Goal: Task Accomplishment & Management: Use online tool/utility

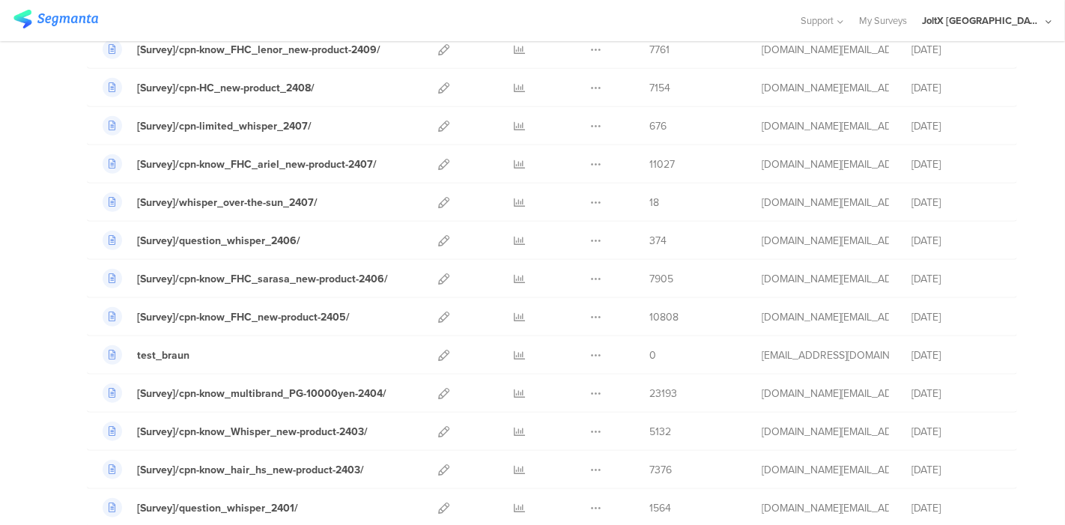
scroll to position [1165, 0]
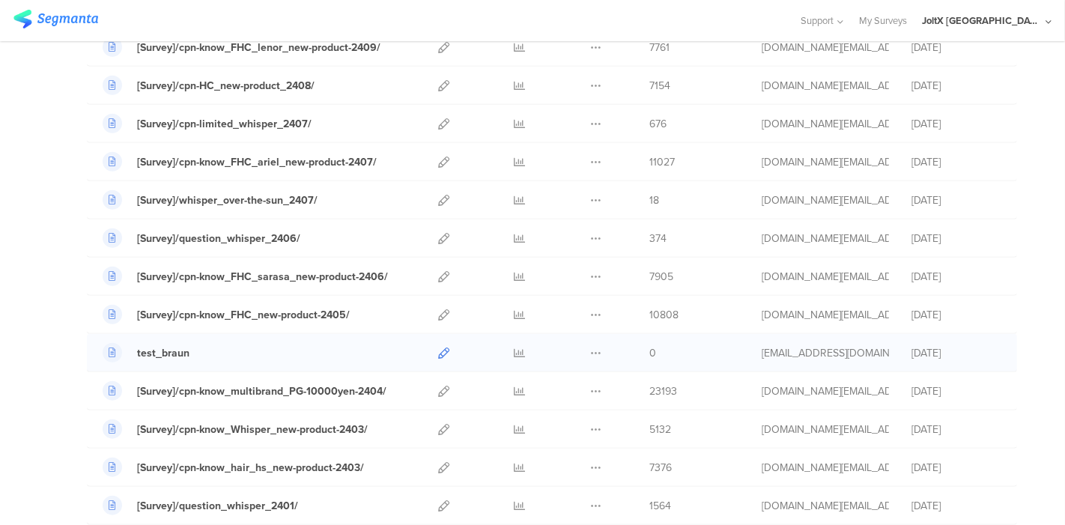
click at [438, 348] on icon at bounding box center [443, 353] width 11 height 11
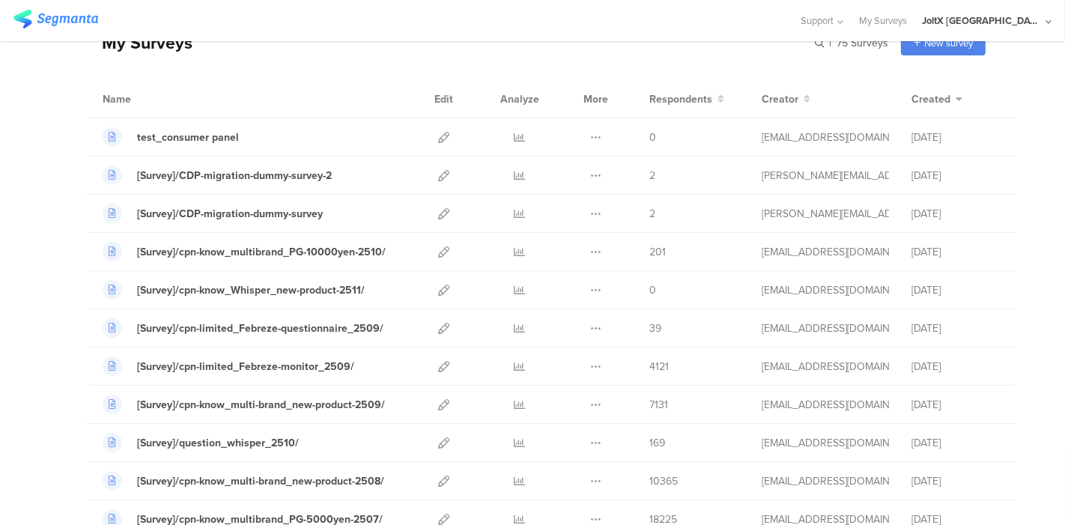
scroll to position [0, 0]
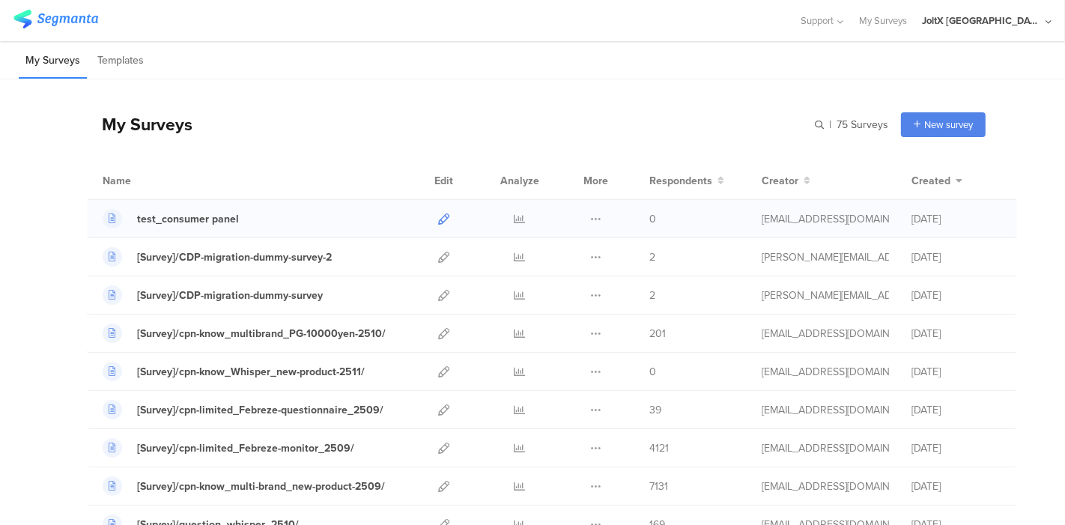
click at [438, 219] on icon at bounding box center [443, 218] width 11 height 11
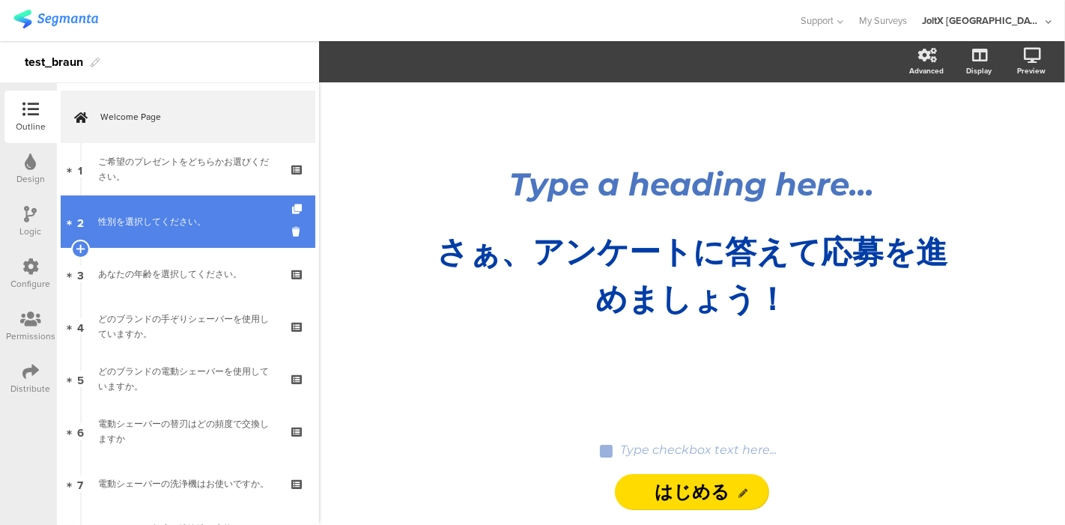
drag, startPoint x: 154, startPoint y: 179, endPoint x: 148, endPoint y: 203, distance: 24.9
click at [154, 179] on div "ご希望のプレゼントをどちらかお選びください。" at bounding box center [187, 169] width 179 height 30
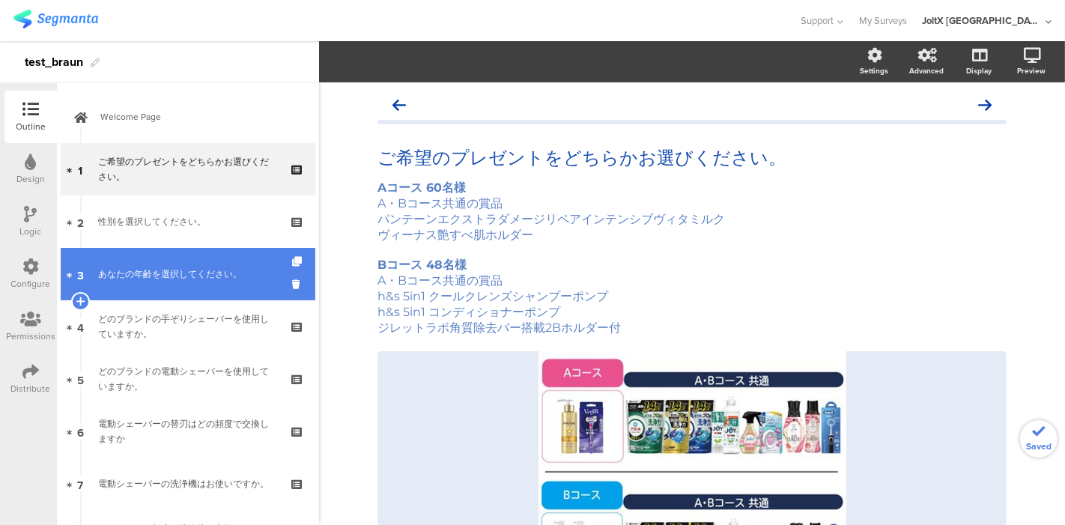
click at [148, 270] on div "あなたの年齢を選択してください。" at bounding box center [187, 274] width 179 height 15
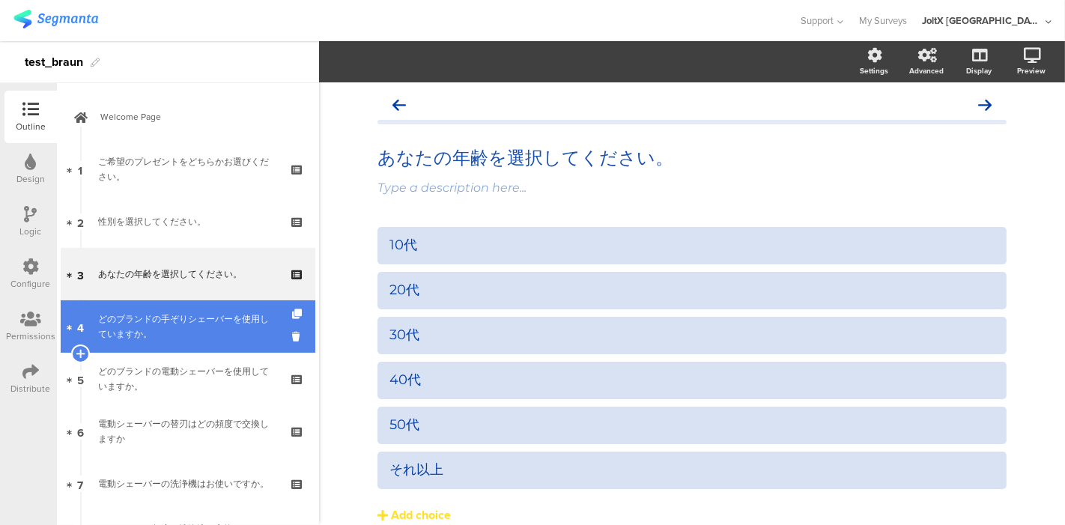
click at [156, 313] on div "どのブランドの手ぞりシェーバーを使用していますか。" at bounding box center [187, 327] width 179 height 30
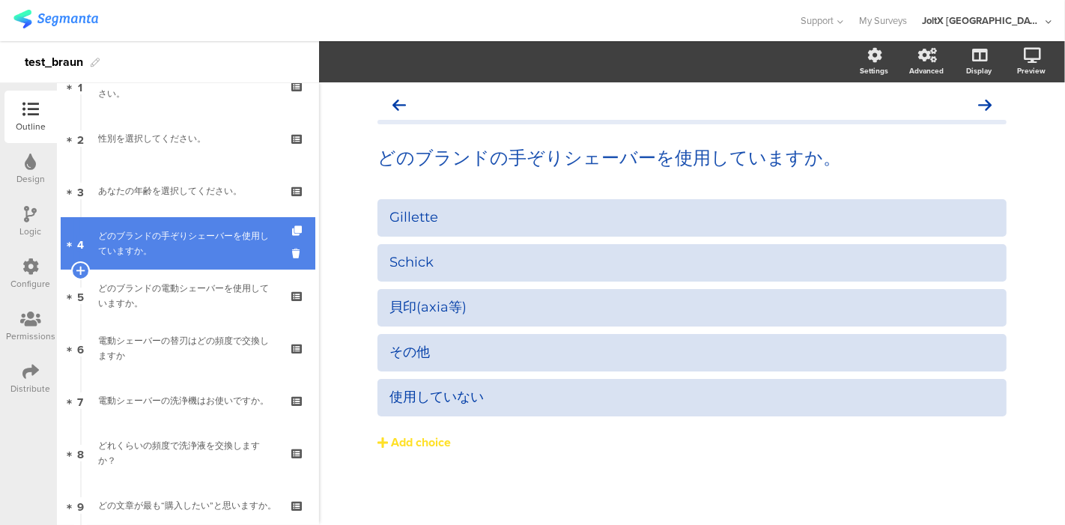
scroll to position [166, 0]
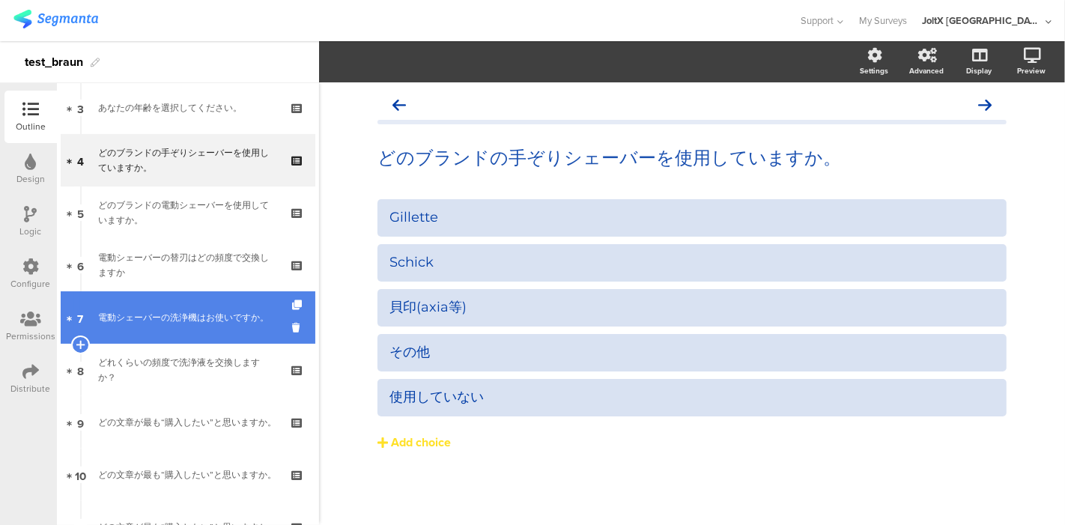
click at [144, 299] on link "7 電動シェーバーの洗浄機はお使いですか。" at bounding box center [188, 317] width 255 height 52
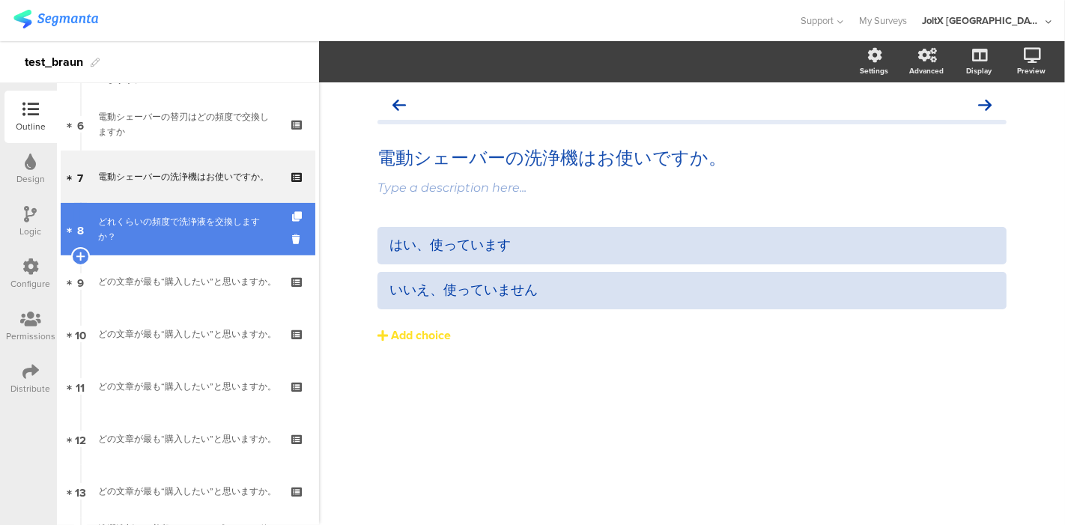
scroll to position [333, 0]
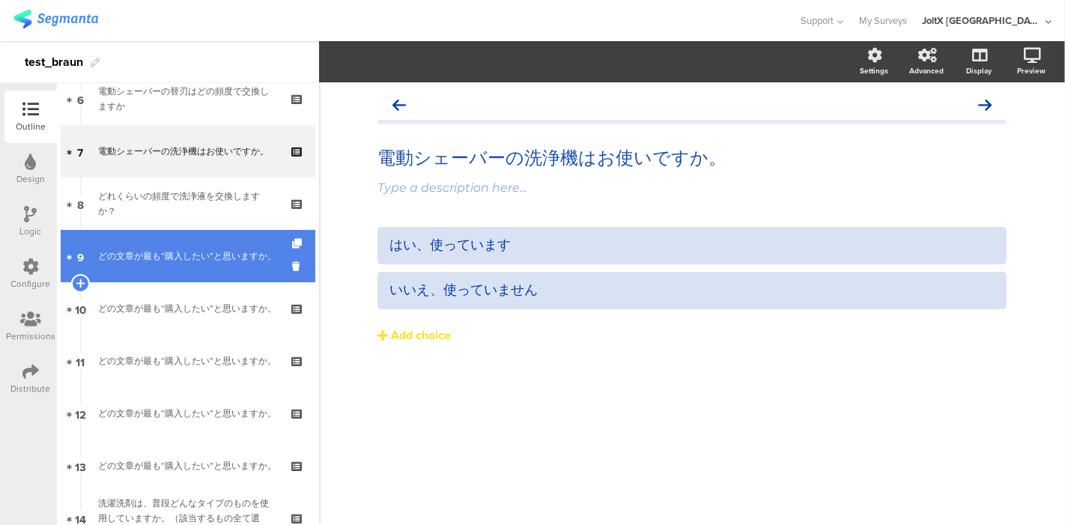
click at [156, 249] on div "どの文章が最も“購入したい”と思いますか。" at bounding box center [187, 256] width 179 height 15
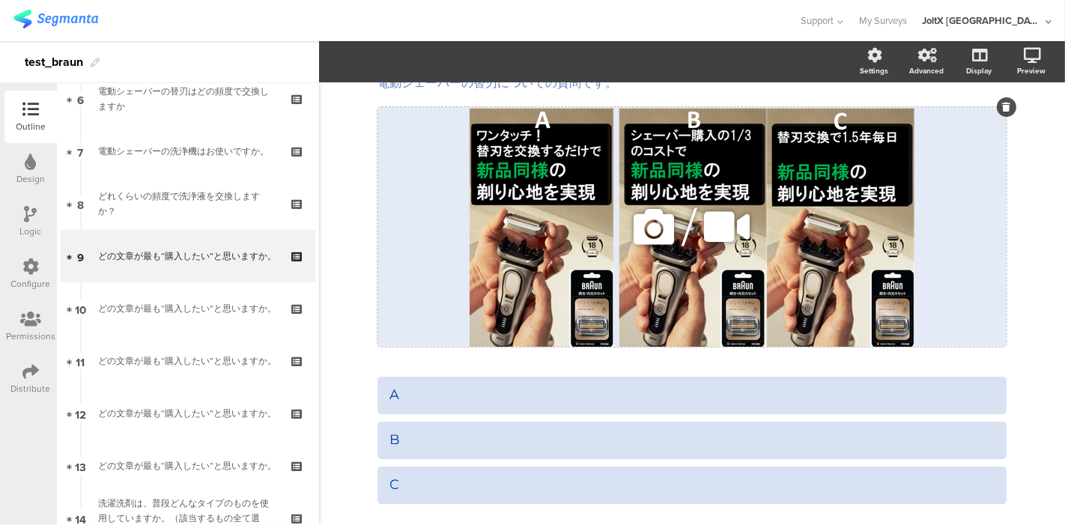
scroll to position [22, 0]
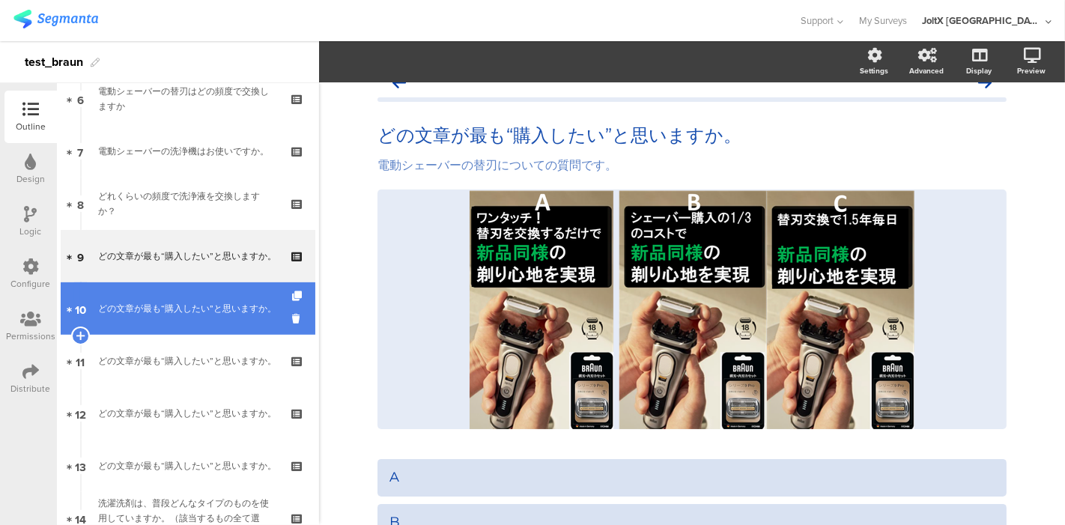
click at [151, 301] on div "どの文章が最も“購入したい”と思いますか。" at bounding box center [187, 308] width 179 height 15
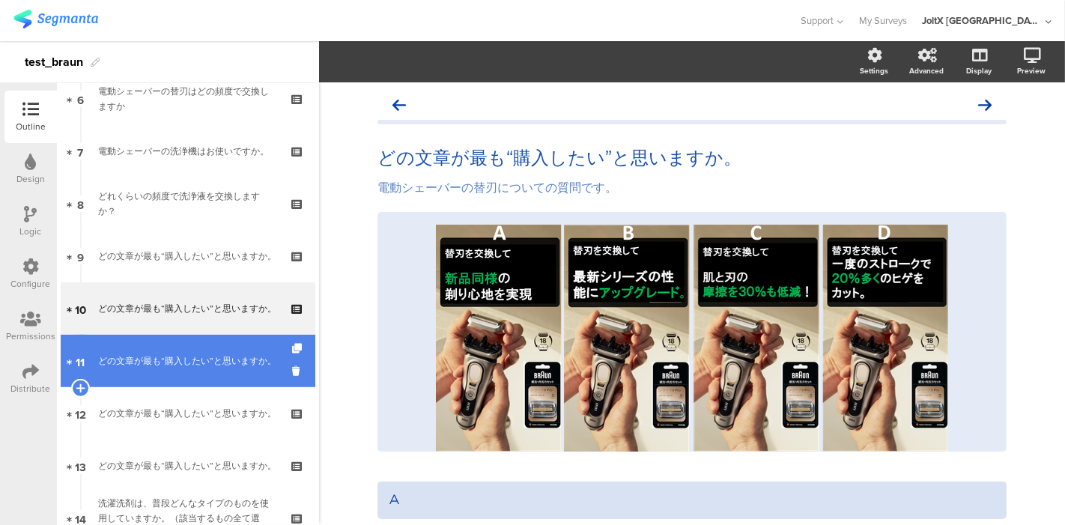
click at [156, 354] on div "どの文章が最も“購入したい”と思いますか。" at bounding box center [187, 361] width 179 height 15
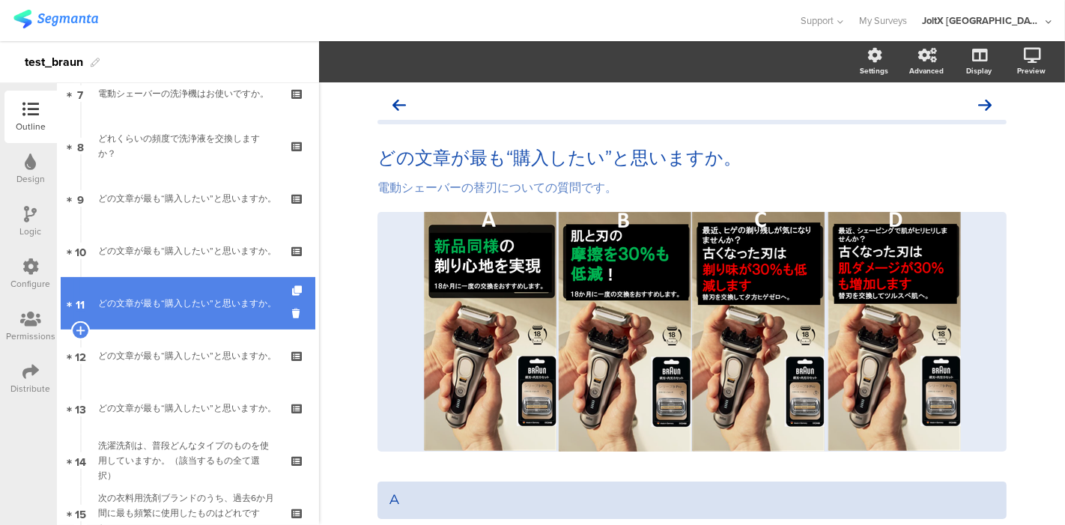
scroll to position [416, 0]
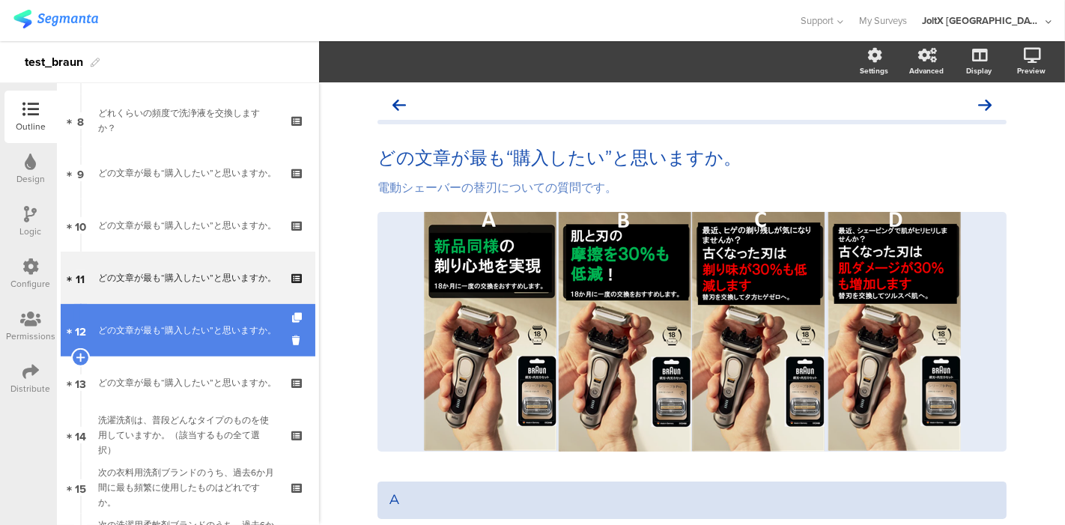
click at [155, 323] on div "どの文章が最も“購入したい”と思いますか。" at bounding box center [187, 330] width 179 height 15
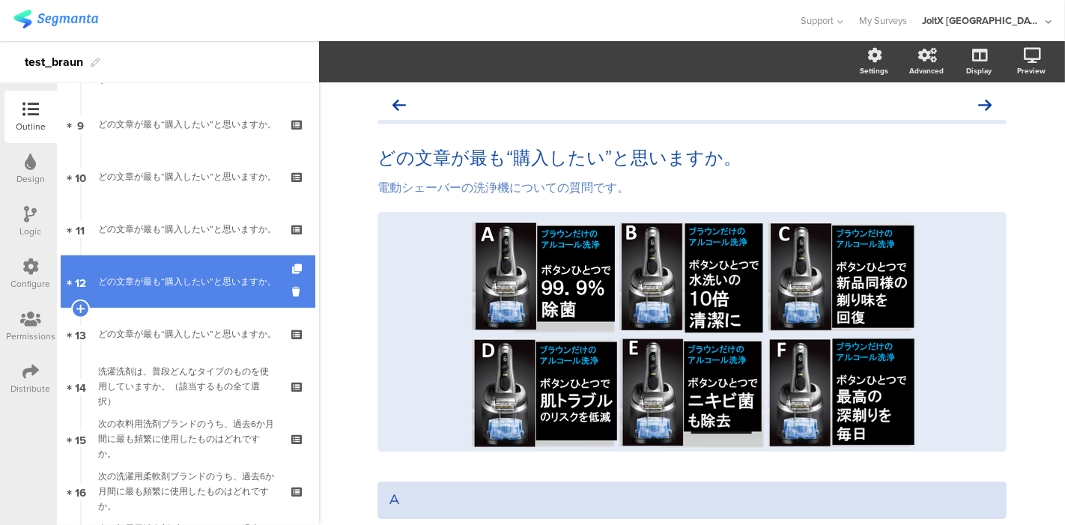
scroll to position [499, 0]
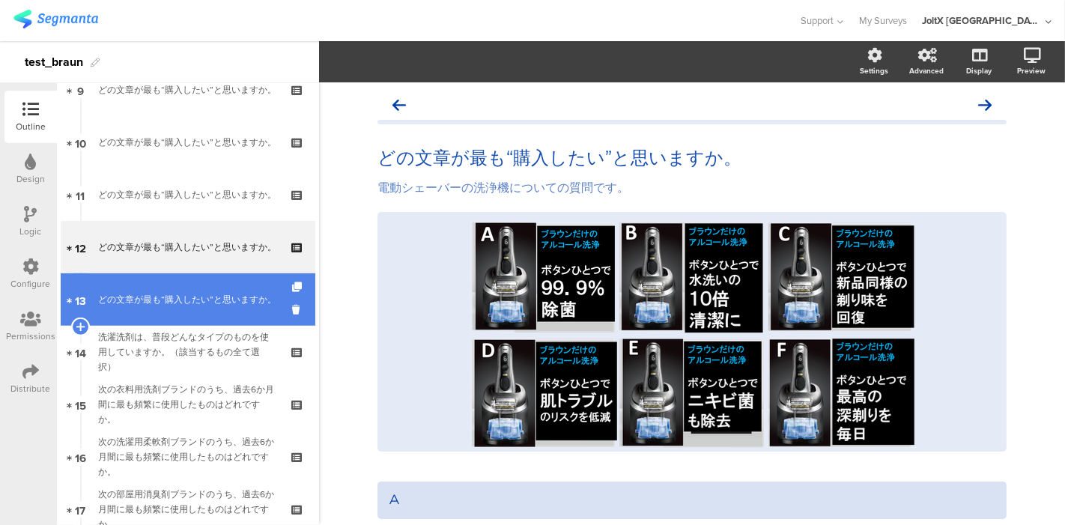
click at [154, 307] on div "どの文章が最も“購入したい”と思いますか。" at bounding box center [187, 299] width 179 height 15
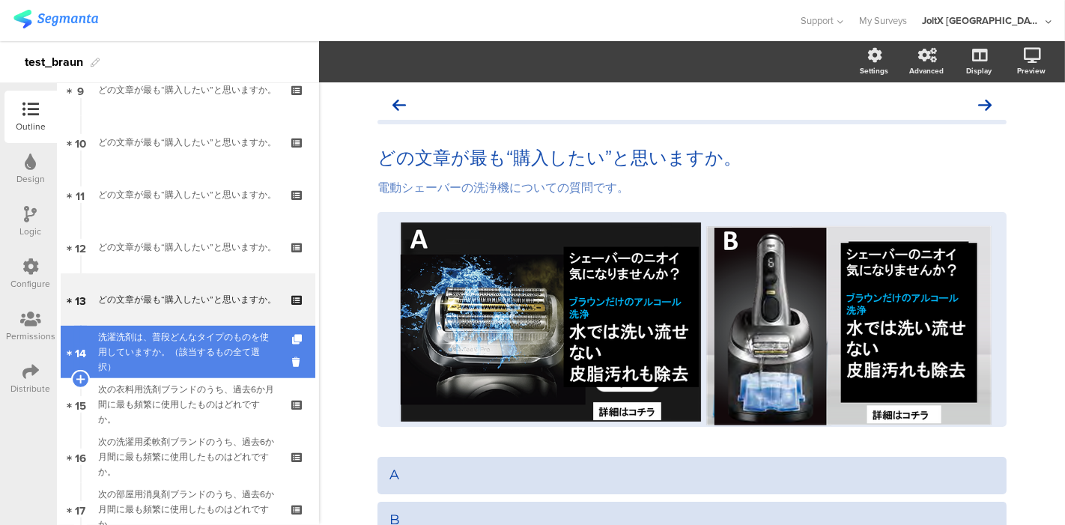
click at [157, 335] on div "洗濯洗剤は、普段どんなタイプのものを使用していますか。（該当するもの全て選択）" at bounding box center [187, 352] width 179 height 45
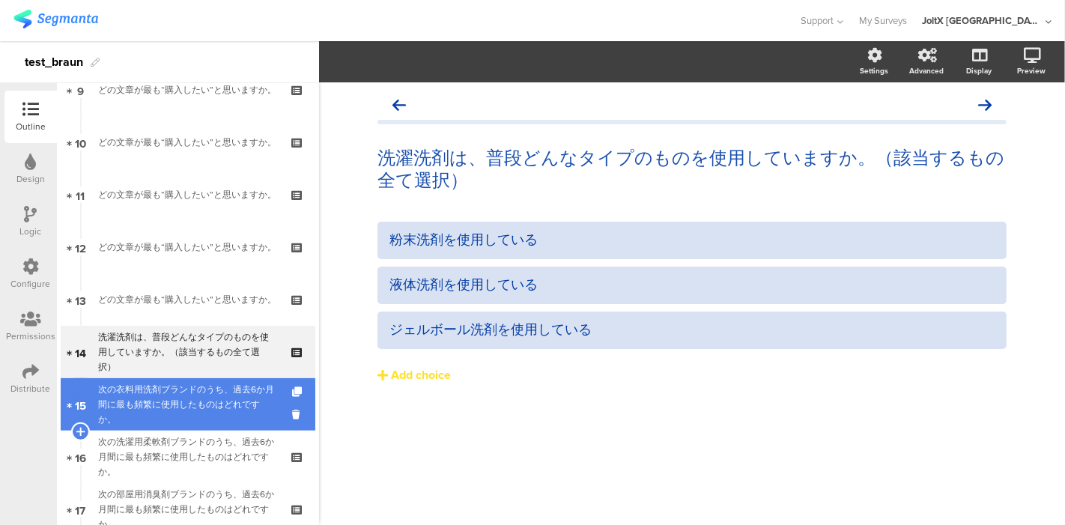
click at [163, 395] on div "次の衣料用洗剤ブランドのうち、過去6か月間に最も頻繁に使用したものはどれですか。" at bounding box center [187, 404] width 179 height 45
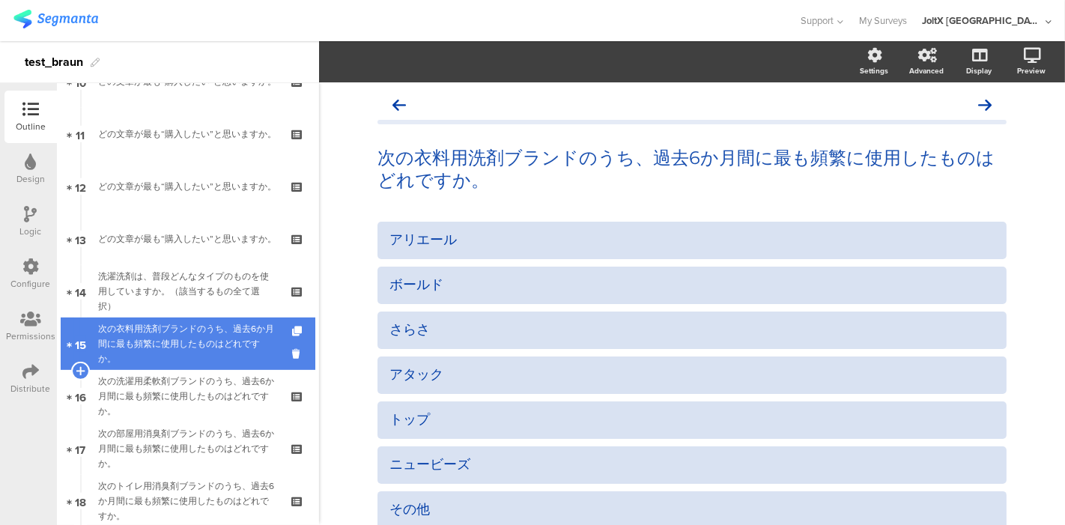
scroll to position [582, 0]
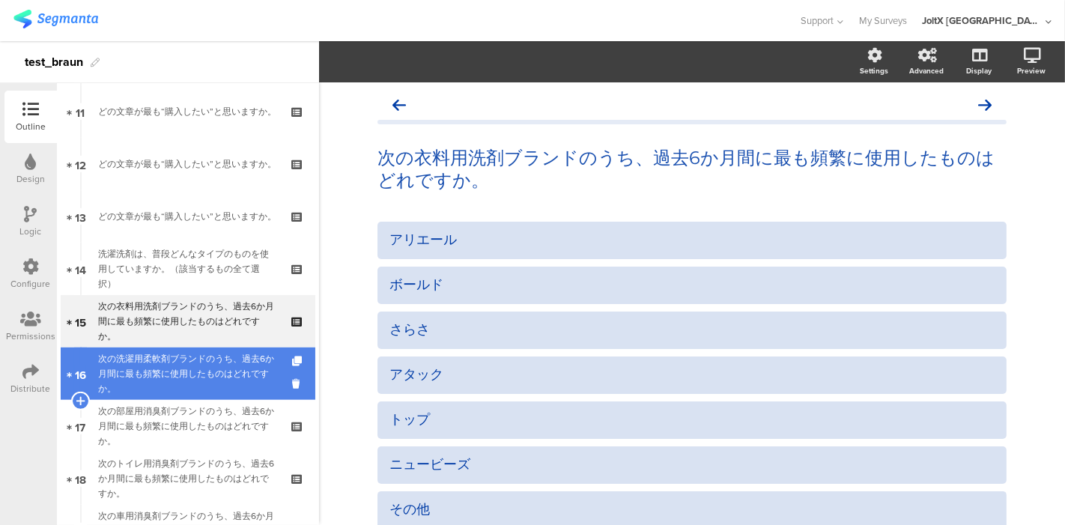
click at [159, 372] on div "次の洗濯用柔軟剤ブランドのうち、過去6か月間に最も頻繁に使用したものはどれですか。" at bounding box center [187, 373] width 179 height 45
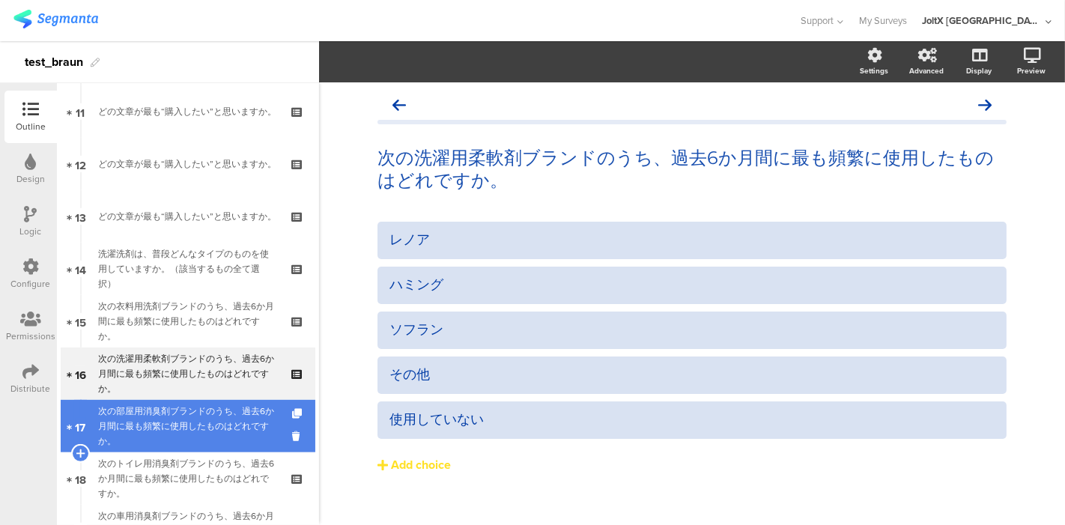
click at [160, 405] on div "次の部屋用消臭剤ブランドのうち、過去6か月間に最も頻繁に使用したものはどれですか。" at bounding box center [187, 426] width 179 height 45
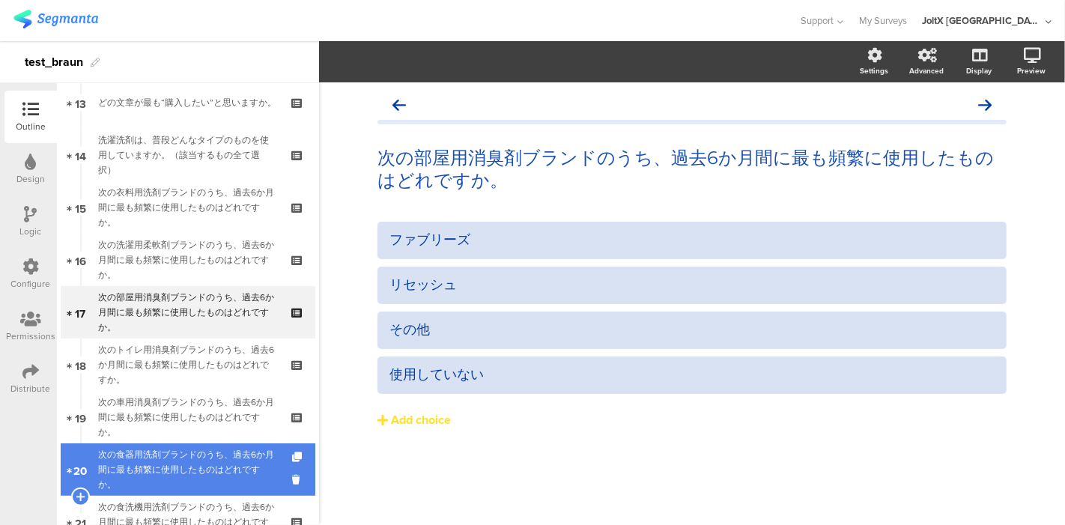
scroll to position [749, 0]
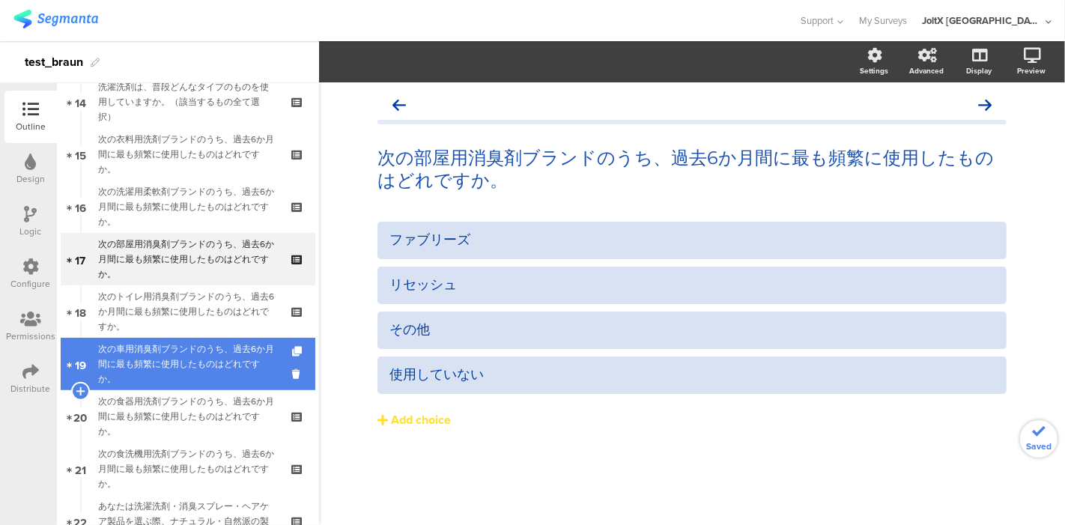
click at [160, 365] on div "次の車用消臭剤ブランドのうち、過去6か月間に最も頻繁に使用したものはどれですか。" at bounding box center [187, 364] width 179 height 45
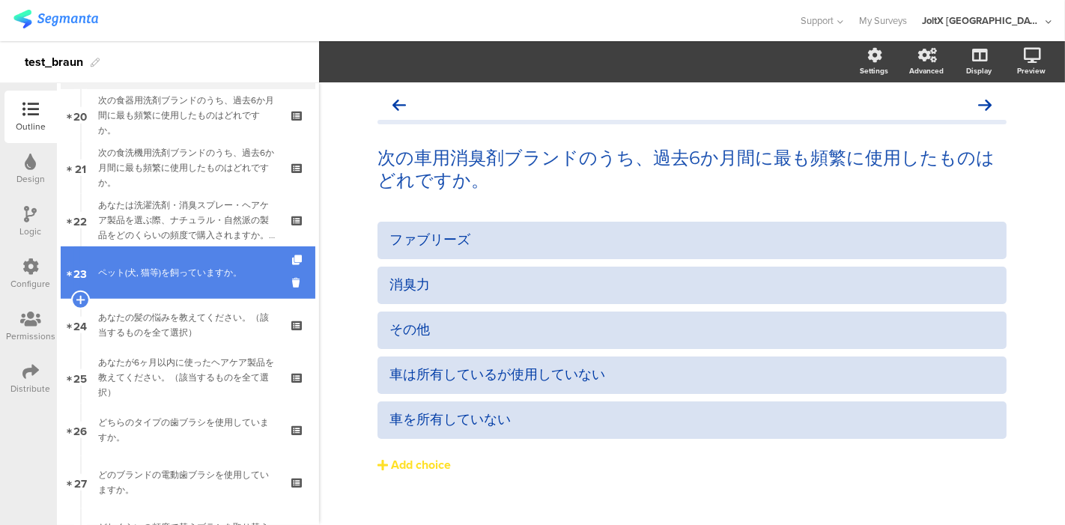
scroll to position [1082, 0]
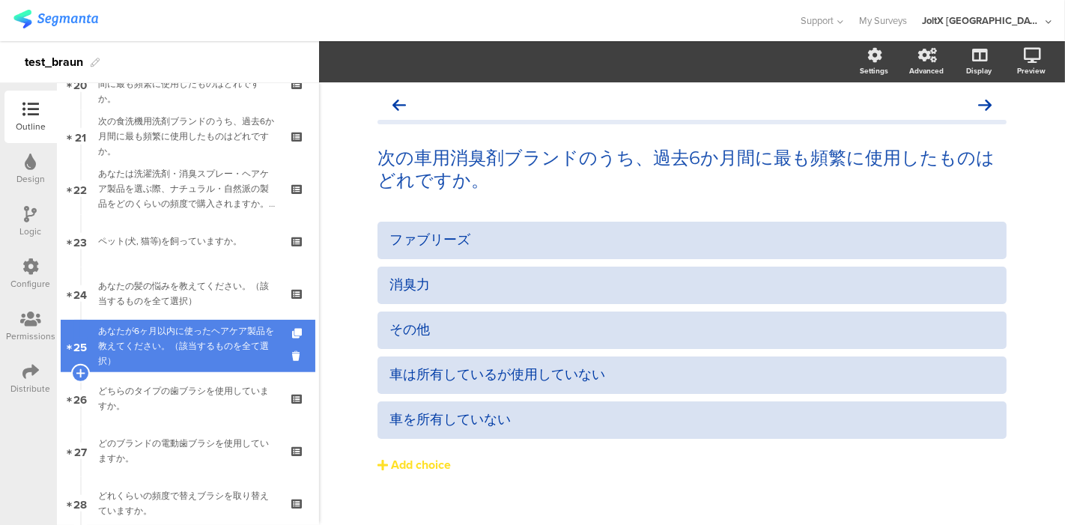
click at [160, 343] on div "あなたが6ヶ月以内に使ったヘアケア製品を教えてください。（該当するものを全て選択）" at bounding box center [187, 346] width 179 height 45
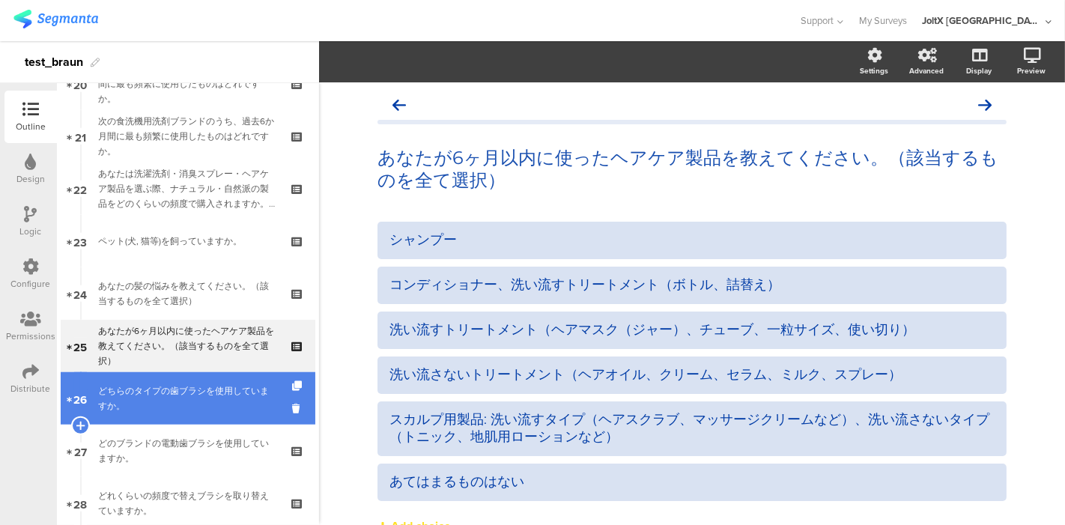
click at [161, 380] on link "26 どちらのタイプの歯ブラシを使用していますか。" at bounding box center [188, 398] width 255 height 52
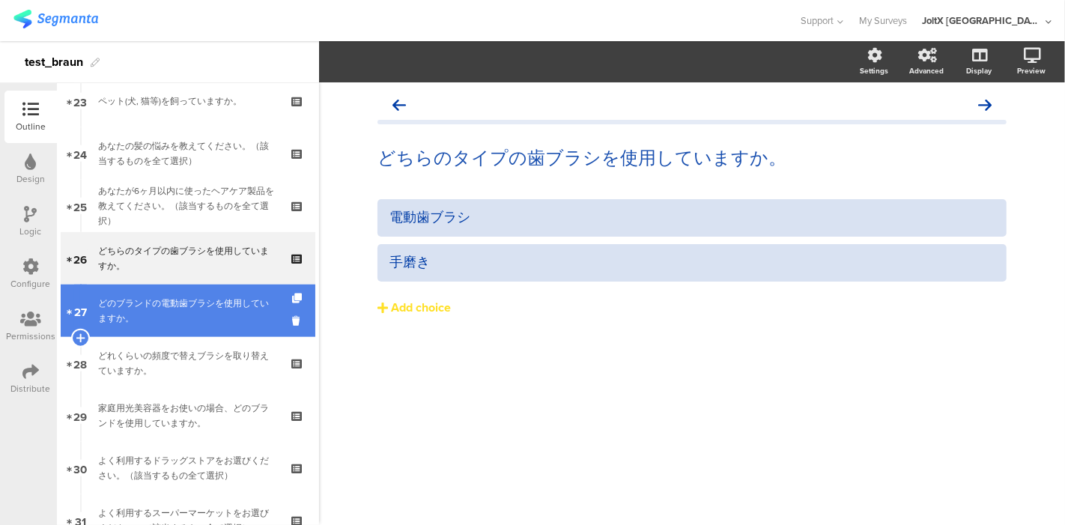
scroll to position [1248, 0]
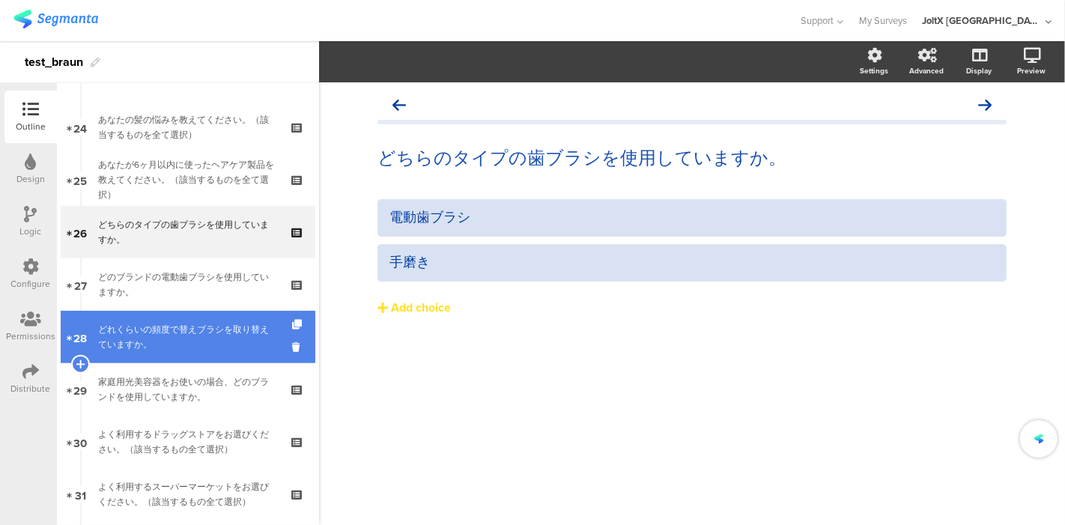
click at [157, 333] on div "どれくらいの頻度で替えブラシを取り替えていますか。" at bounding box center [187, 337] width 179 height 30
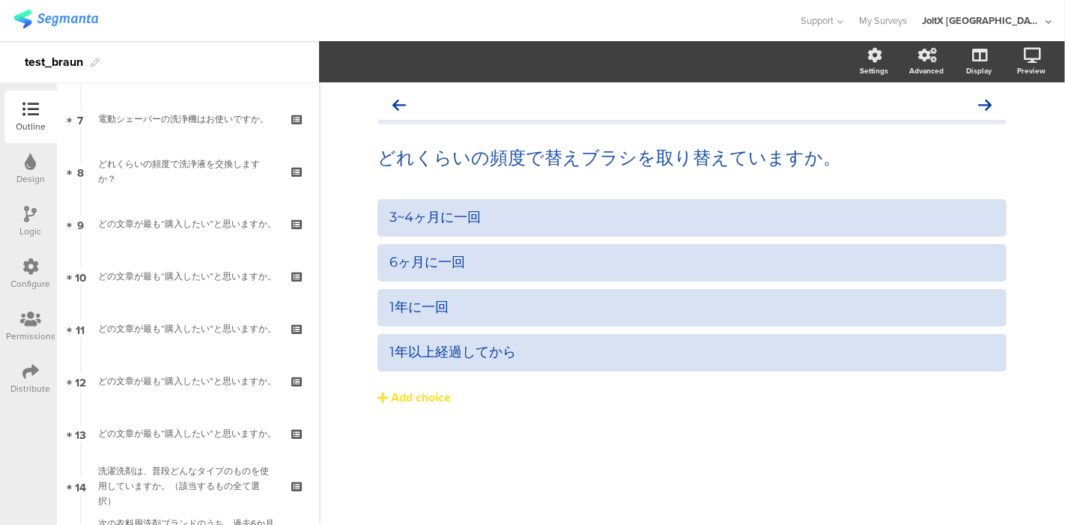
scroll to position [333, 0]
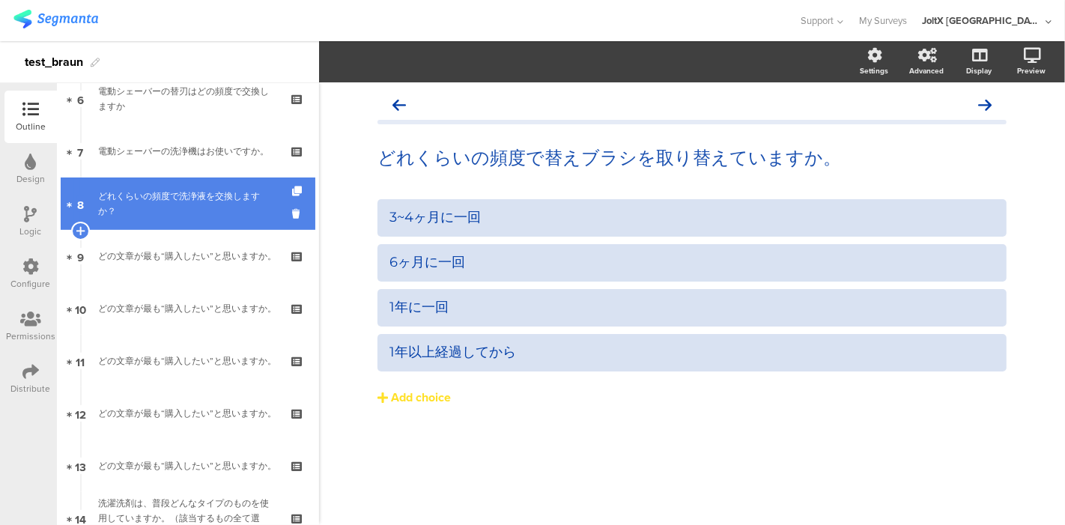
click at [169, 206] on div "どれくらいの頻度で洗浄液を交換しますか？" at bounding box center [187, 204] width 179 height 30
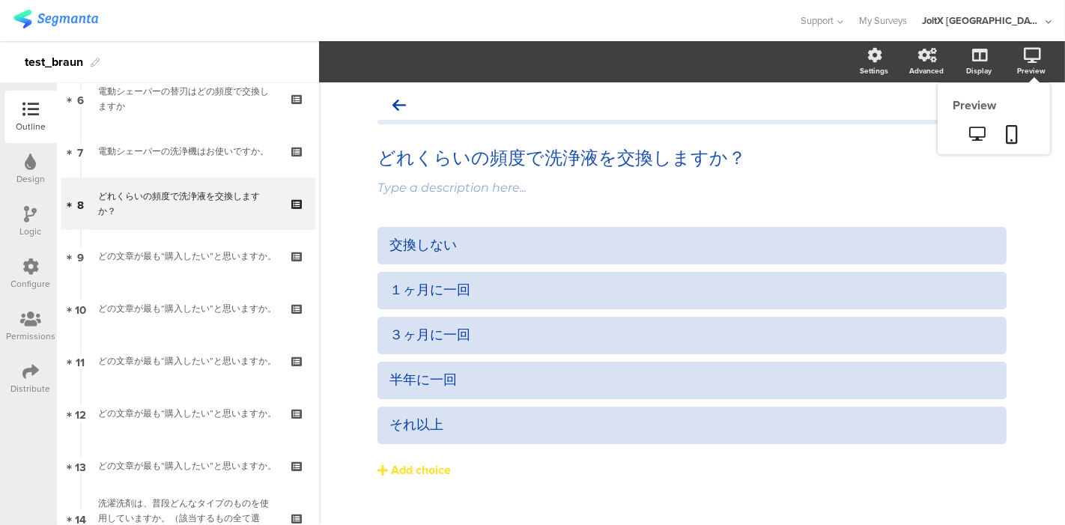
click at [1024, 52] on icon at bounding box center [1032, 55] width 17 height 15
click at [1023, 65] on div "Preview" at bounding box center [1031, 70] width 28 height 11
click at [970, 136] on icon at bounding box center [978, 134] width 16 height 14
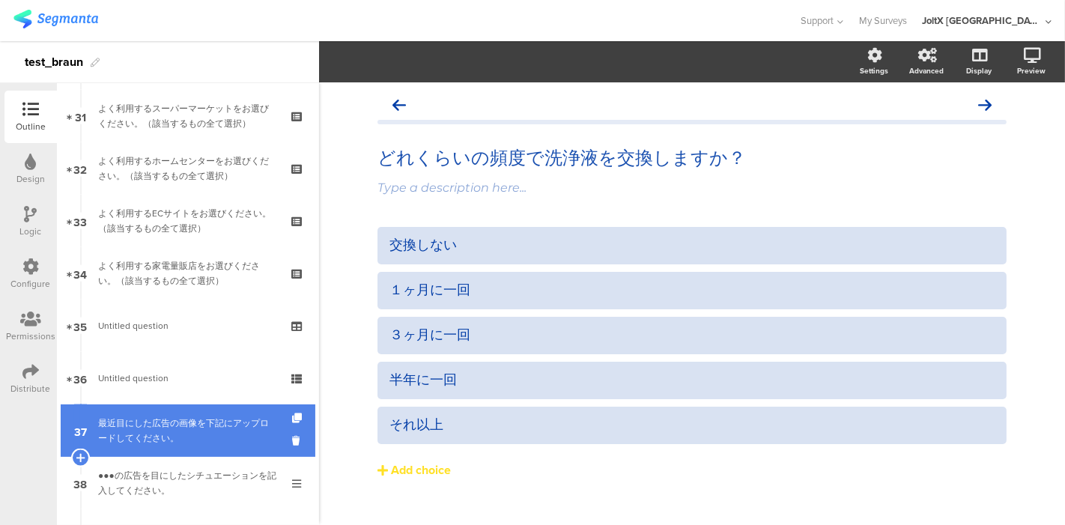
scroll to position [1665, 0]
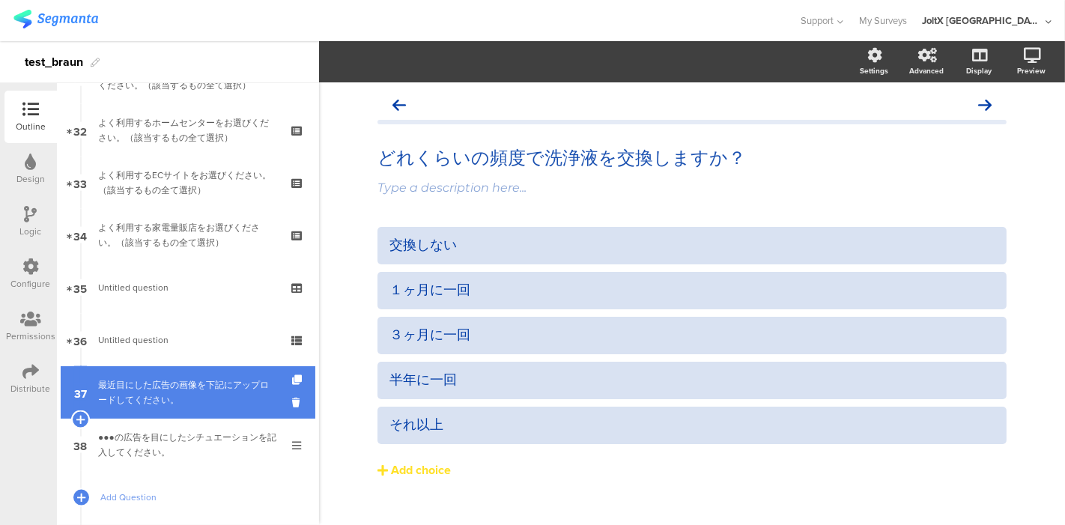
click at [148, 397] on div "最近目にした広告の画像を下記にアップロードしてください。" at bounding box center [187, 393] width 179 height 30
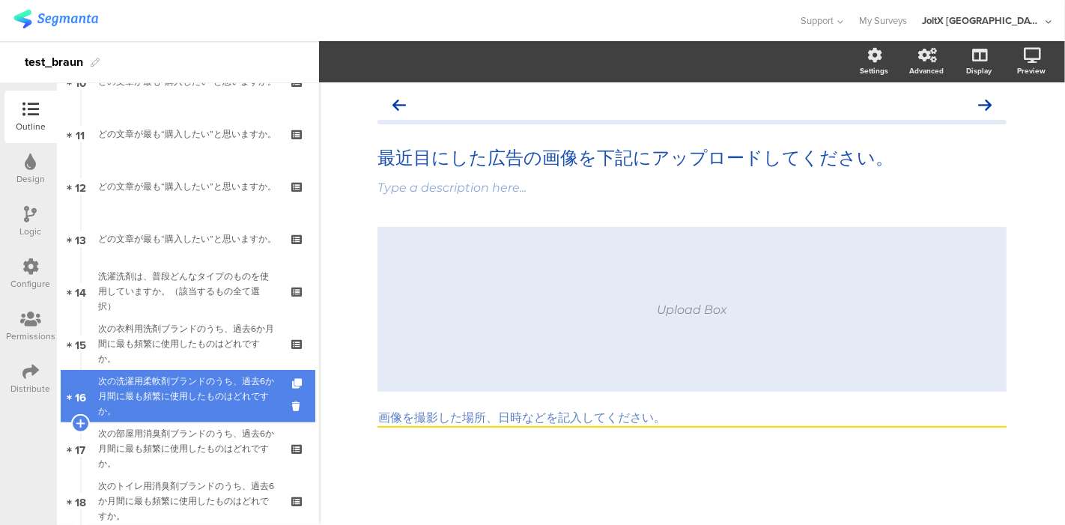
scroll to position [499, 0]
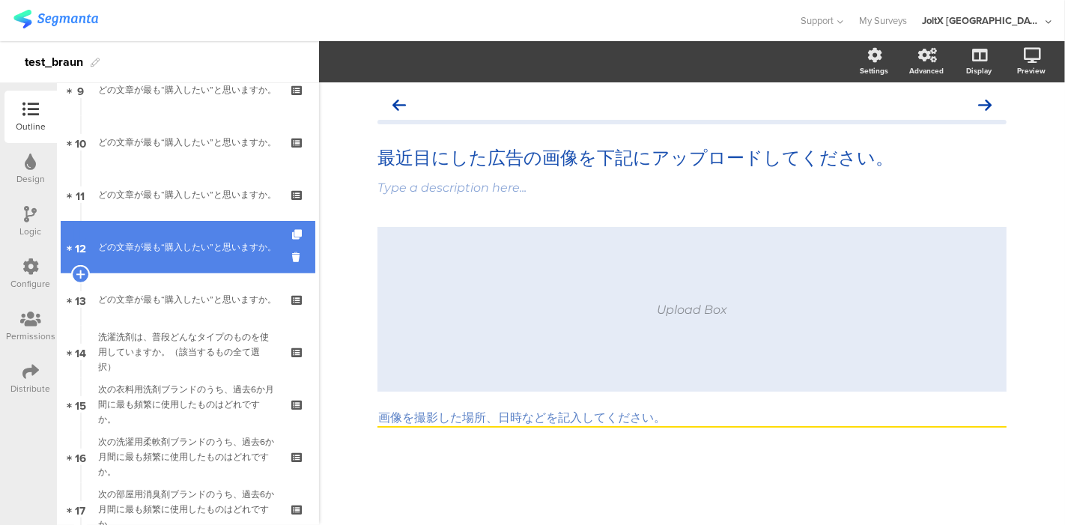
click at [193, 246] on div "どの文章が最も“購入したい”と思いますか。" at bounding box center [187, 247] width 179 height 15
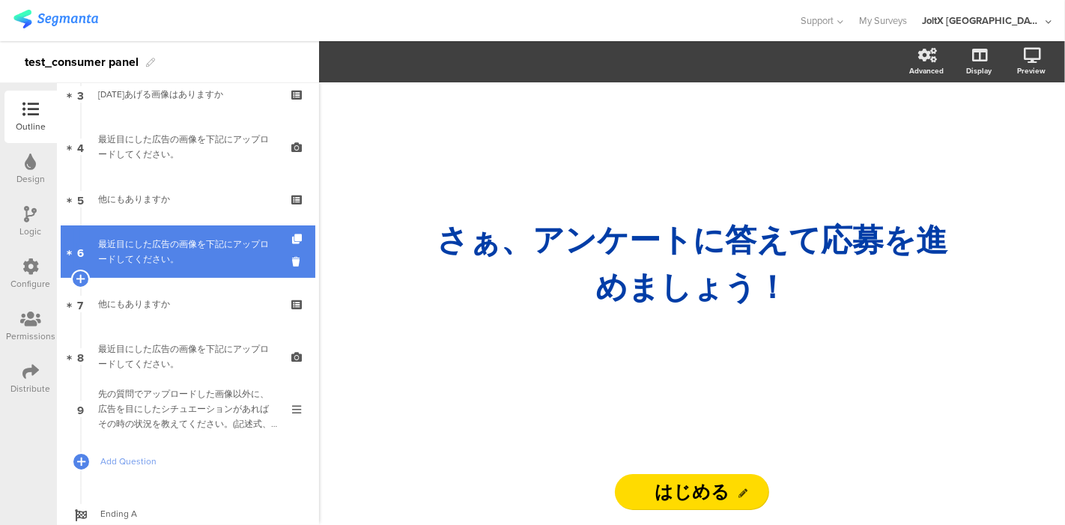
scroll to position [145, 0]
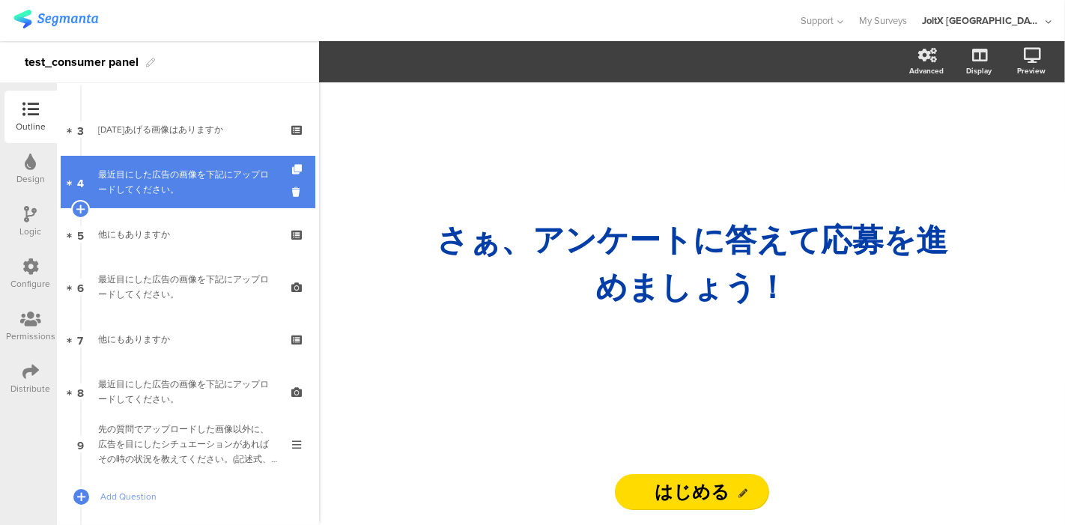
click at [170, 187] on div "最近目にした広告の画像を下記にアップロードしてください。" at bounding box center [187, 182] width 179 height 30
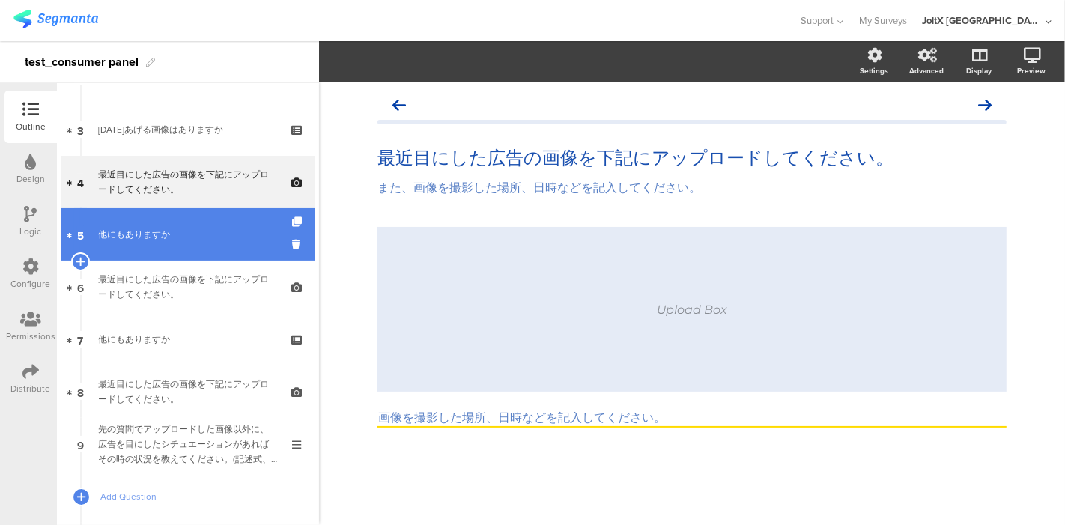
scroll to position [228, 0]
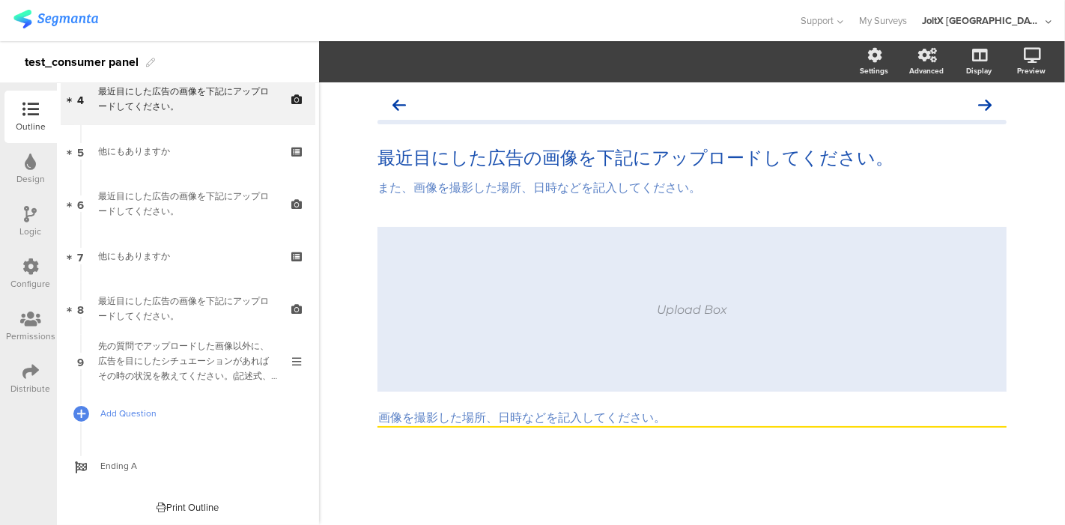
click at [129, 409] on span "Add Question" at bounding box center [196, 413] width 192 height 15
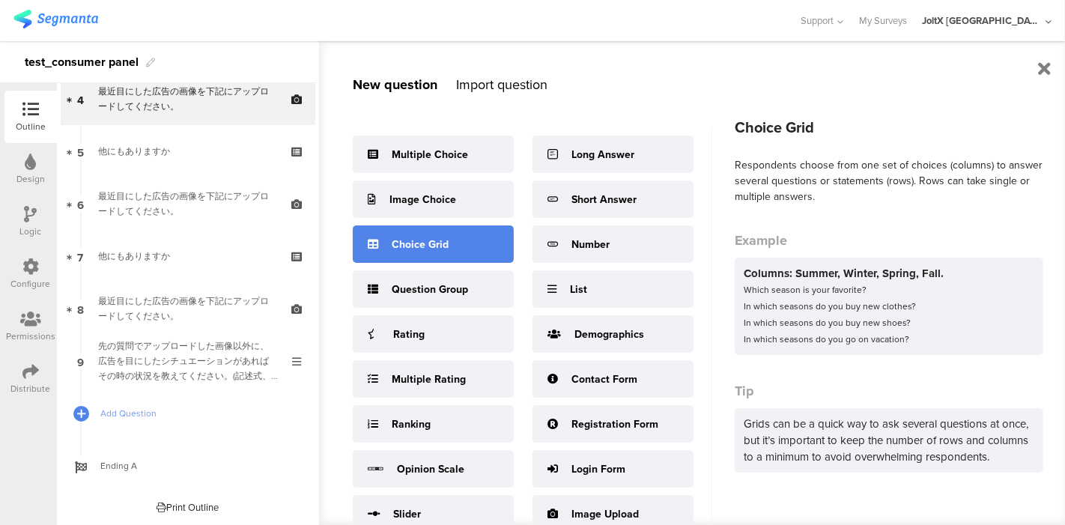
click at [434, 238] on div "Choice Grid" at bounding box center [420, 245] width 57 height 16
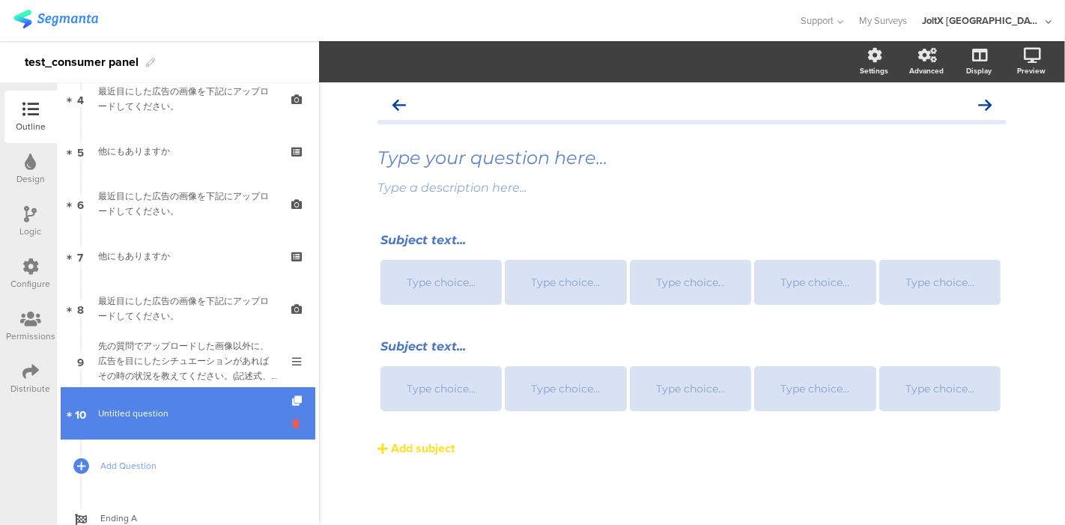
click at [292, 422] on icon at bounding box center [298, 424] width 13 height 14
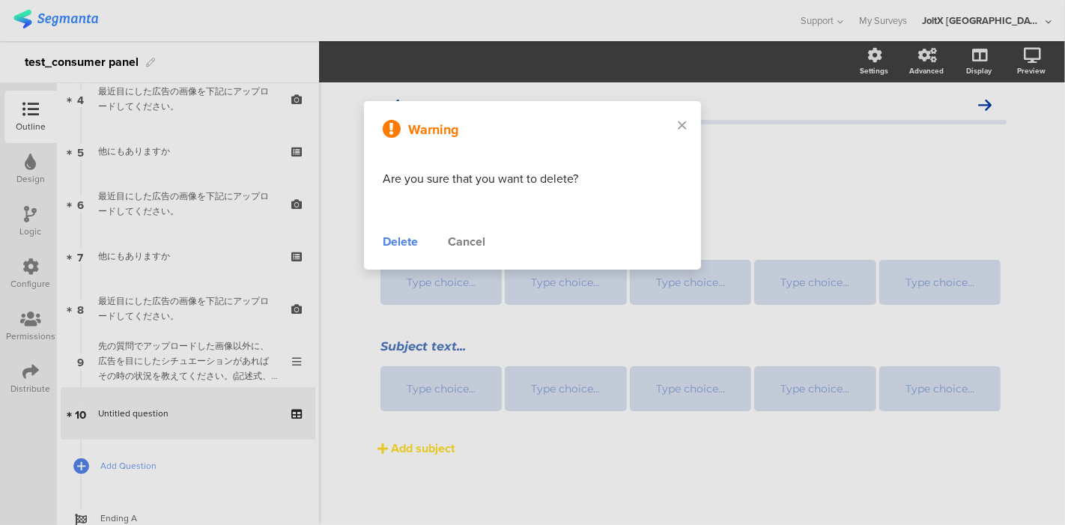
click at [408, 237] on div "Delete" at bounding box center [400, 242] width 35 height 18
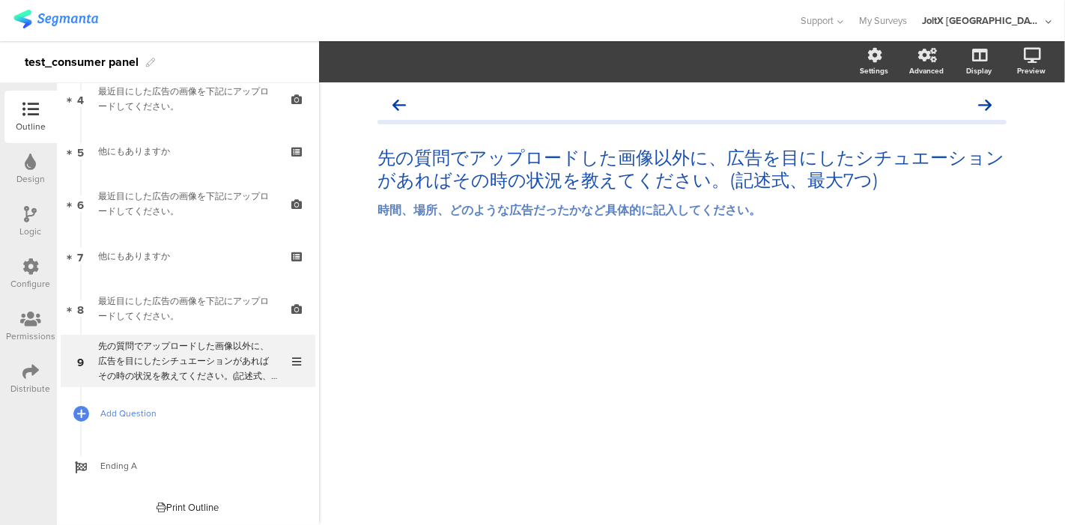
click at [133, 425] on link "Add Question" at bounding box center [188, 413] width 255 height 52
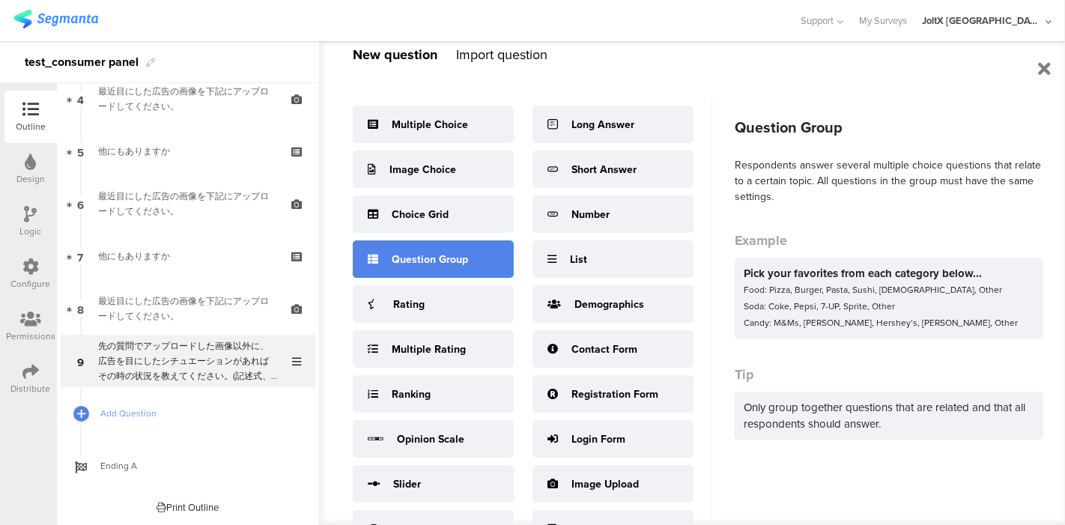
scroll to position [52, 0]
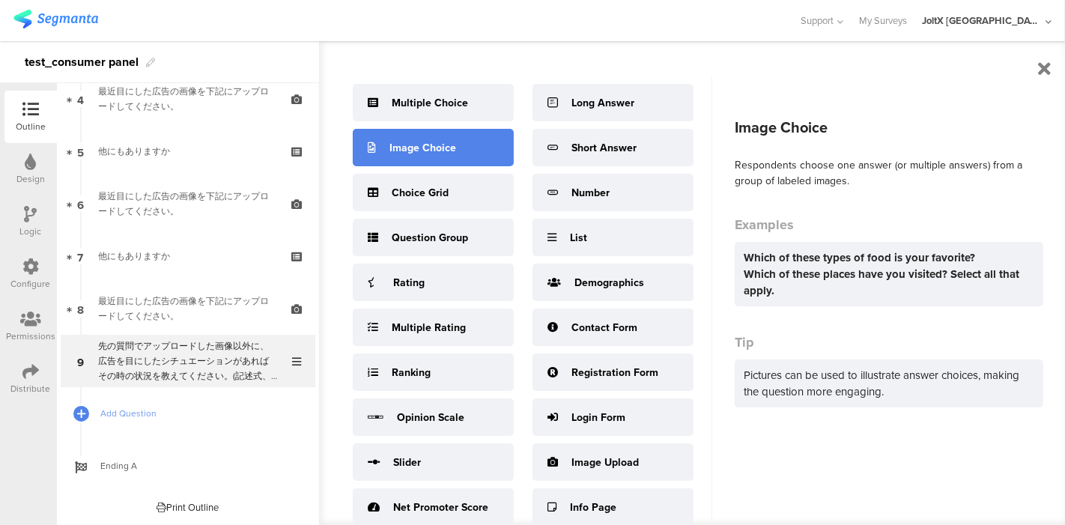
click at [423, 152] on div "Image Choice" at bounding box center [423, 148] width 67 height 16
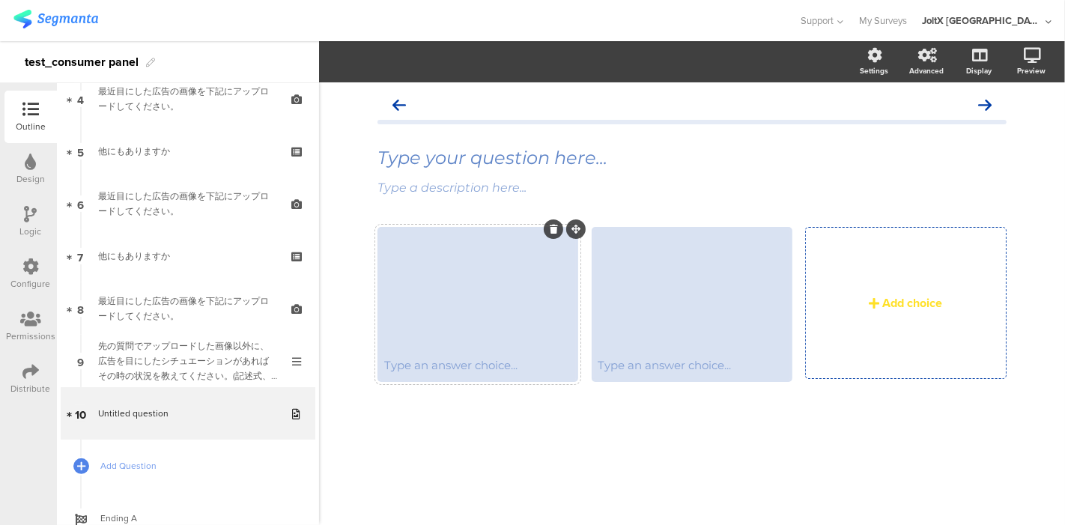
click at [425, 342] on div at bounding box center [478, 289] width 196 height 121
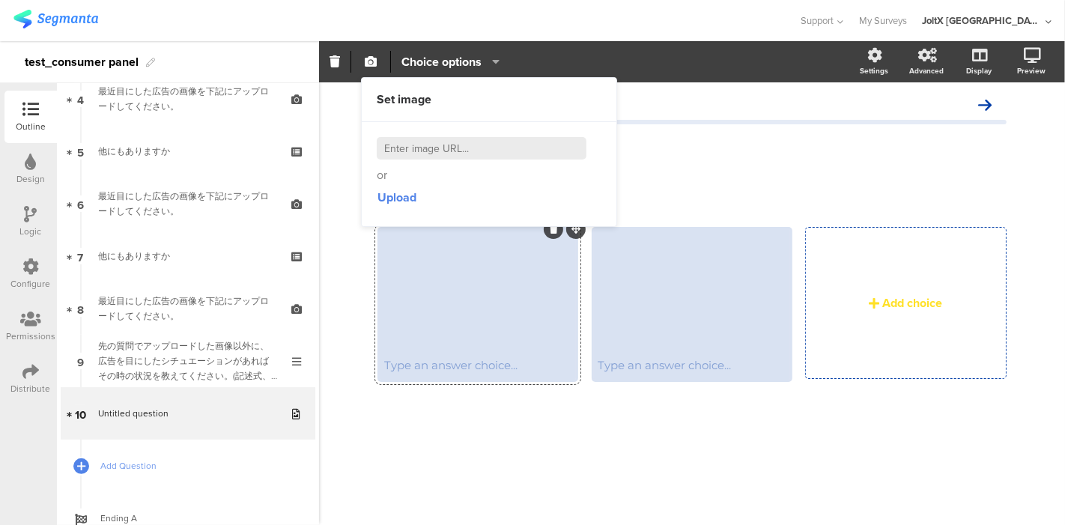
click at [413, 431] on div "Type an answer choice... Type an answer choice... Add choice" at bounding box center [692, 332] width 629 height 211
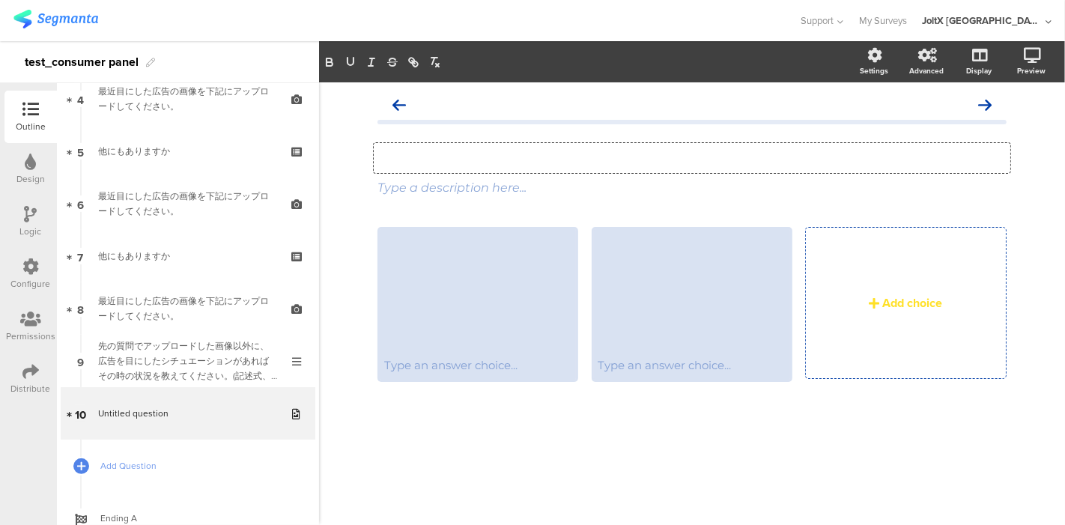
click at [457, 166] on div "Type your question here..." at bounding box center [692, 158] width 637 height 30
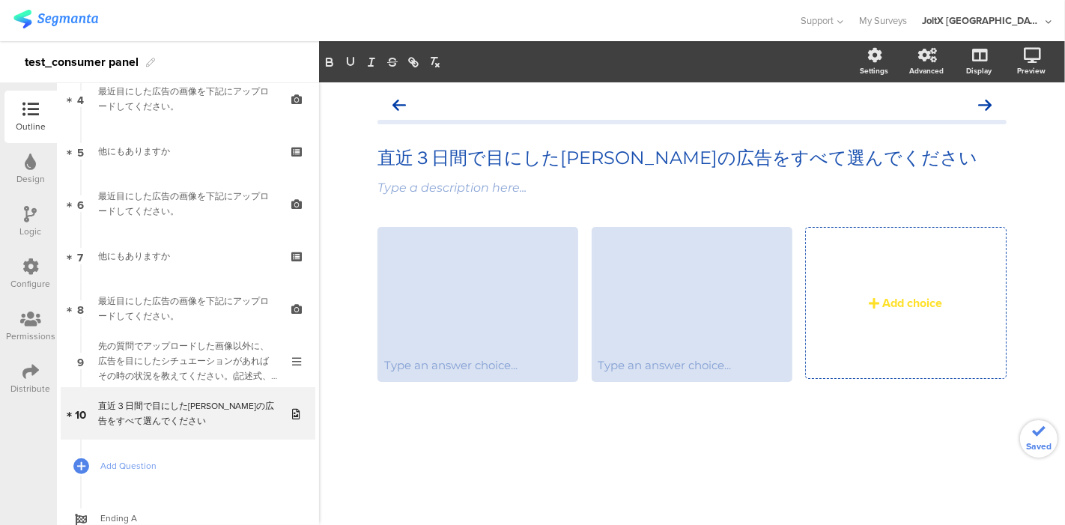
click at [548, 465] on div "直近３日間で目にした[PERSON_NAME]の広告をすべて選んでください 直近３日間で目にした[PERSON_NAME]の広告をすべて選んでください Typ…" at bounding box center [692, 303] width 746 height 443
click at [498, 296] on div at bounding box center [478, 289] width 196 height 121
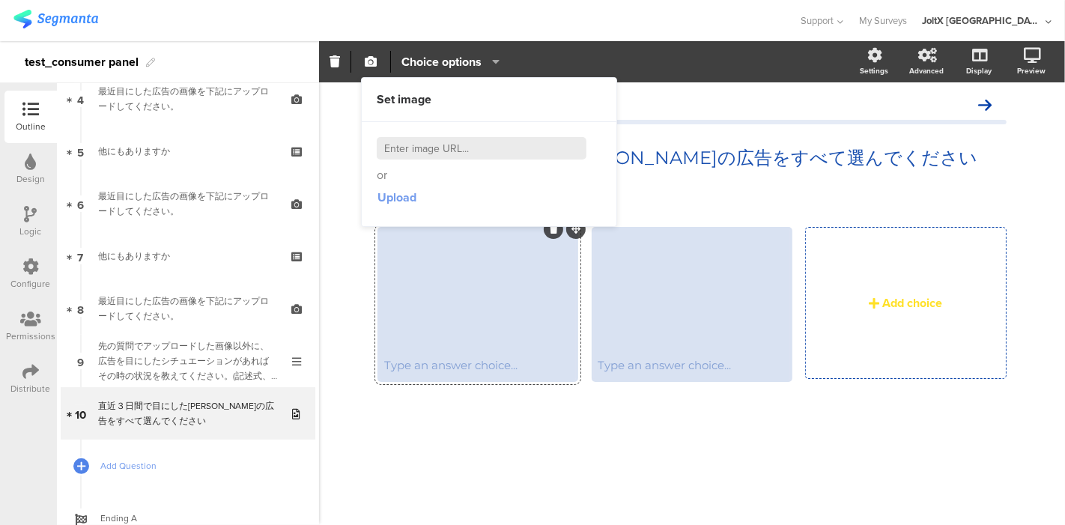
click at [405, 189] on span "Upload" at bounding box center [397, 197] width 39 height 17
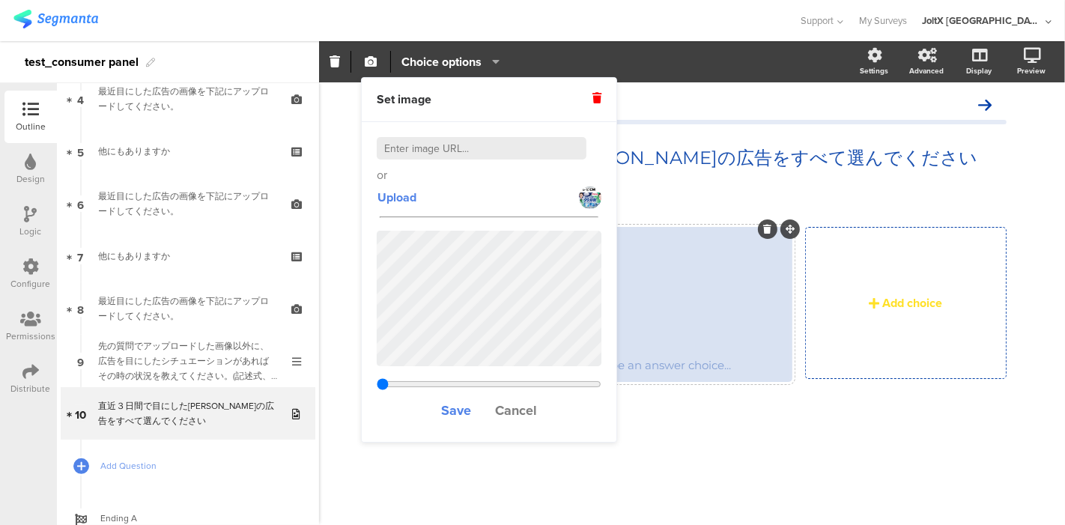
type input "3.50838596491228"
click at [449, 409] on span "Save" at bounding box center [456, 410] width 30 height 19
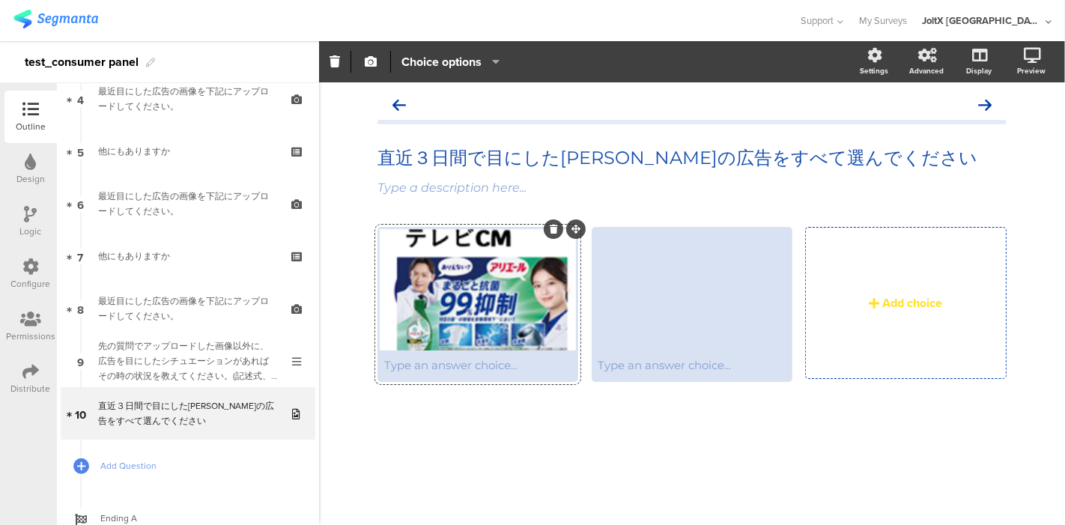
click at [512, 320] on div at bounding box center [478, 289] width 196 height 121
click at [468, 315] on div at bounding box center [478, 289] width 196 height 121
click at [579, 228] on icon at bounding box center [576, 229] width 9 height 9
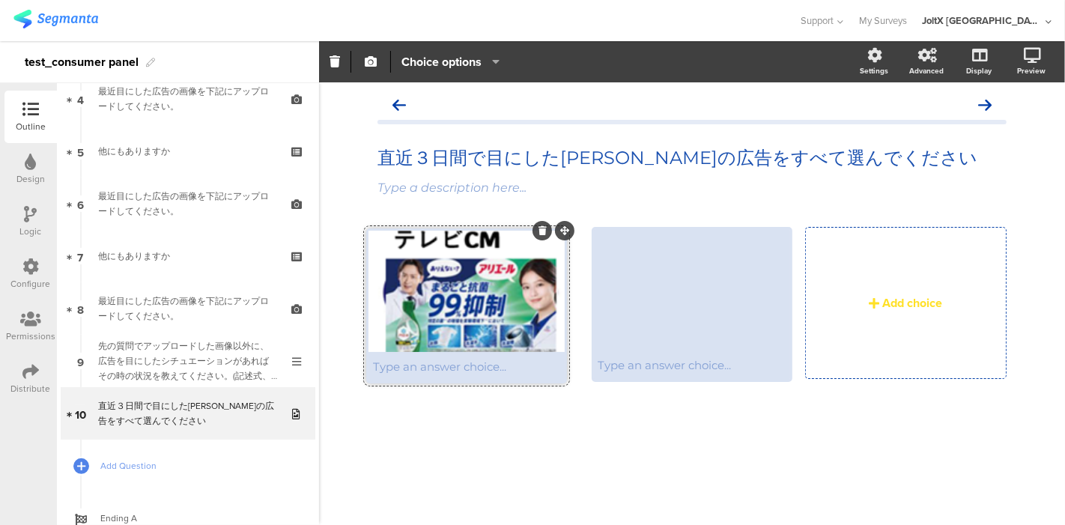
drag, startPoint x: 579, startPoint y: 228, endPoint x: 568, endPoint y: 229, distance: 11.3
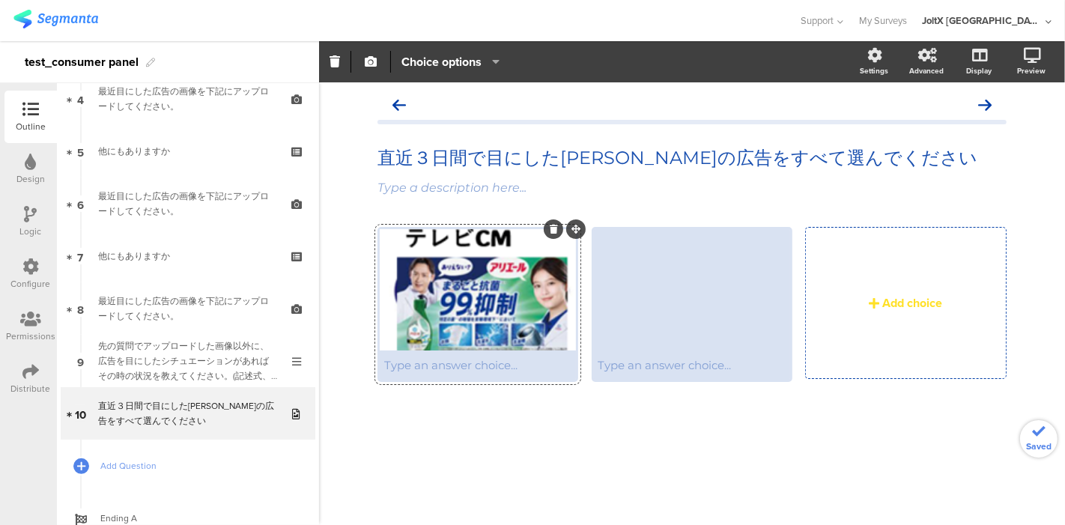
click at [510, 335] on div at bounding box center [478, 289] width 196 height 121
click at [488, 377] on div "Type an answer choice..." at bounding box center [478, 365] width 196 height 29
click at [516, 410] on div "Type an answer choice... Add choice" at bounding box center [692, 332] width 629 height 211
click at [548, 411] on div "テレビCM Type an answer choice... Add choice" at bounding box center [692, 332] width 629 height 211
click at [755, 287] on div at bounding box center [692, 289] width 196 height 121
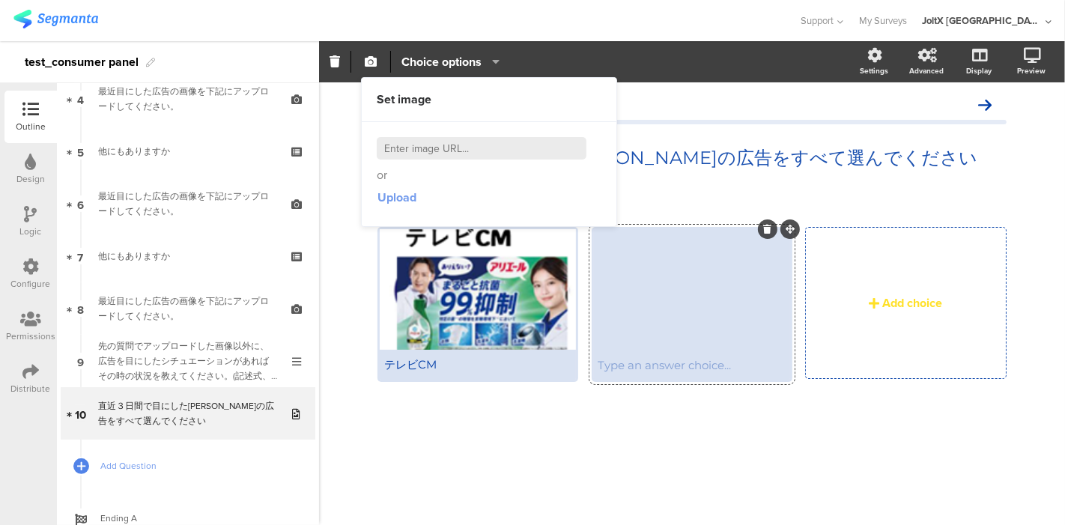
click at [395, 196] on span "Upload" at bounding box center [397, 197] width 39 height 17
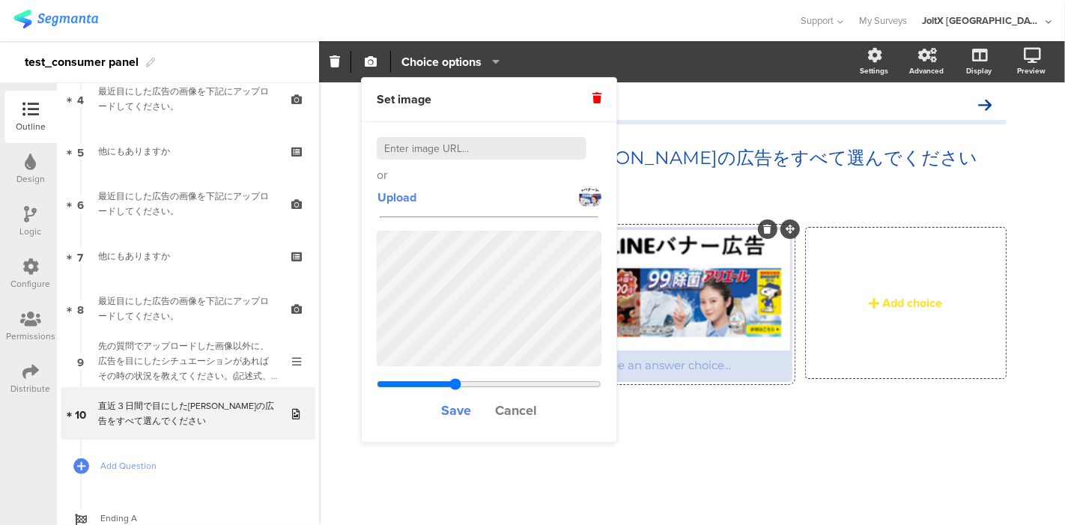
drag, startPoint x: 455, startPoint y: 382, endPoint x: 455, endPoint y: 401, distance: 18.7
type input "3.36345856353591"
click at [455, 390] on input "range" at bounding box center [489, 384] width 225 height 12
click at [465, 405] on span "Save" at bounding box center [456, 410] width 30 height 19
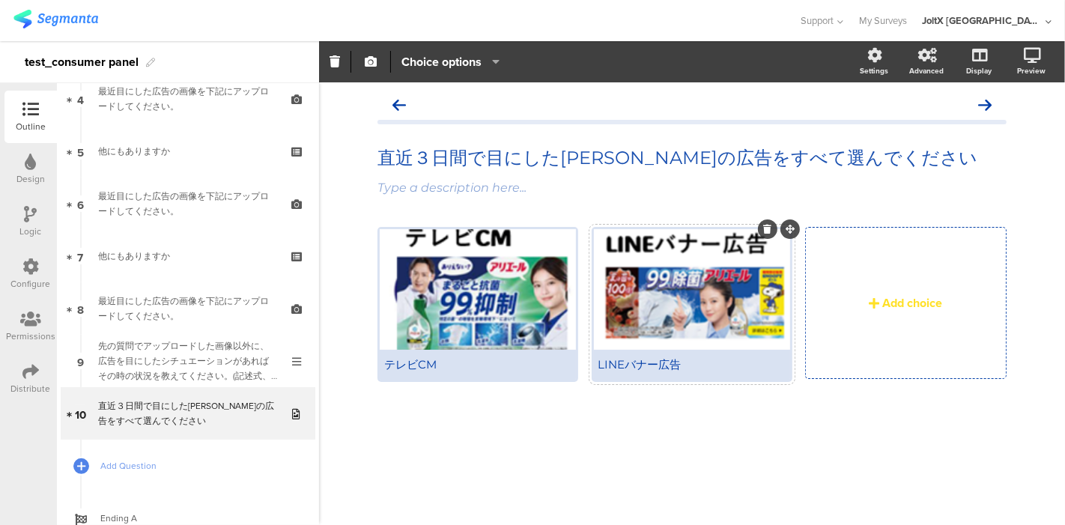
click at [736, 414] on div "テレビCM LINEバナー広告 Add choice" at bounding box center [692, 332] width 629 height 211
click at [879, 324] on div "Add choice" at bounding box center [905, 303] width 199 height 151
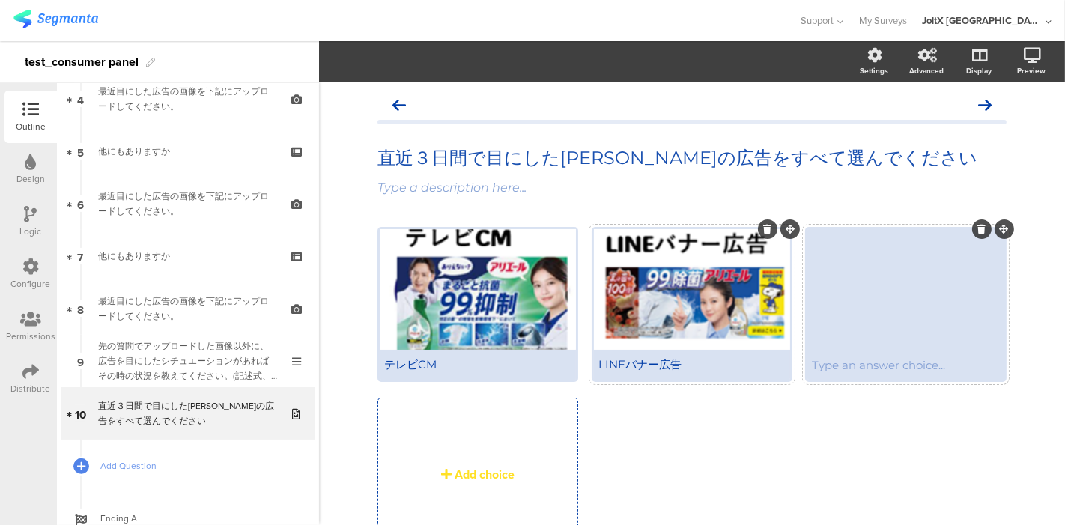
click at [876, 316] on div at bounding box center [906, 289] width 196 height 121
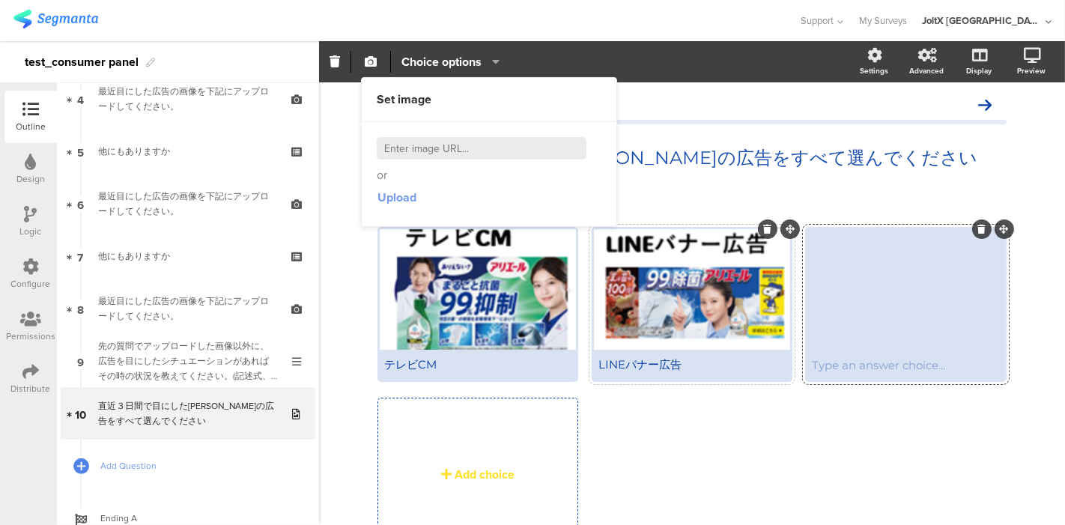
click at [406, 190] on span "Upload" at bounding box center [397, 197] width 39 height 17
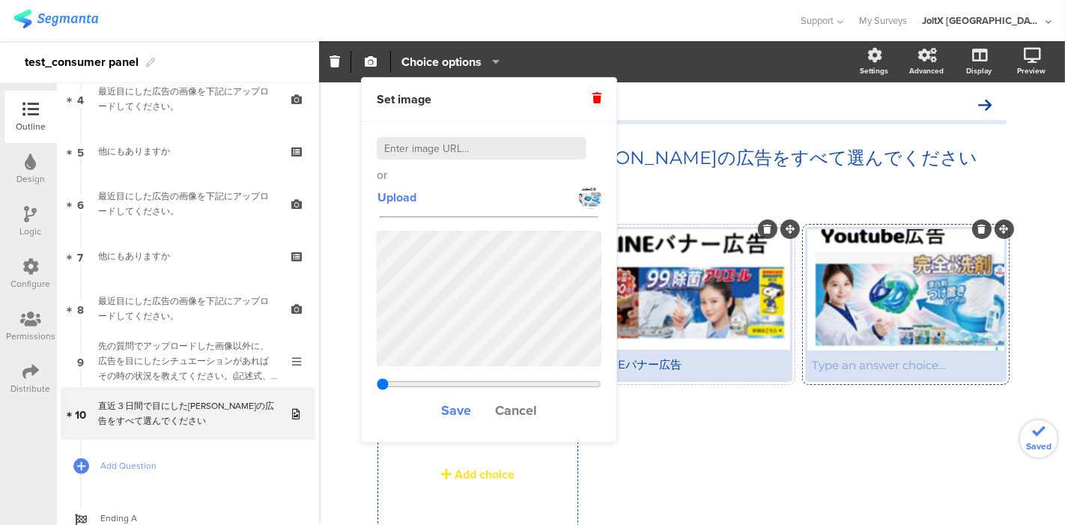
type input "3.10840414507772"
click at [458, 412] on span "Save" at bounding box center [456, 410] width 30 height 19
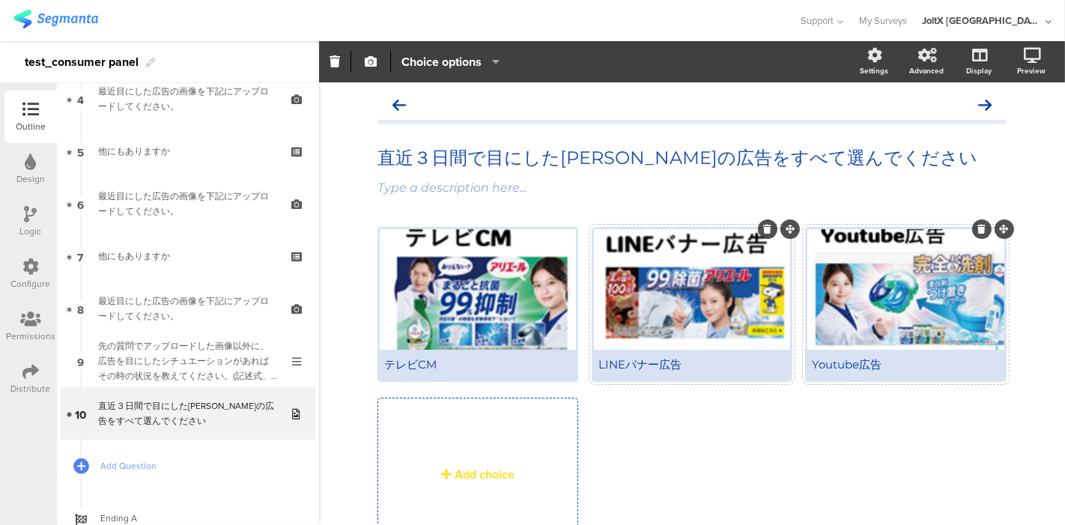
click at [831, 421] on div "テレビCM LINEバナー広告" at bounding box center [699, 395] width 642 height 336
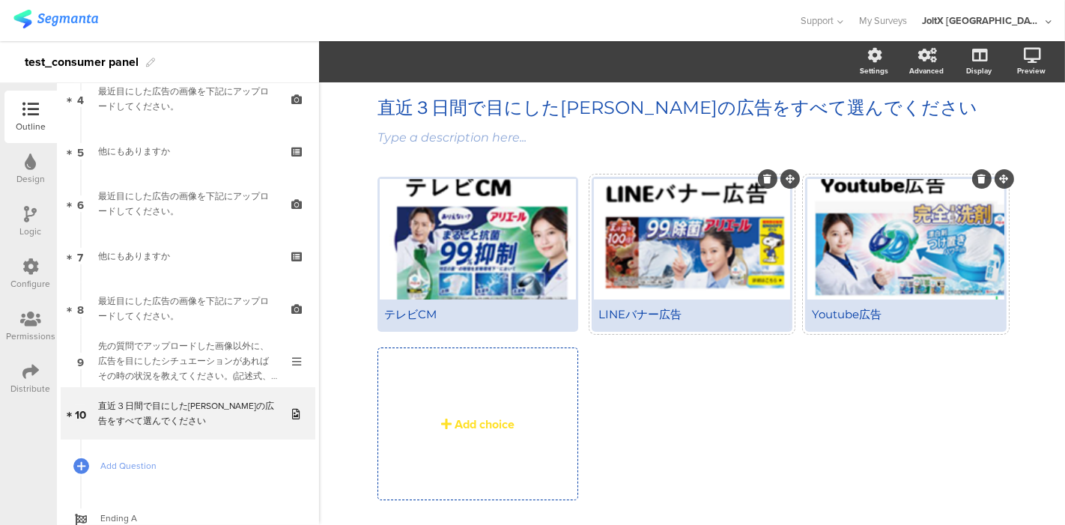
scroll to position [84, 0]
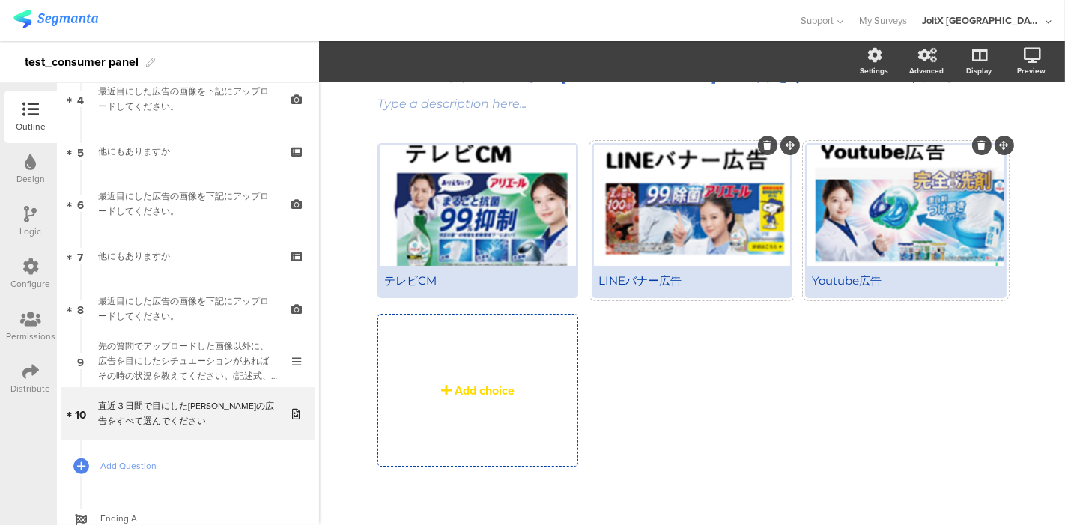
click at [496, 383] on div "Add choice" at bounding box center [485, 390] width 60 height 17
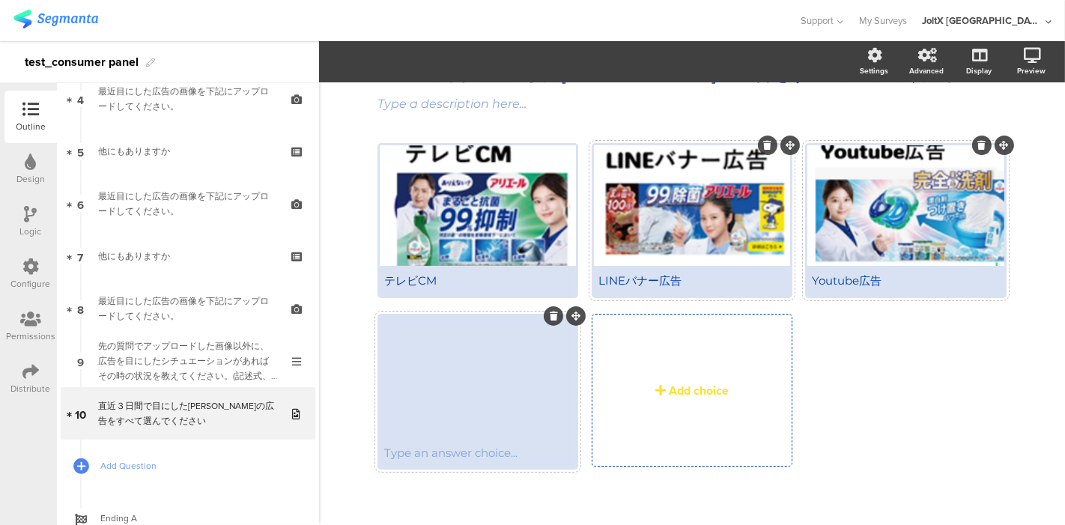
click at [468, 381] on div at bounding box center [478, 376] width 196 height 121
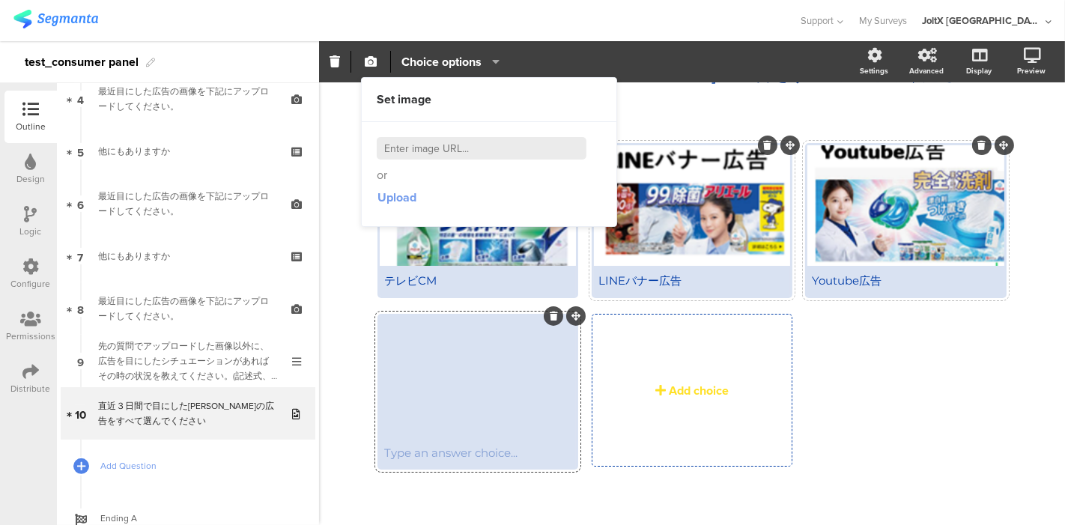
click at [392, 198] on span "Upload" at bounding box center [397, 197] width 39 height 17
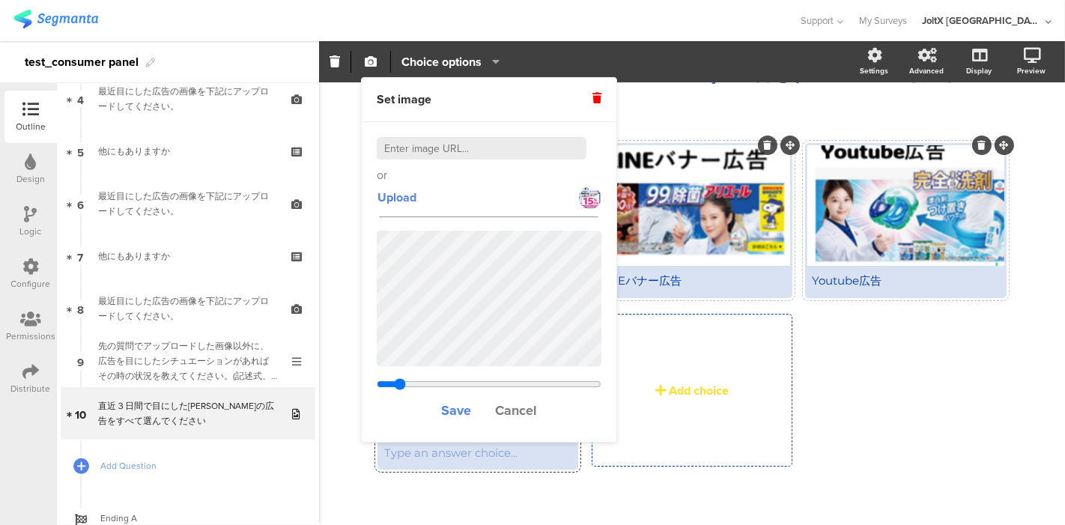
drag, startPoint x: 451, startPoint y: 382, endPoint x: 400, endPoint y: 389, distance: 51.4
type input "2.21314792899408"
click at [400, 389] on input "range" at bounding box center [489, 384] width 225 height 12
click at [454, 407] on span "Save" at bounding box center [456, 410] width 30 height 19
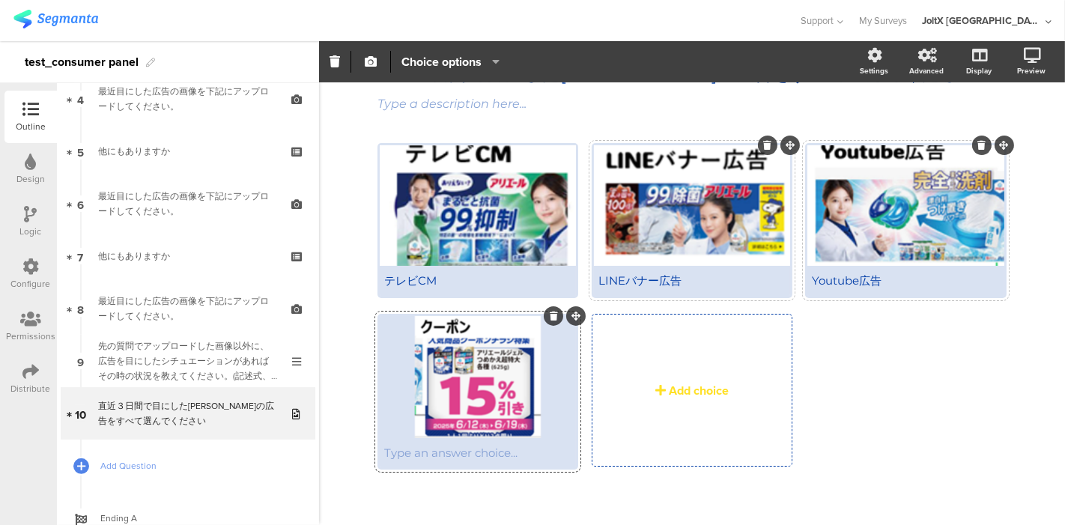
click at [472, 460] on div "Type an answer choice..." at bounding box center [478, 452] width 196 height 29
click at [470, 462] on div "Type an answer choice..." at bounding box center [478, 452] width 196 height 29
click at [470, 442] on div "Type an answer choice..." at bounding box center [478, 452] width 196 height 29
click at [466, 461] on div "Type an answer choice..." at bounding box center [478, 452] width 196 height 29
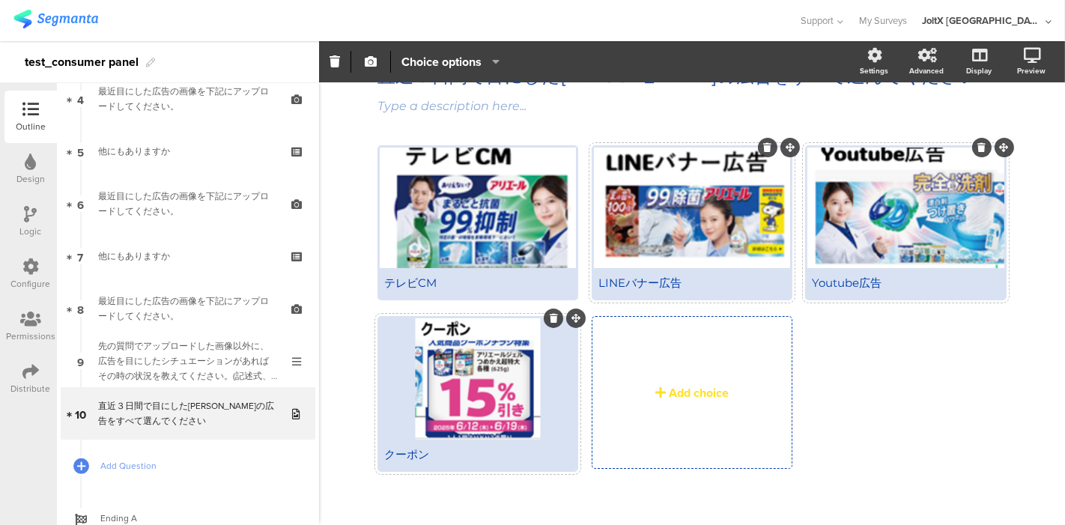
click at [908, 414] on div "テレビCM LINEバナー広告" at bounding box center [699, 316] width 642 height 342
click at [1023, 67] on div "Preview" at bounding box center [1031, 70] width 28 height 11
click at [970, 133] on icon at bounding box center [978, 134] width 16 height 14
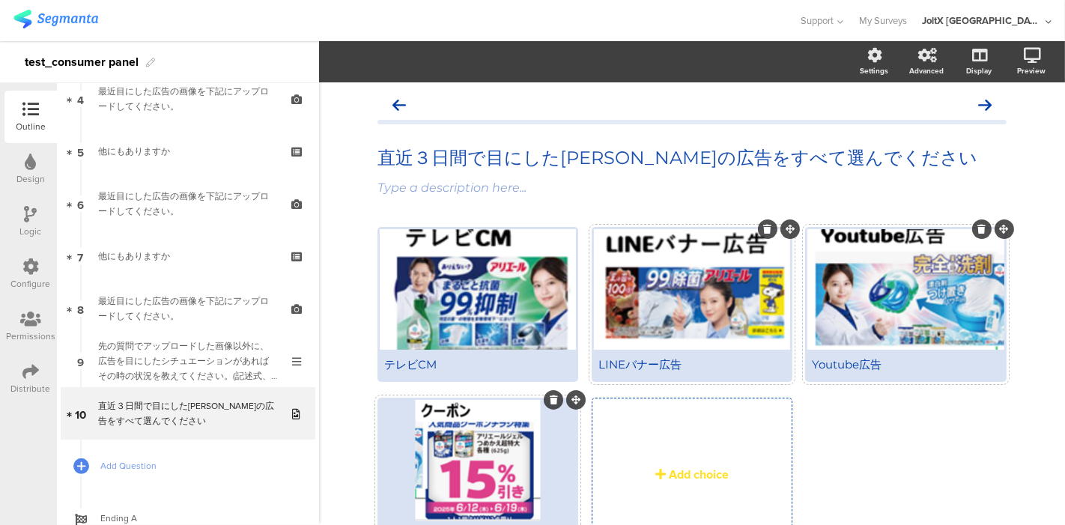
scroll to position [90, 0]
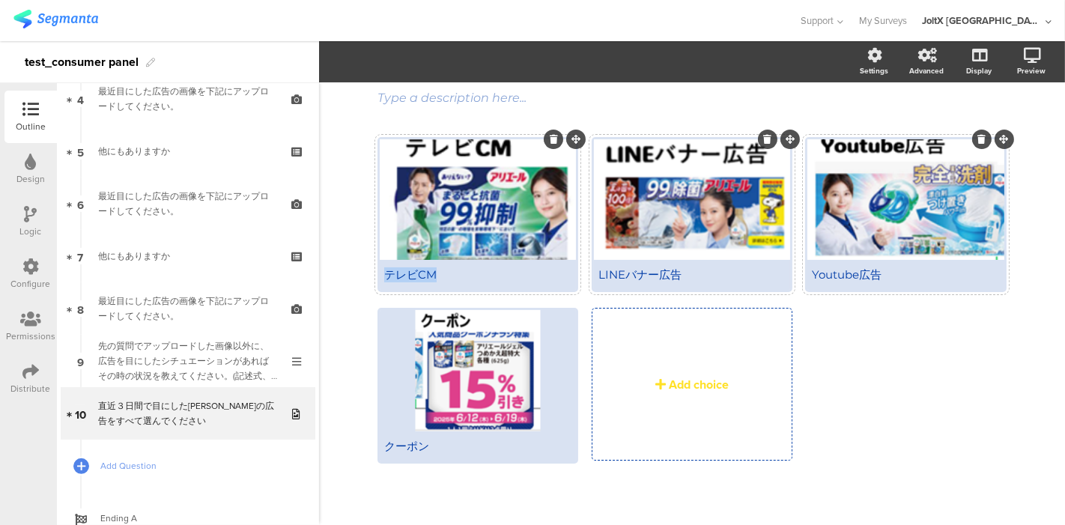
click at [518, 281] on div "テレビCM" at bounding box center [478, 275] width 196 height 30
click at [516, 281] on div "テレビCM" at bounding box center [477, 274] width 187 height 15
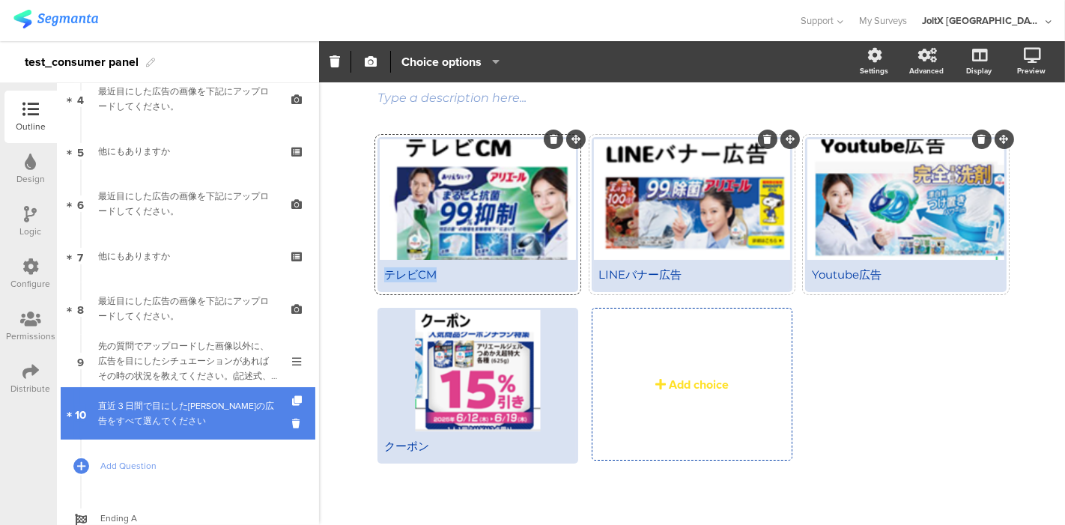
drag, startPoint x: 280, startPoint y: 399, endPoint x: 273, endPoint y: 411, distance: 13.1
click at [292, 399] on icon at bounding box center [298, 401] width 13 height 10
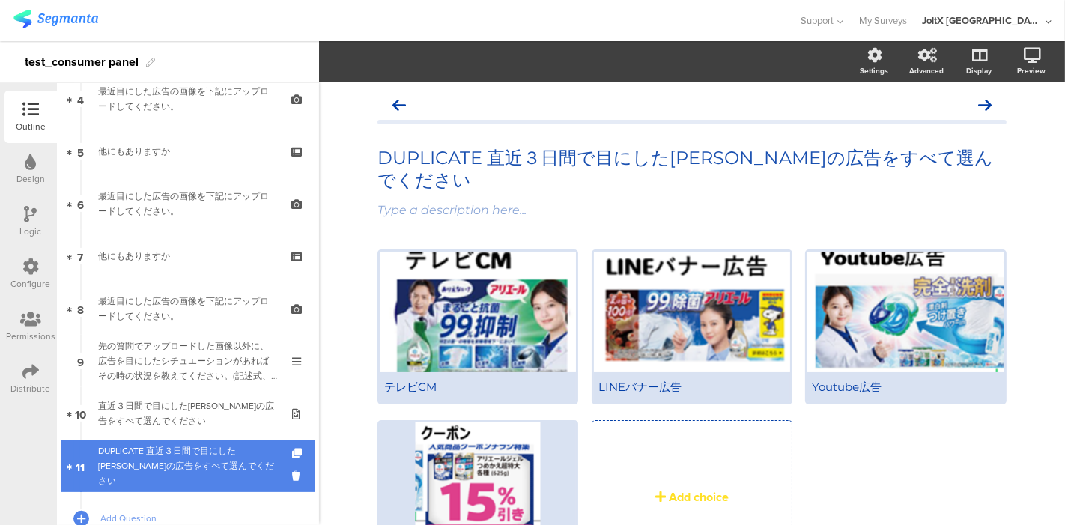
click at [232, 455] on div "DUPLICATE 直近３日間で目にした[PERSON_NAME]の広告をすべて選んでください" at bounding box center [187, 465] width 179 height 45
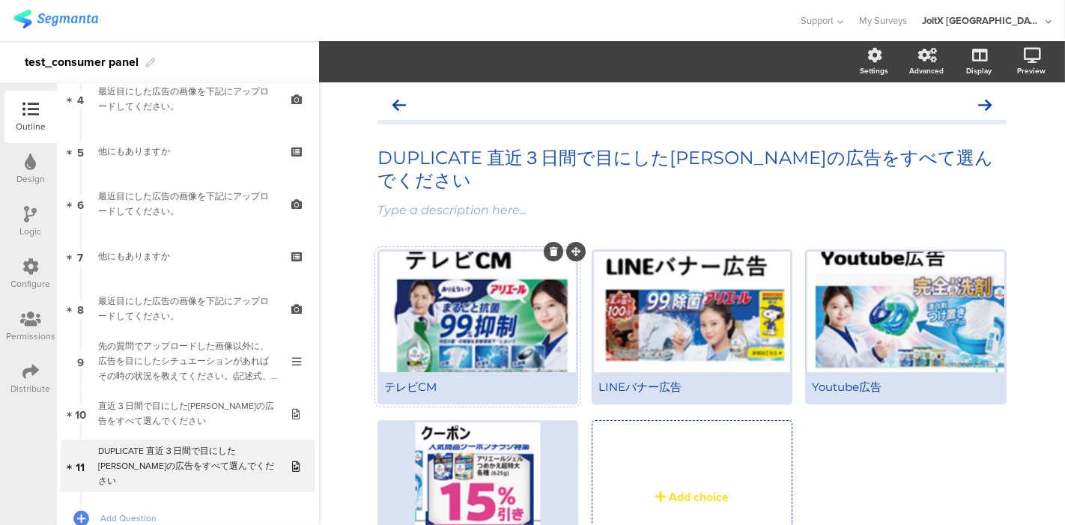
click at [447, 380] on div "テレビCM" at bounding box center [477, 387] width 187 height 15
click at [334, 426] on div "DUPLICATE 直近３日間で目にした[PERSON_NAME]の広告をすべて選んでください DUPLICATE 直近３日間で目にした[PERSON_NAM…" at bounding box center [692, 360] width 746 height 557
drag, startPoint x: 680, startPoint y: 366, endPoint x: 565, endPoint y: 375, distance: 115.7
click at [566, 406] on span "Type an answer choice... LINEバナー広告" at bounding box center [699, 498] width 642 height 185
drag, startPoint x: 926, startPoint y: 360, endPoint x: 719, endPoint y: 391, distance: 209.1
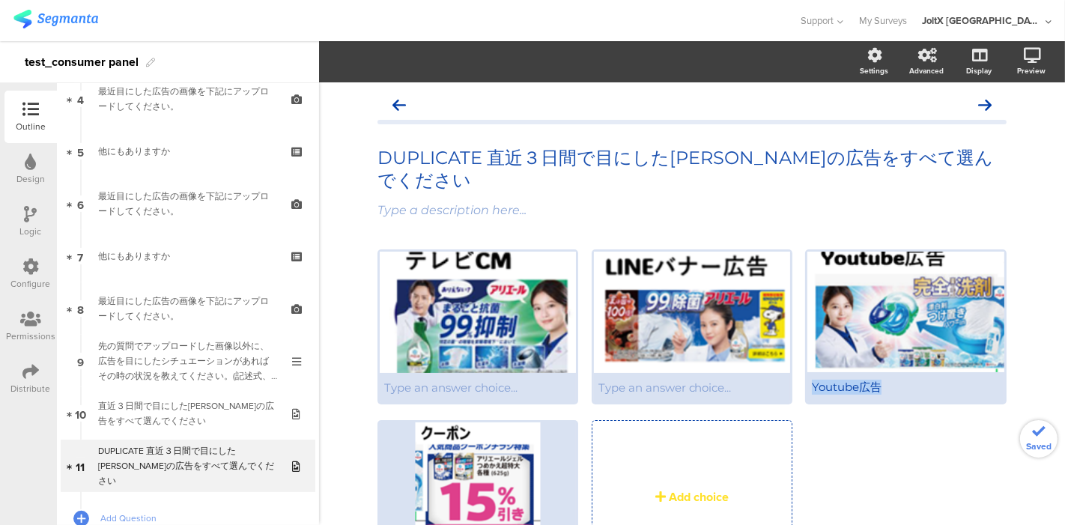
click at [719, 406] on span "Type an answer choice... Type an answer choice..." at bounding box center [699, 498] width 642 height 185
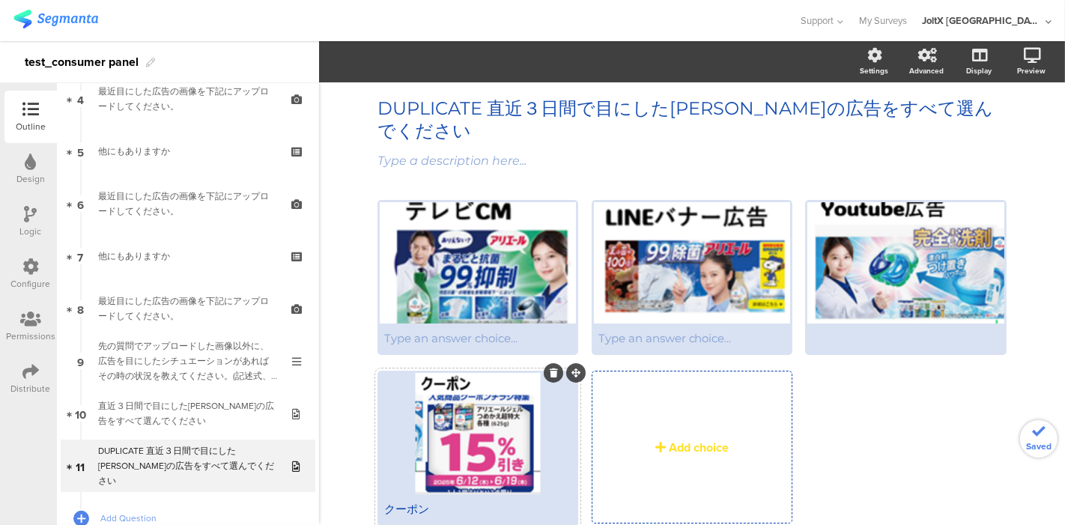
scroll to position [90, 0]
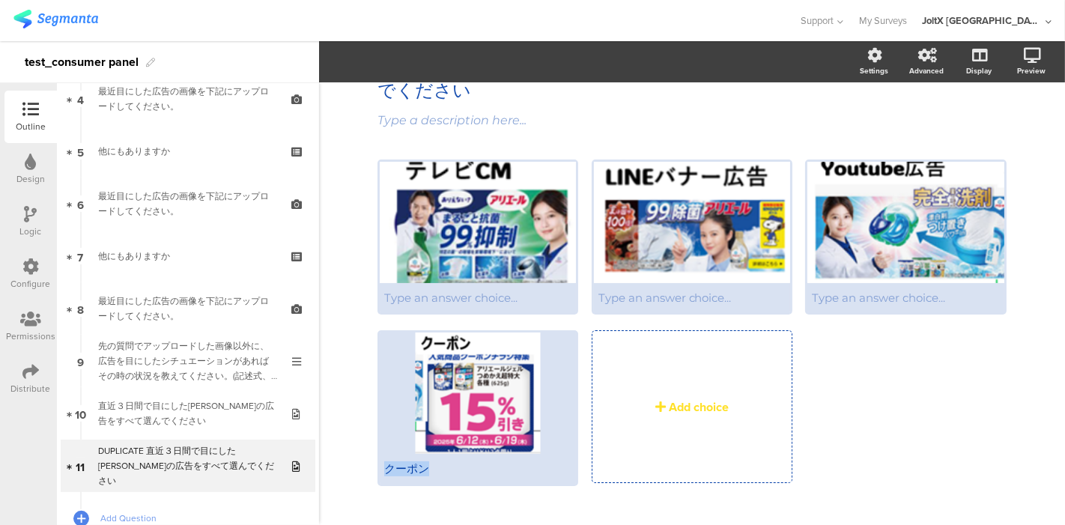
drag, startPoint x: 425, startPoint y: 453, endPoint x: 359, endPoint y: 457, distance: 66.8
click at [363, 457] on div "DUPLICATE 直近３日間で目にした[PERSON_NAME]の広告をすべて選んでください DUPLICATE 直近３日間で目にした[PERSON_NAM…" at bounding box center [692, 271] width 659 height 557
click at [843, 414] on div "Type an answer choice... Type an answer choice..." at bounding box center [699, 331] width 642 height 342
click at [1007, 131] on icon at bounding box center [1013, 134] width 12 height 19
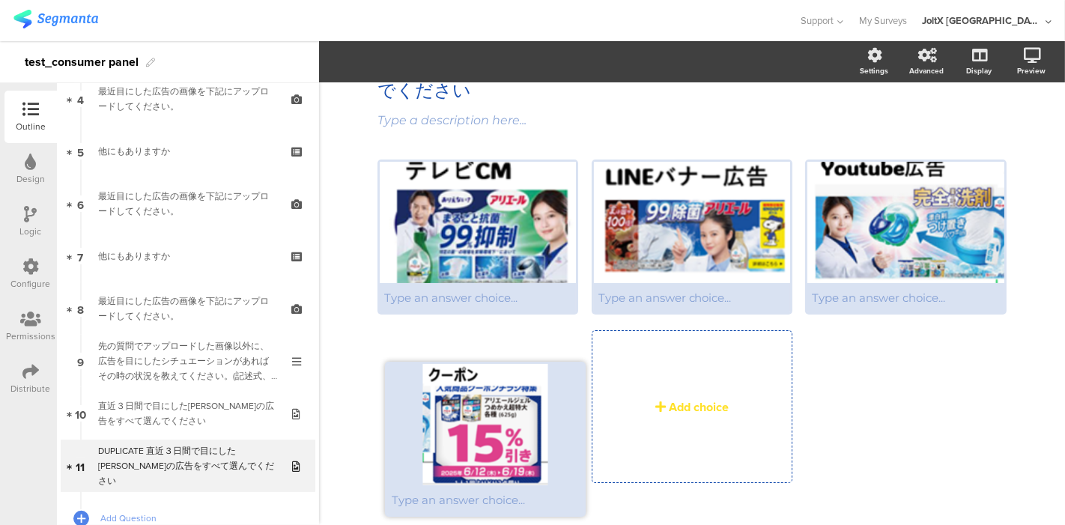
drag, startPoint x: 567, startPoint y: 306, endPoint x: 573, endPoint y: 367, distance: 61.0
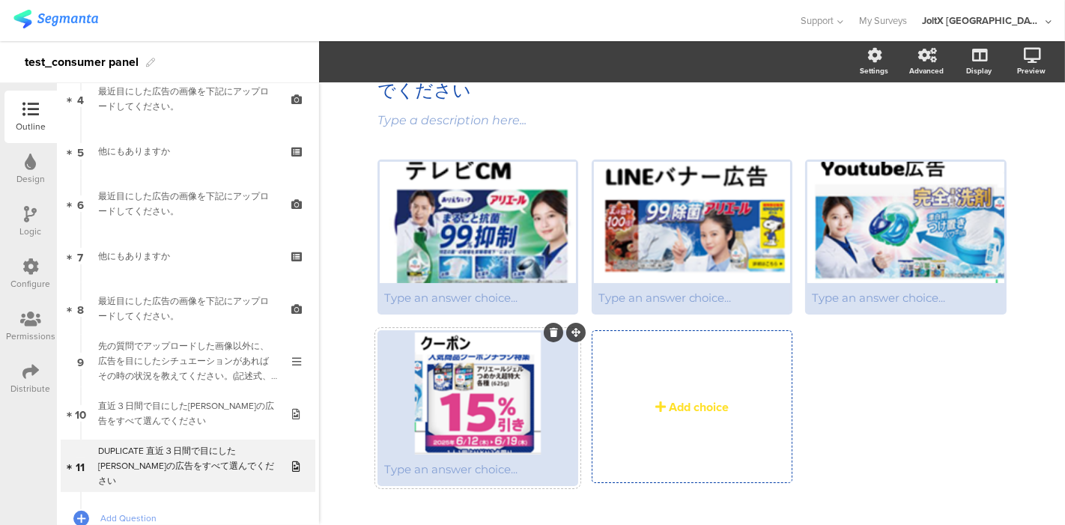
click at [483, 363] on div at bounding box center [478, 393] width 196 height 121
click at [669, 399] on div "Add choice" at bounding box center [699, 407] width 60 height 17
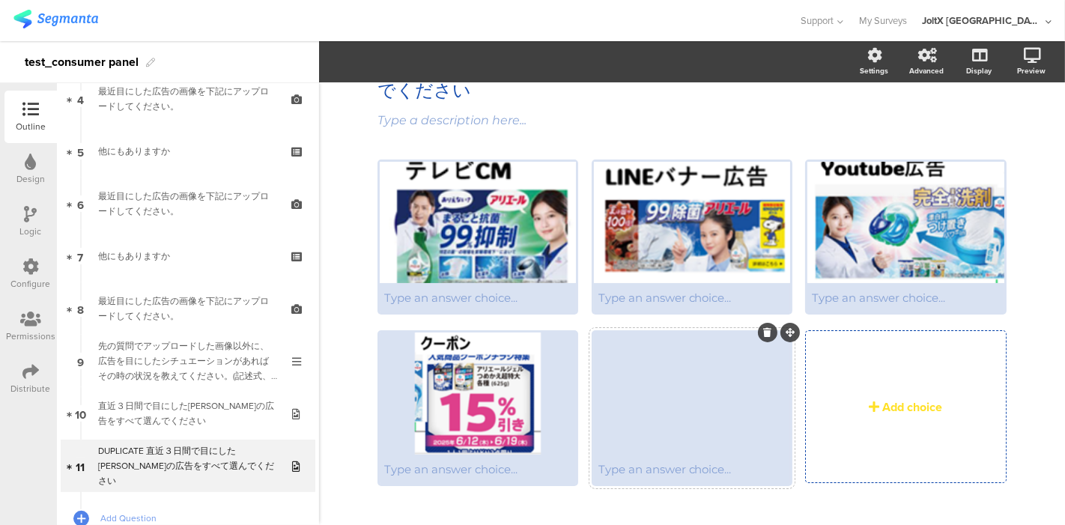
click at [672, 381] on div at bounding box center [692, 393] width 196 height 121
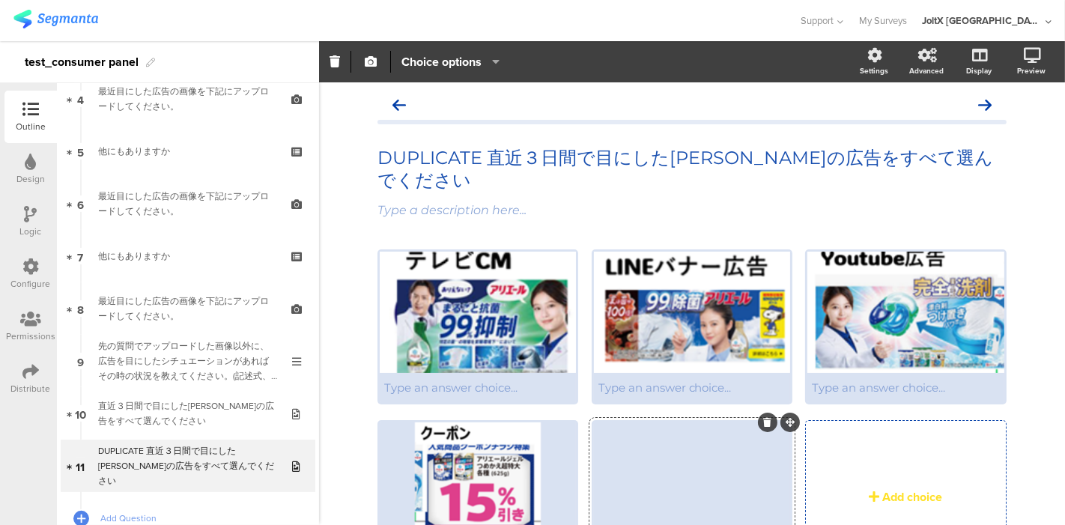
scroll to position [0, 0]
click at [458, 65] on span "Choice options" at bounding box center [442, 61] width 80 height 17
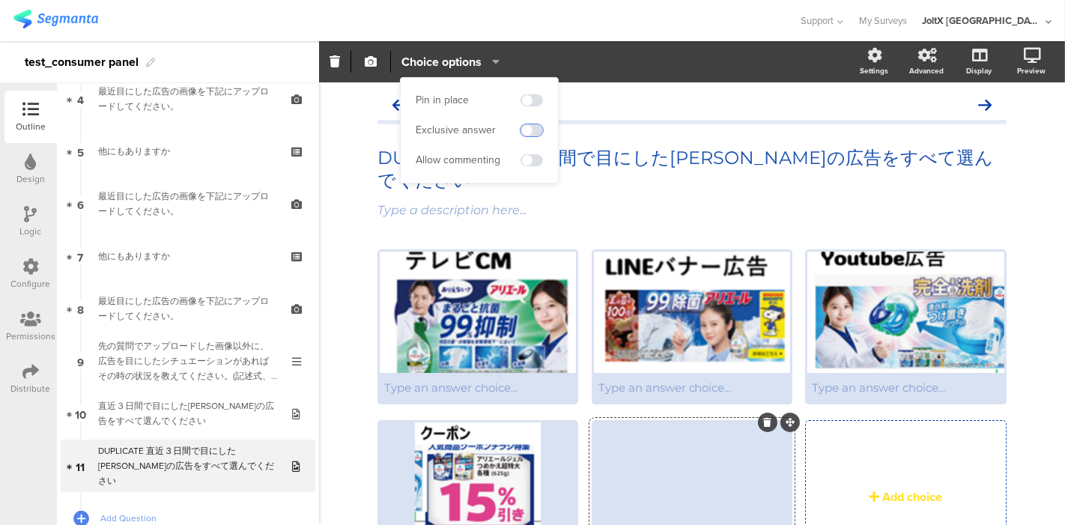
click at [524, 136] on span at bounding box center [532, 130] width 22 height 12
click at [351, 296] on div "DUPLICATE 直近３日間で目にした[PERSON_NAME]の広告をすべて選んでください DUPLICATE 直近３日間で目にした[PERSON_NAM…" at bounding box center [692, 360] width 746 height 557
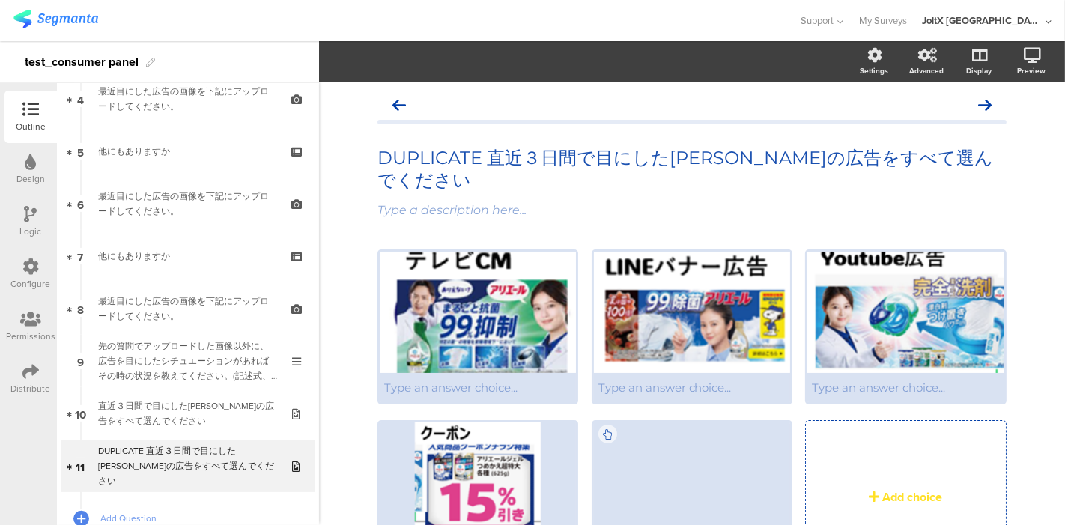
click at [446, 60] on section "Settings Advanced Display [GEOGRAPHIC_DATA]" at bounding box center [692, 61] width 746 height 41
click at [466, 297] on div at bounding box center [478, 312] width 196 height 121
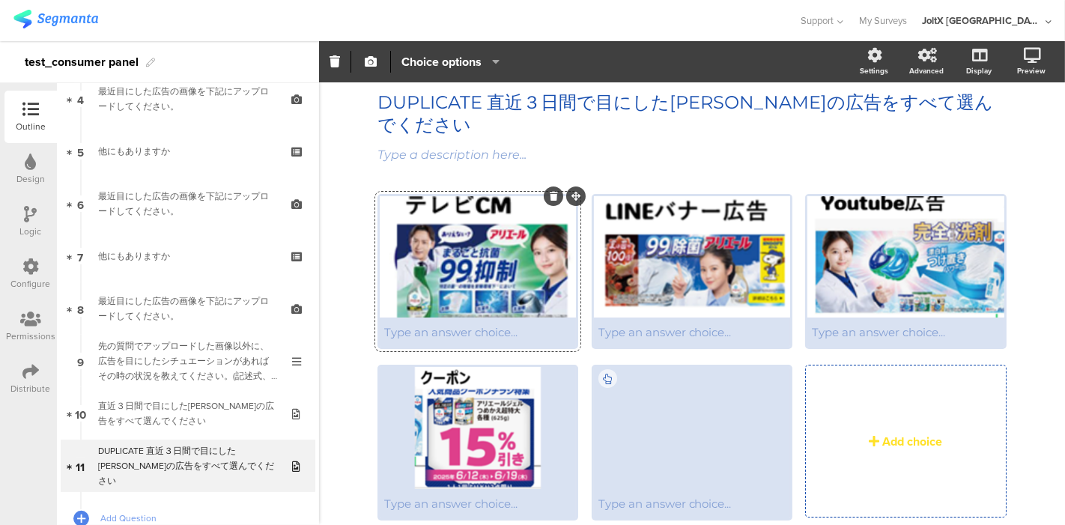
scroll to position [90, 0]
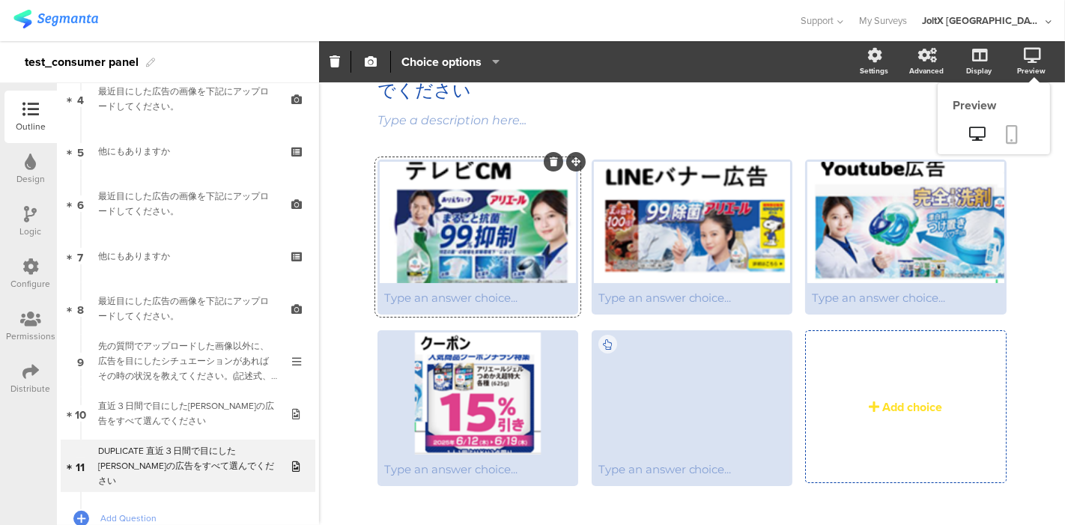
click at [999, 124] on link at bounding box center [1012, 135] width 33 height 28
click at [646, 408] on div at bounding box center [692, 393] width 196 height 121
click at [496, 57] on icon "button" at bounding box center [492, 61] width 15 height 12
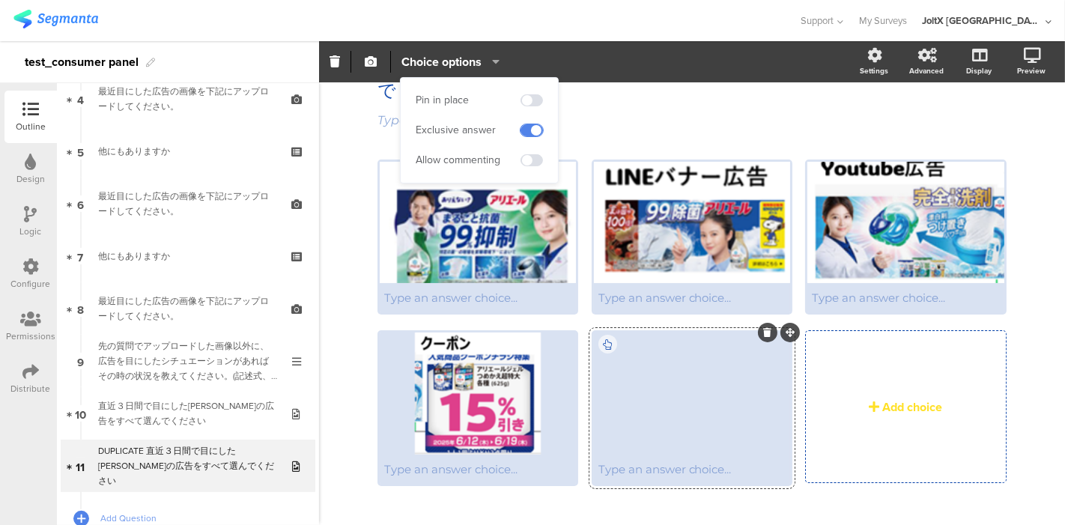
click at [527, 131] on span at bounding box center [532, 130] width 22 height 12
click at [530, 103] on span at bounding box center [532, 100] width 22 height 12
click at [532, 163] on span at bounding box center [532, 160] width 22 height 12
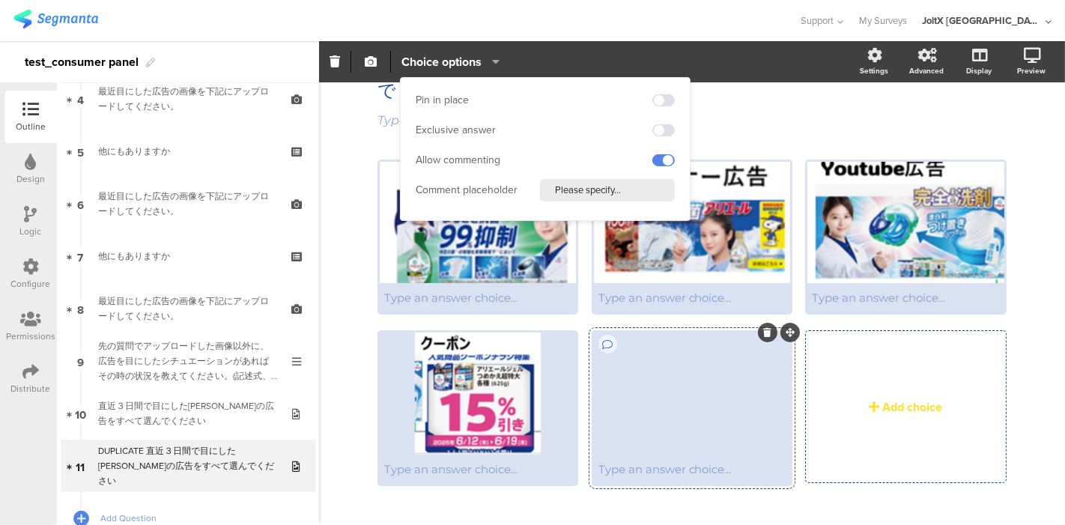
click at [532, 163] on div "Allow commenting" at bounding box center [545, 160] width 259 height 22
click at [669, 156] on span at bounding box center [663, 160] width 22 height 12
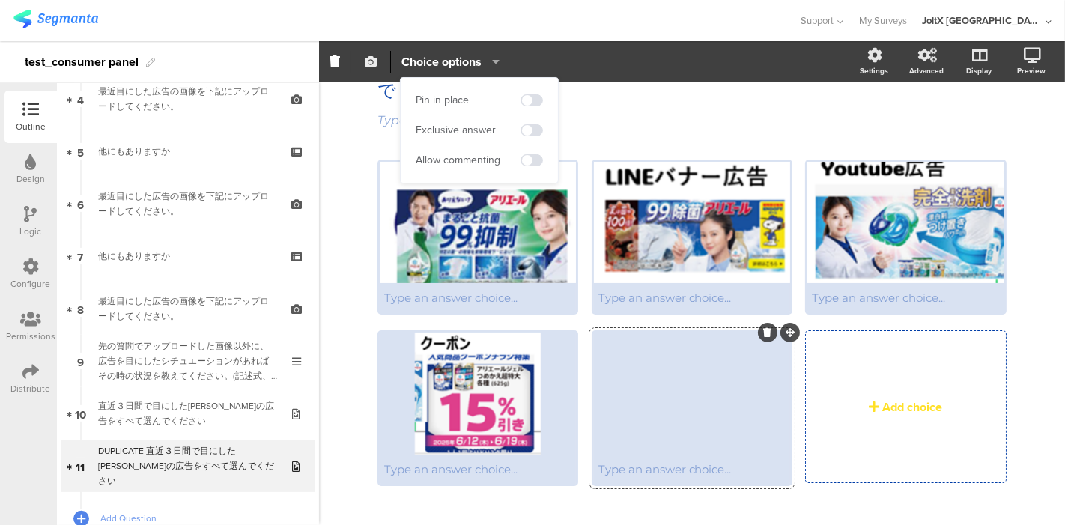
click at [374, 63] on icon "button" at bounding box center [371, 61] width 12 height 12
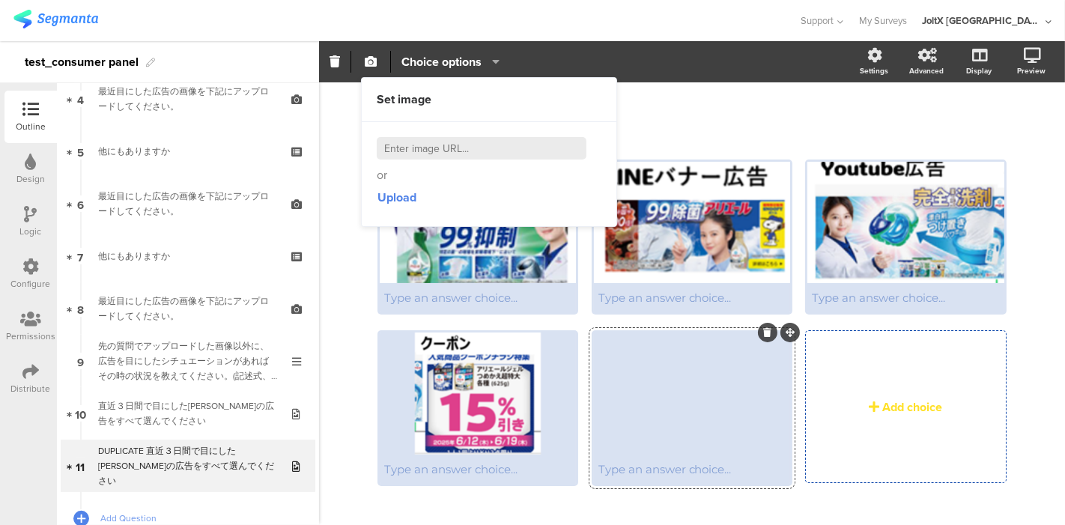
drag, startPoint x: 689, startPoint y: 56, endPoint x: 712, endPoint y: 56, distance: 23.2
click at [689, 56] on div "Choice options" at bounding box center [587, 62] width 536 height 22
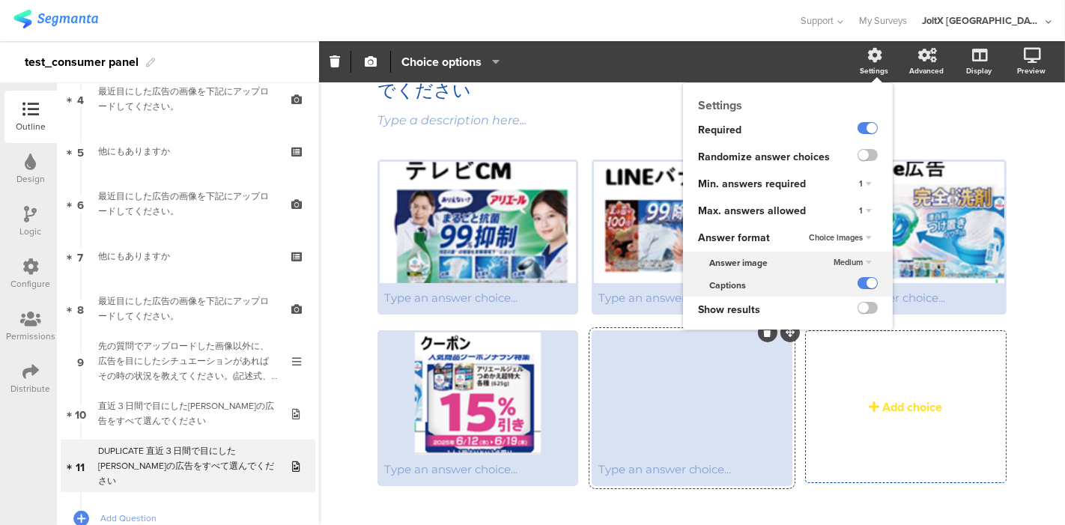
click at [860, 65] on div "Settings" at bounding box center [874, 70] width 28 height 11
click at [858, 155] on label at bounding box center [868, 155] width 20 height 12
click at [0, 0] on input "checkbox" at bounding box center [0, 0] width 0 height 0
click at [858, 160] on label at bounding box center [868, 155] width 20 height 12
click at [0, 0] on input "checkbox" at bounding box center [0, 0] width 0 height 0
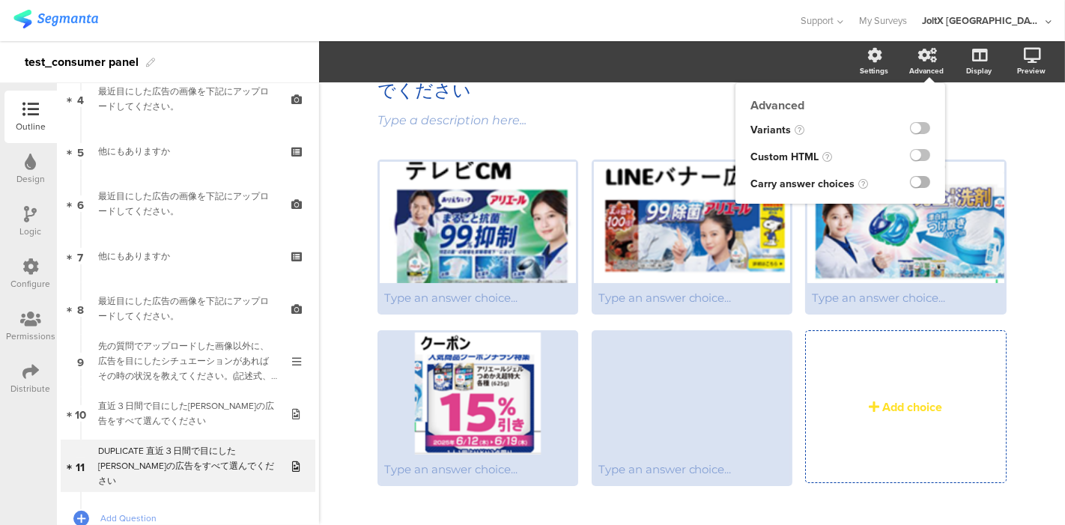
click at [910, 181] on label at bounding box center [920, 182] width 20 height 12
click at [0, 0] on input "checkbox" at bounding box center [0, 0] width 0 height 0
click at [910, 183] on label at bounding box center [920, 182] width 20 height 12
click at [0, 0] on input "checkbox" at bounding box center [0, 0] width 0 height 0
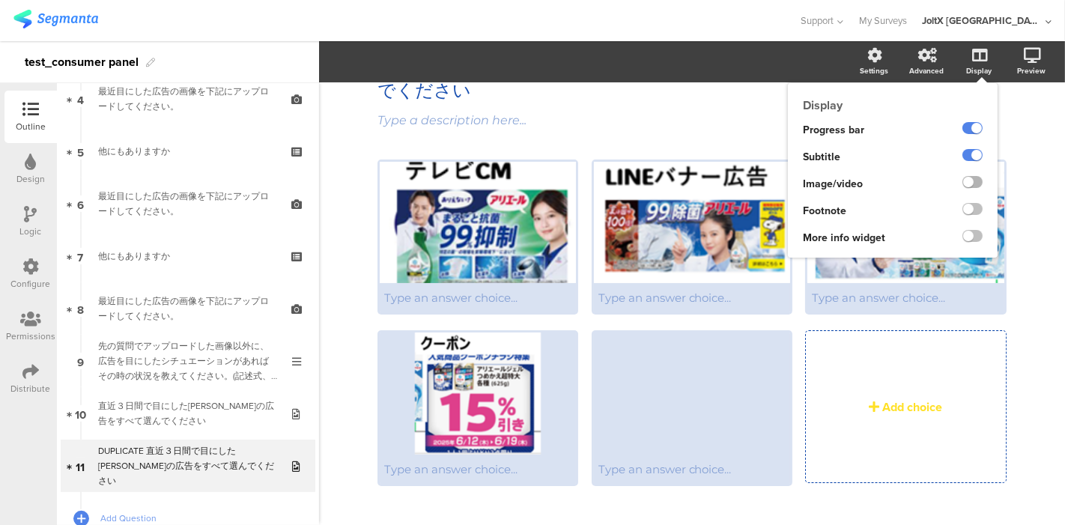
click at [963, 180] on label at bounding box center [973, 182] width 20 height 12
click at [0, 0] on input "checkbox" at bounding box center [0, 0] width 0 height 0
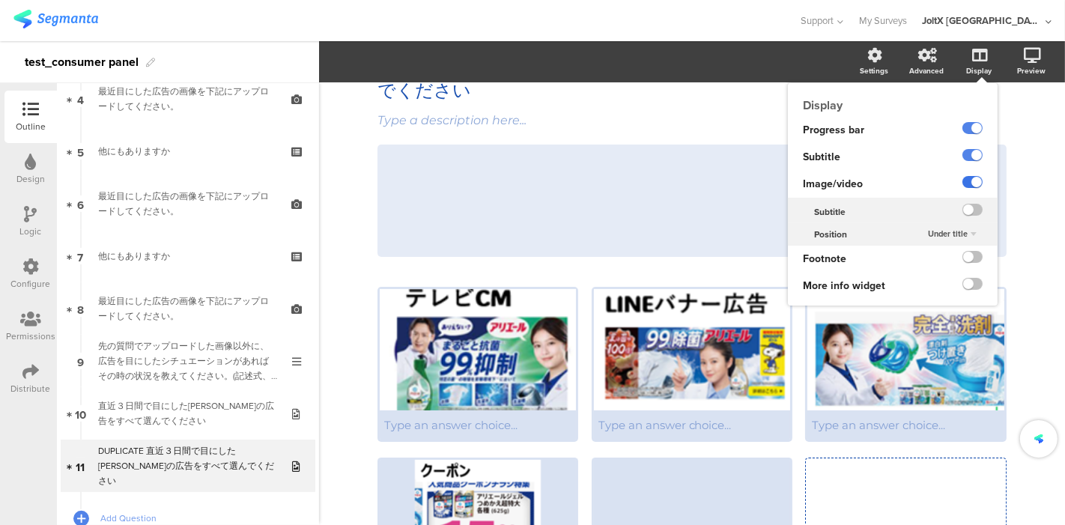
click at [963, 181] on label at bounding box center [973, 182] width 20 height 12
click at [0, 0] on input "checkbox" at bounding box center [0, 0] width 0 height 0
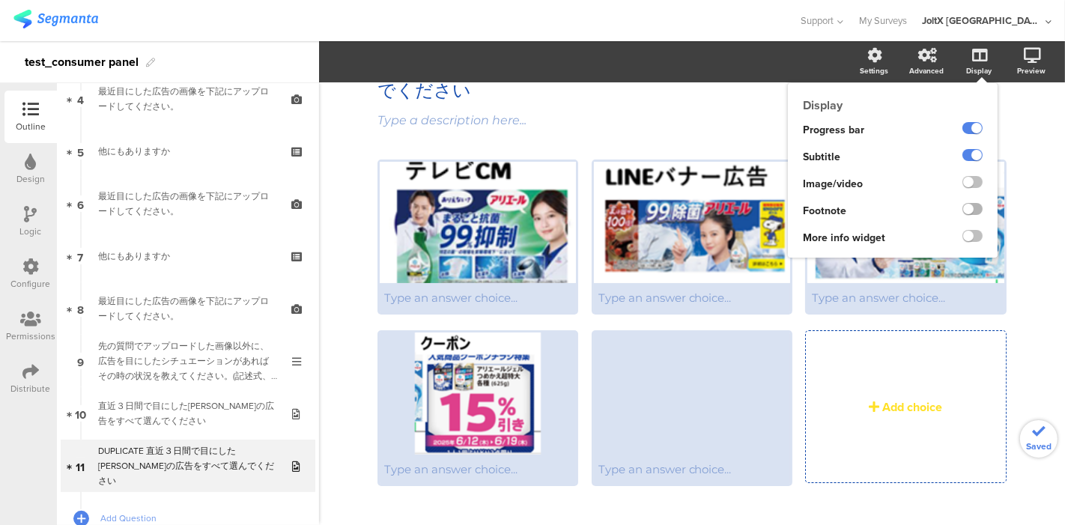
click at [963, 209] on label at bounding box center [973, 209] width 20 height 12
click at [0, 0] on input "checkbox" at bounding box center [0, 0] width 0 height 0
click at [963, 208] on label at bounding box center [973, 209] width 20 height 12
click at [0, 0] on input "checkbox" at bounding box center [0, 0] width 0 height 0
click at [963, 236] on label at bounding box center [973, 236] width 20 height 12
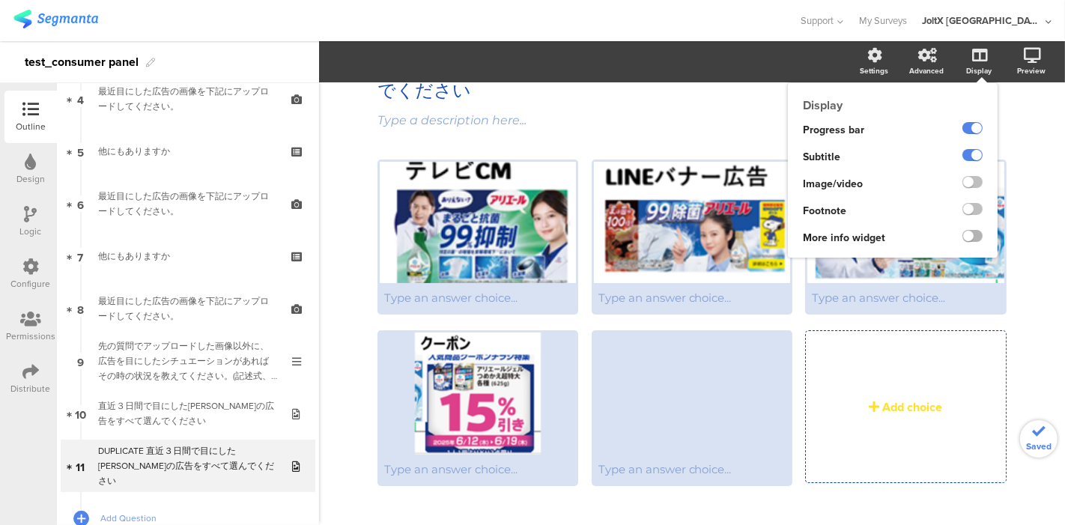
click at [0, 0] on input "checkbox" at bounding box center [0, 0] width 0 height 0
click at [963, 236] on label at bounding box center [973, 236] width 20 height 12
click at [0, 0] on input "checkbox" at bounding box center [0, 0] width 0 height 0
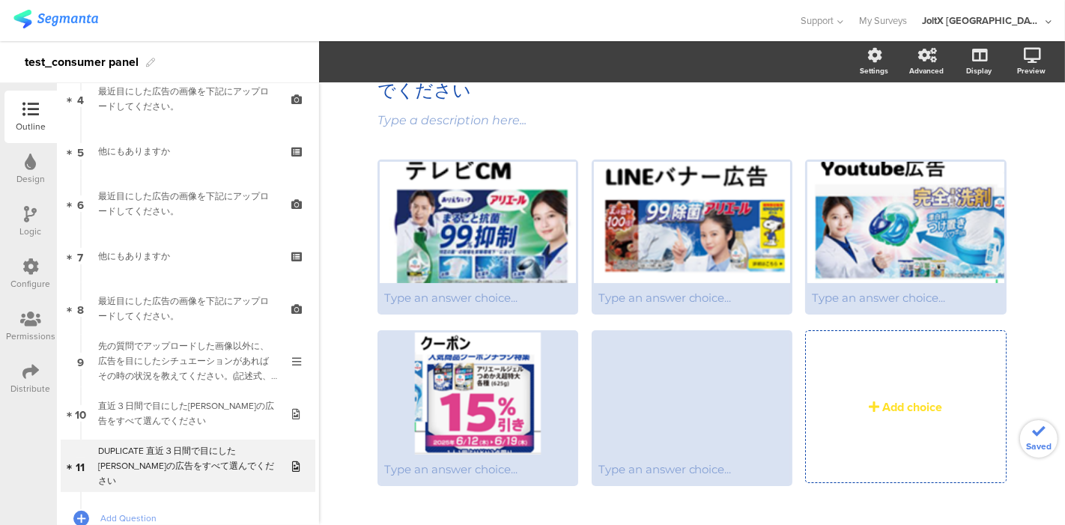
click at [762, 69] on section "Settings Advanced Display [GEOGRAPHIC_DATA]" at bounding box center [692, 61] width 746 height 41
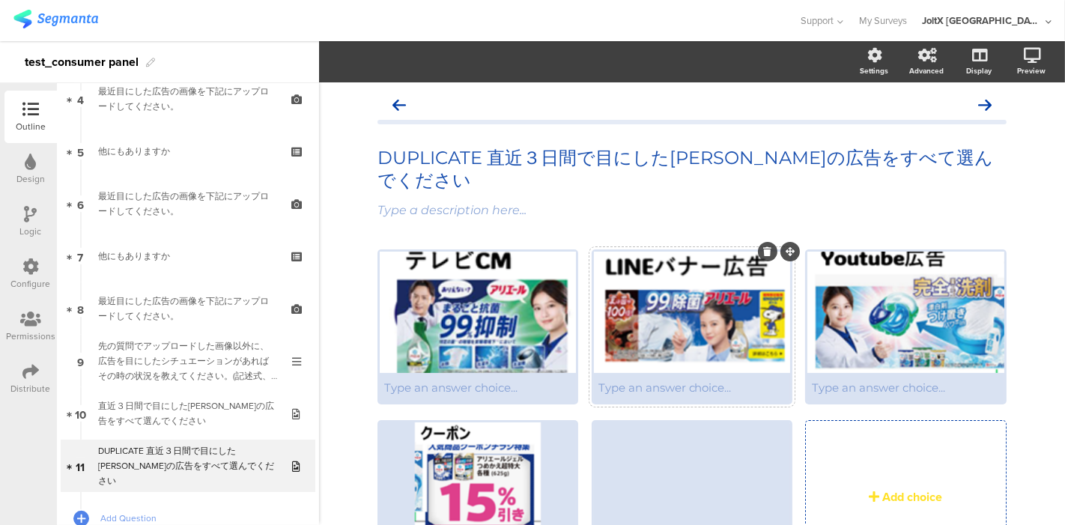
scroll to position [0, 0]
click at [1001, 190] on div at bounding box center [1010, 199] width 19 height 19
click at [1007, 195] on icon at bounding box center [1011, 199] width 8 height 9
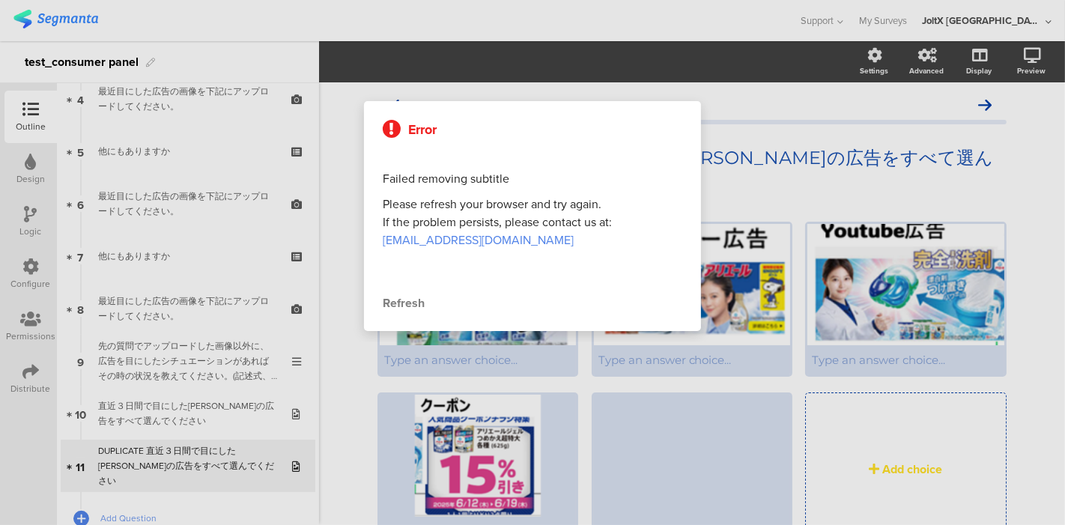
click at [425, 303] on div "Refresh" at bounding box center [533, 303] width 300 height 18
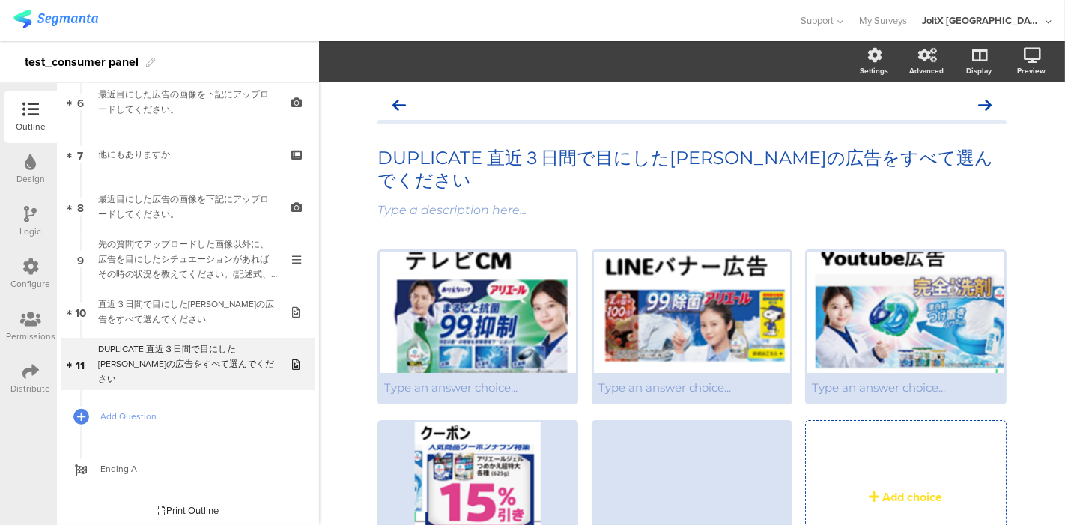
scroll to position [333, 0]
click at [1001, 190] on div at bounding box center [1010, 199] width 19 height 19
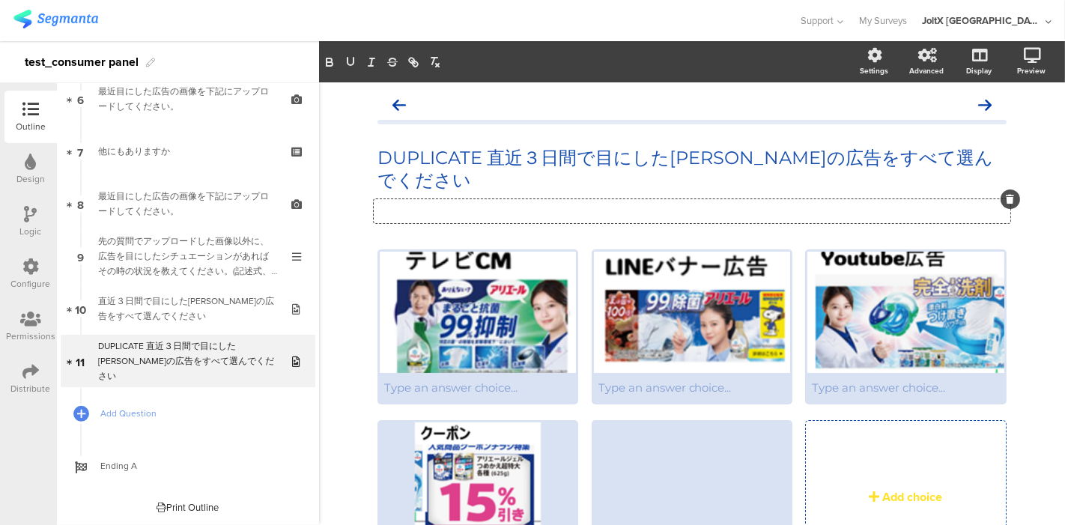
click at [1007, 195] on icon at bounding box center [1011, 199] width 8 height 9
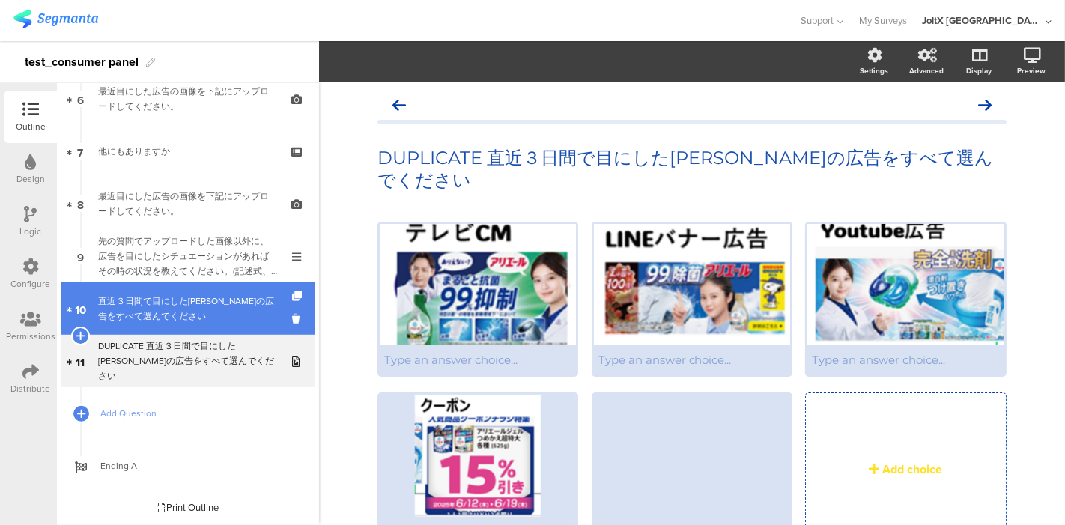
click at [199, 312] on div "直近３日間で目にした[PERSON_NAME]の広告をすべて選んでください" at bounding box center [187, 309] width 179 height 30
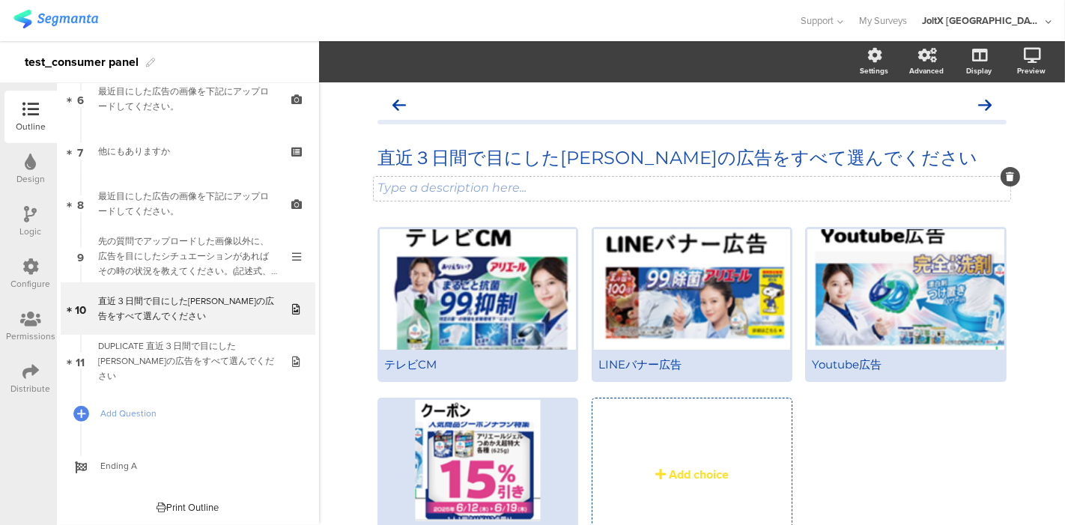
click at [1007, 179] on icon at bounding box center [1011, 176] width 8 height 9
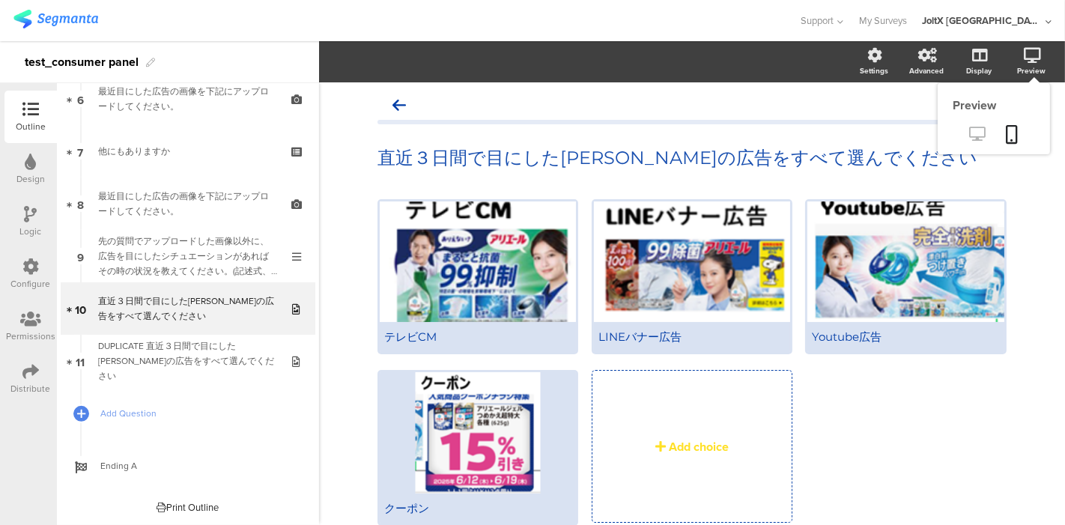
click at [971, 136] on icon at bounding box center [978, 134] width 16 height 14
click at [500, 255] on div at bounding box center [478, 262] width 196 height 121
click at [483, 261] on div at bounding box center [478, 262] width 196 height 121
click at [476, 270] on div at bounding box center [478, 262] width 196 height 121
click at [368, 64] on icon "button" at bounding box center [371, 61] width 12 height 12
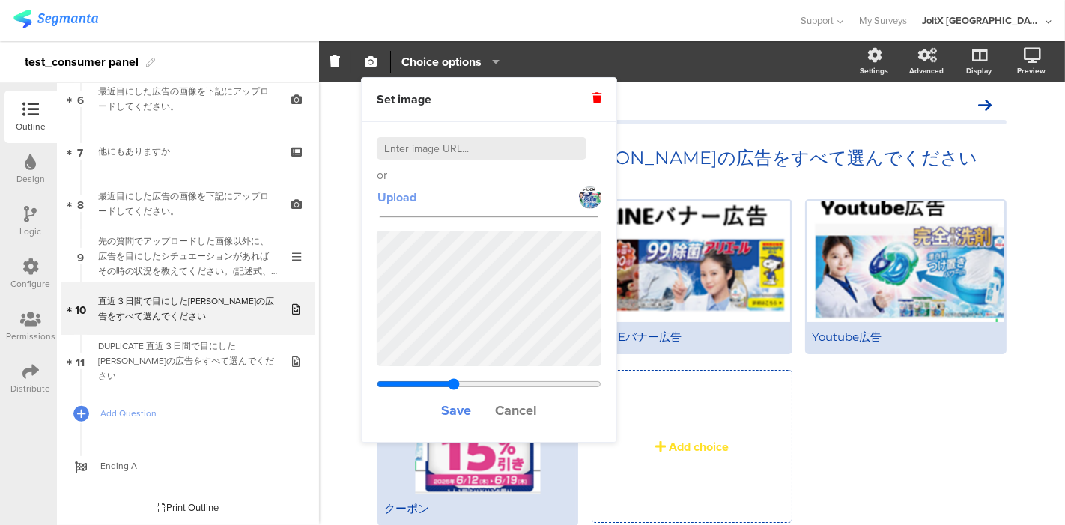
click at [408, 200] on span "Upload" at bounding box center [397, 197] width 39 height 17
click at [455, 388] on input "range" at bounding box center [489, 384] width 225 height 12
type input "3.94585185185185"
click at [462, 382] on input "range" at bounding box center [489, 384] width 225 height 12
click at [460, 405] on span "Save" at bounding box center [456, 410] width 30 height 19
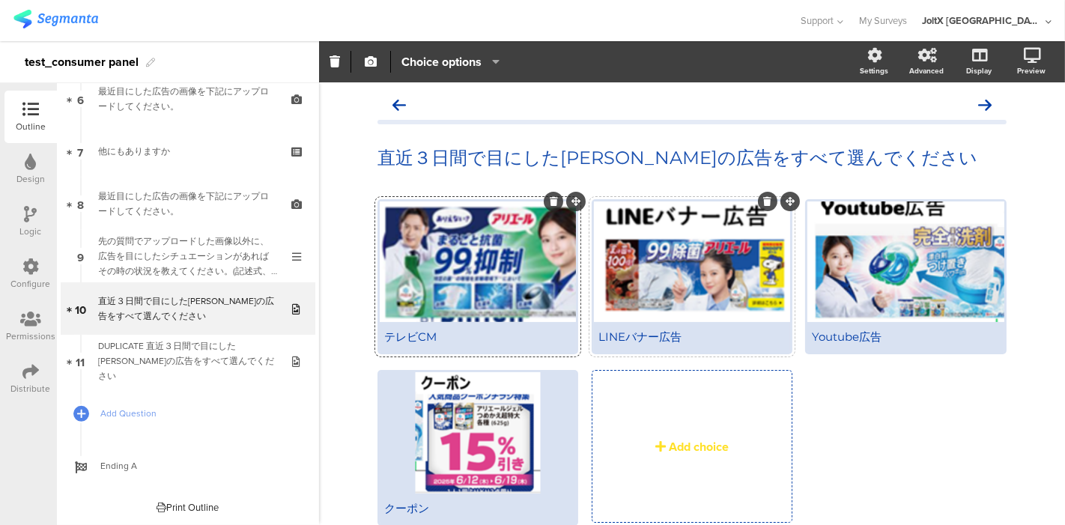
click at [625, 292] on div at bounding box center [692, 262] width 196 height 121
click at [372, 62] on icon "button" at bounding box center [371, 61] width 12 height 12
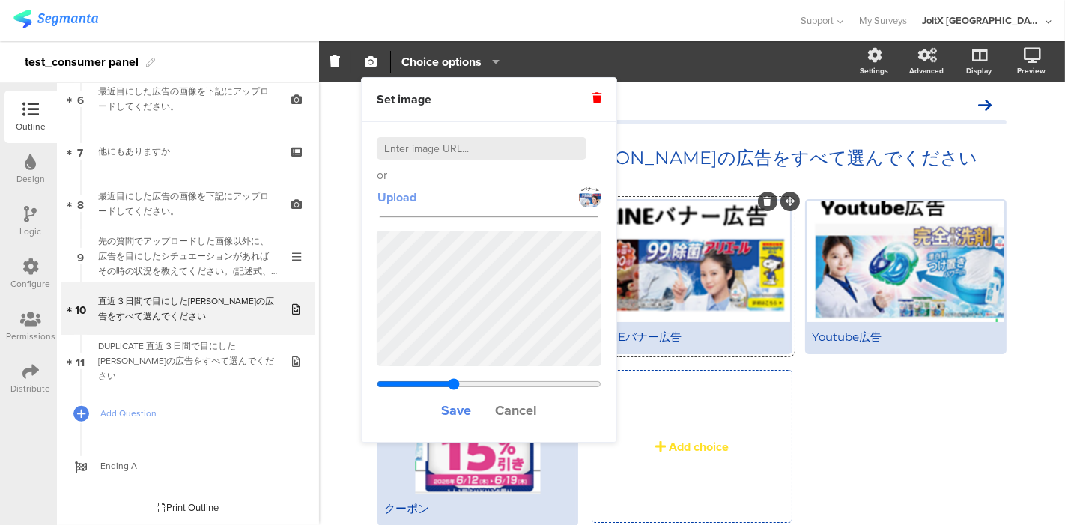
click at [393, 196] on span "Upload" at bounding box center [397, 197] width 39 height 17
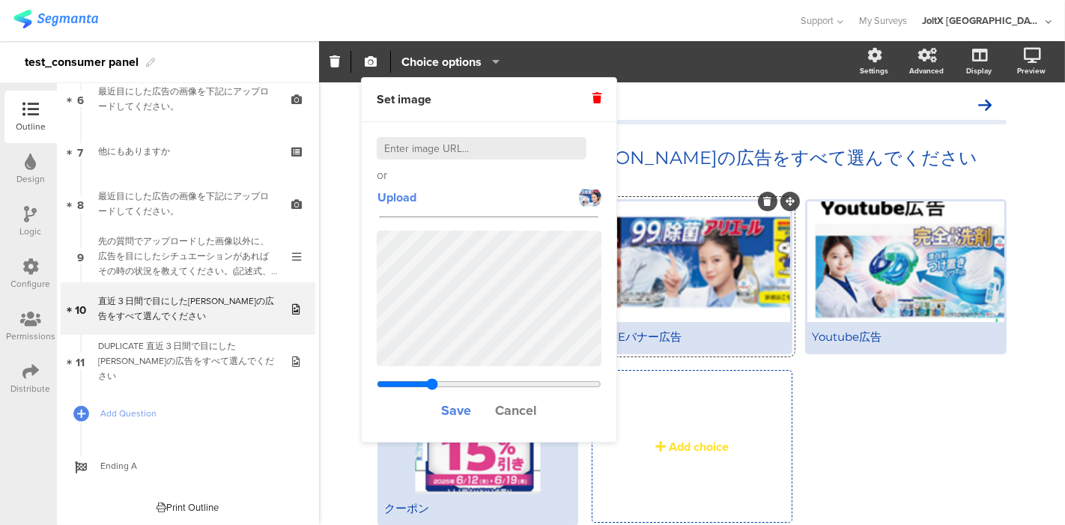
drag, startPoint x: 446, startPoint y: 383, endPoint x: 431, endPoint y: 383, distance: 15.0
type input "3.61407625272331"
click at [431, 383] on input "range" at bounding box center [489, 384] width 225 height 12
click at [461, 403] on span "Save" at bounding box center [456, 410] width 30 height 19
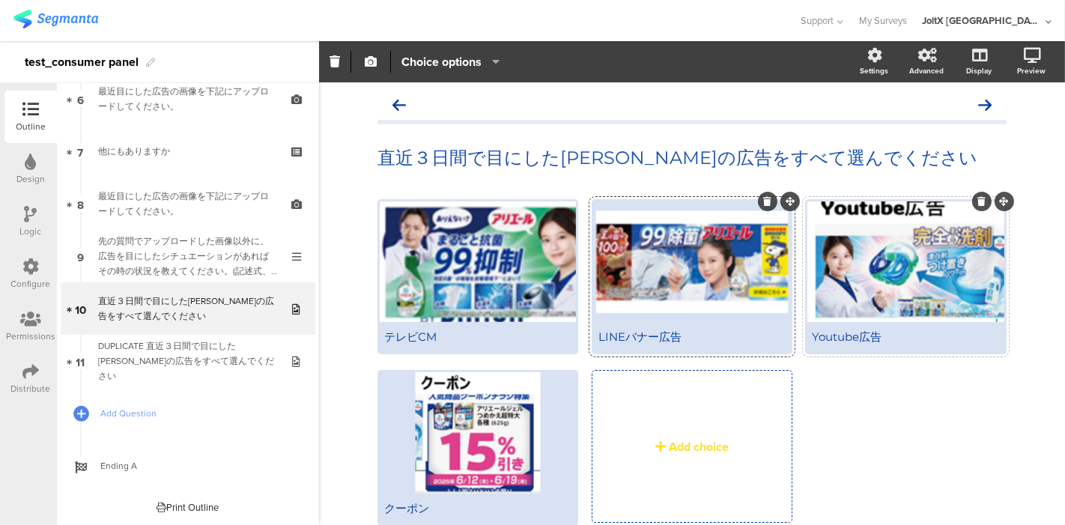
click at [854, 306] on div at bounding box center [906, 262] width 196 height 121
click at [366, 61] on icon "button" at bounding box center [371, 61] width 12 height 12
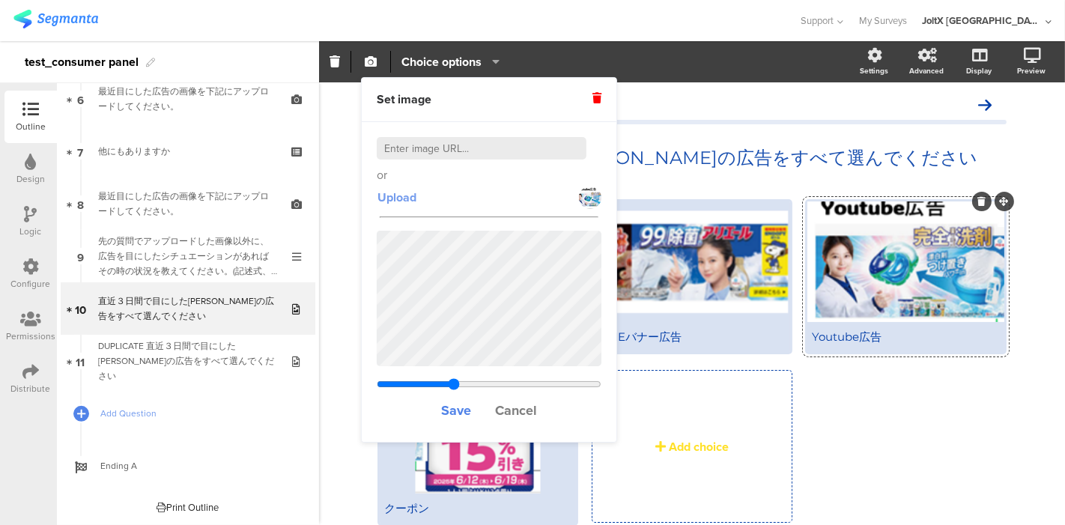
click at [388, 193] on span "Upload" at bounding box center [397, 197] width 39 height 17
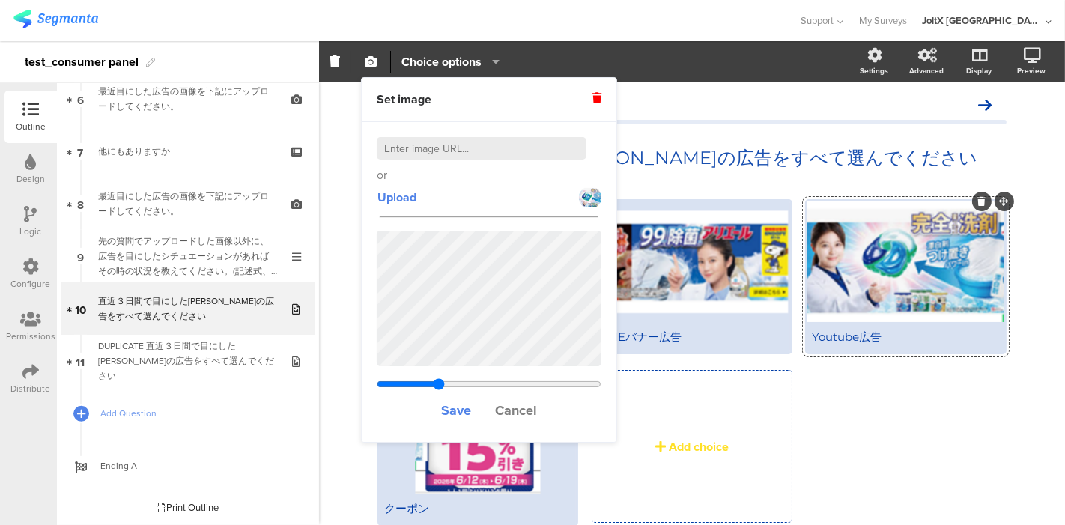
drag, startPoint x: 451, startPoint y: 381, endPoint x: 438, endPoint y: 384, distance: 13.1
type input "3.04308861197646"
click at [438, 384] on input "range" at bounding box center [489, 384] width 225 height 12
click at [455, 408] on span "Save" at bounding box center [456, 410] width 30 height 19
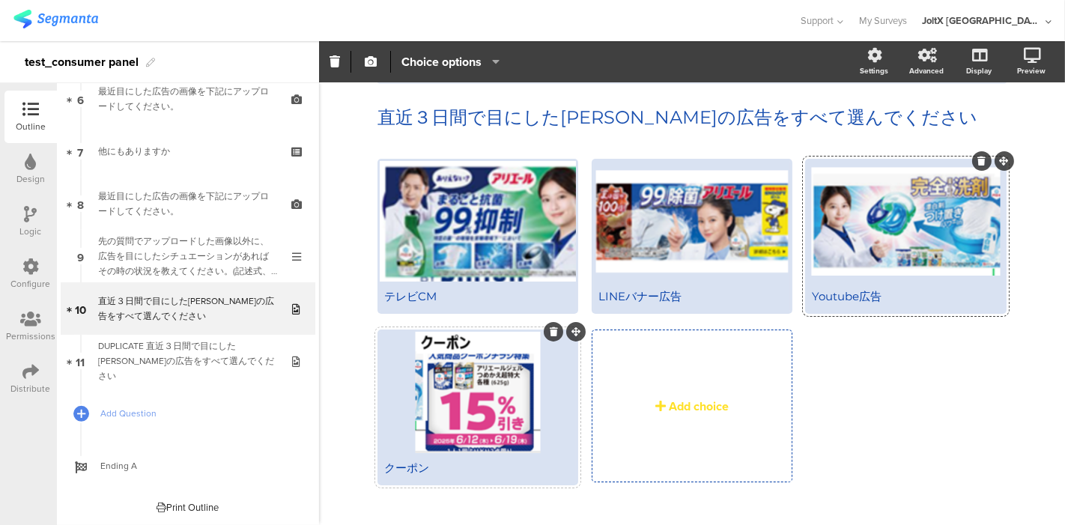
scroll to position [62, 0]
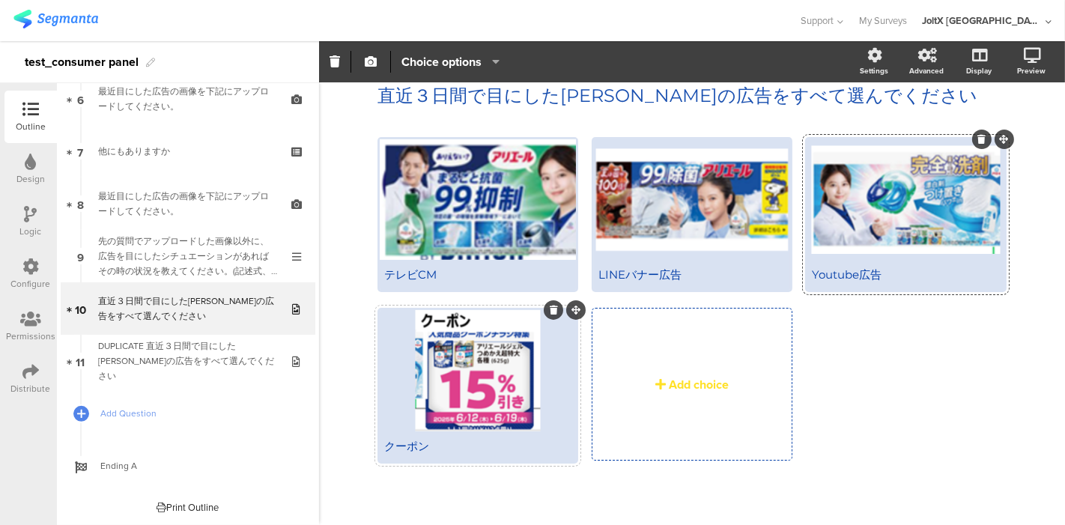
click at [453, 402] on div at bounding box center [478, 370] width 196 height 121
click at [372, 62] on icon "button" at bounding box center [371, 61] width 12 height 12
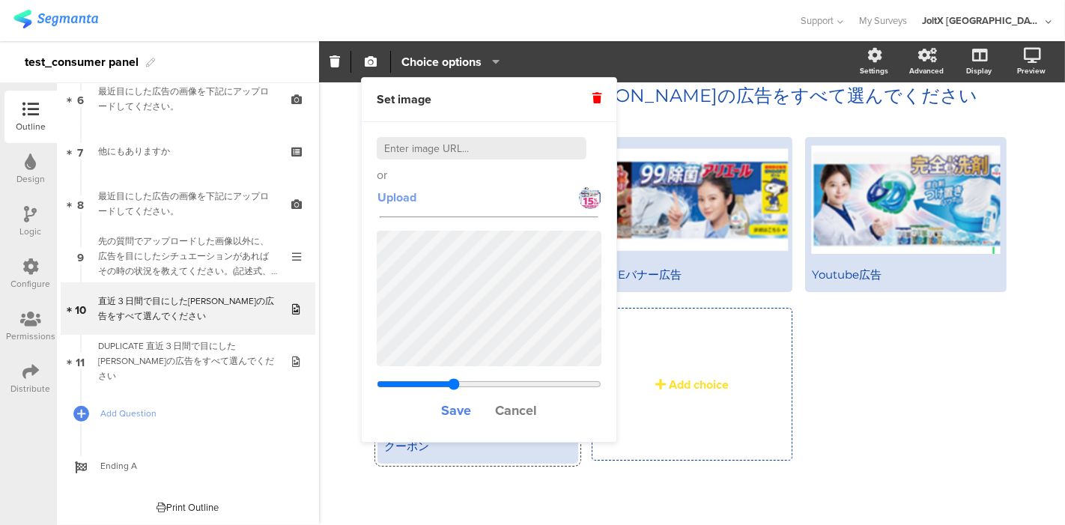
click at [400, 196] on span "Upload" at bounding box center [397, 197] width 39 height 17
drag, startPoint x: 453, startPoint y: 386, endPoint x: 441, endPoint y: 388, distance: 12.2
click at [441, 388] on input "range" at bounding box center [489, 384] width 225 height 12
drag, startPoint x: 455, startPoint y: 381, endPoint x: 447, endPoint y: 382, distance: 8.4
click at [447, 382] on input "range" at bounding box center [489, 384] width 225 height 12
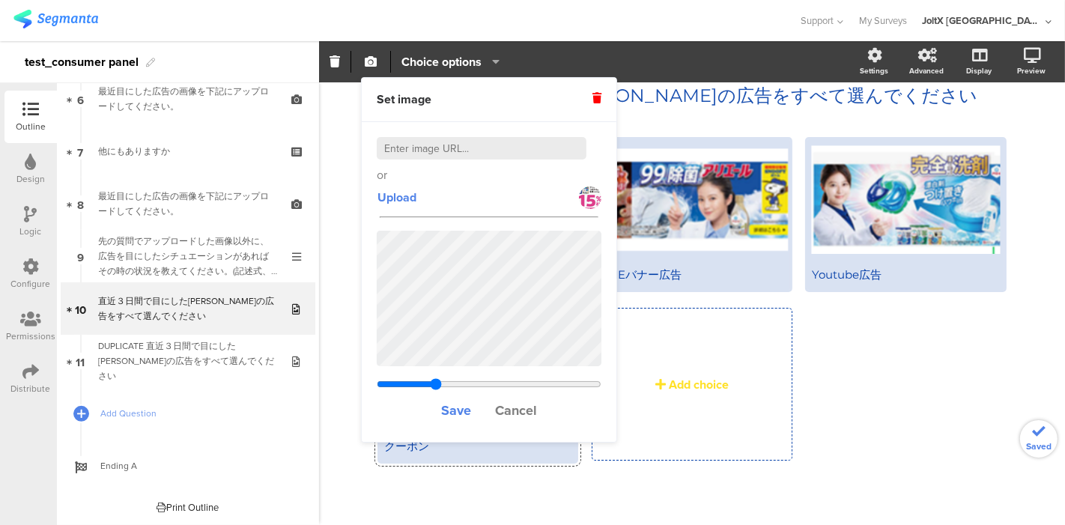
drag, startPoint x: 454, startPoint y: 384, endPoint x: 435, endPoint y: 388, distance: 19.1
click at [435, 388] on input "range" at bounding box center [489, 384] width 225 height 12
drag, startPoint x: 455, startPoint y: 380, endPoint x: 431, endPoint y: 384, distance: 24.3
click at [431, 384] on input "range" at bounding box center [489, 384] width 225 height 12
type input "1.00233005934111"
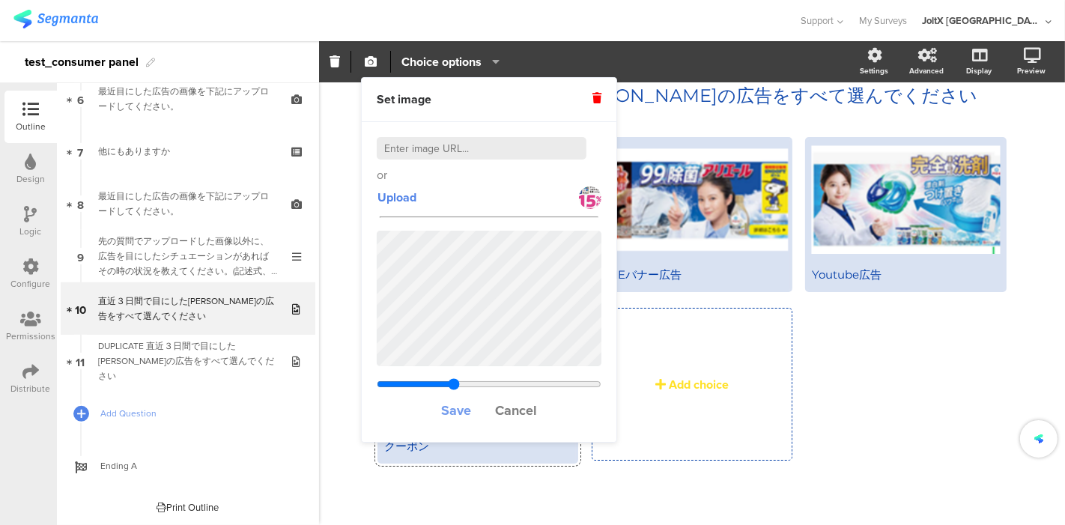
click at [450, 416] on span "Save" at bounding box center [456, 410] width 30 height 19
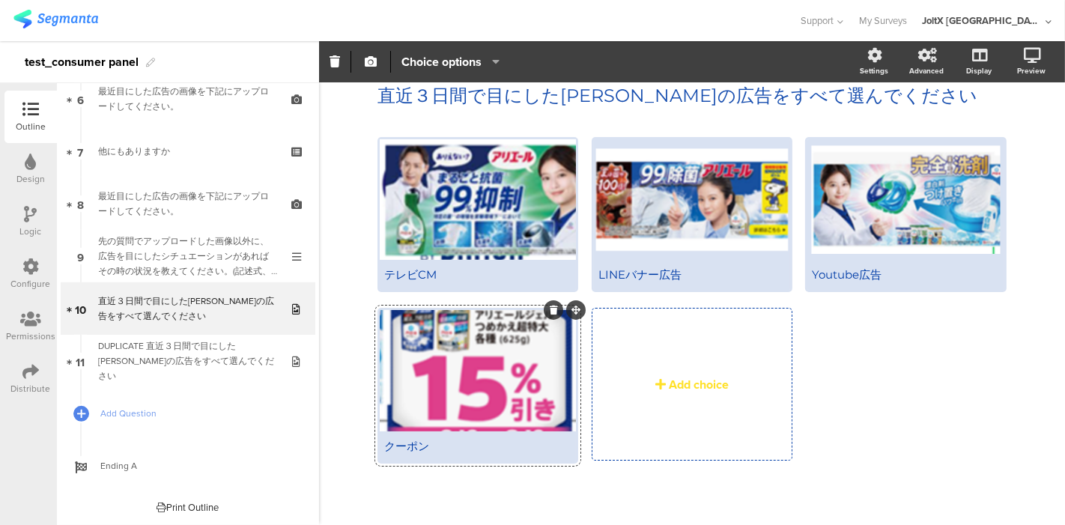
click at [462, 393] on div at bounding box center [478, 370] width 196 height 121
click at [370, 61] on icon "button" at bounding box center [371, 61] width 12 height 12
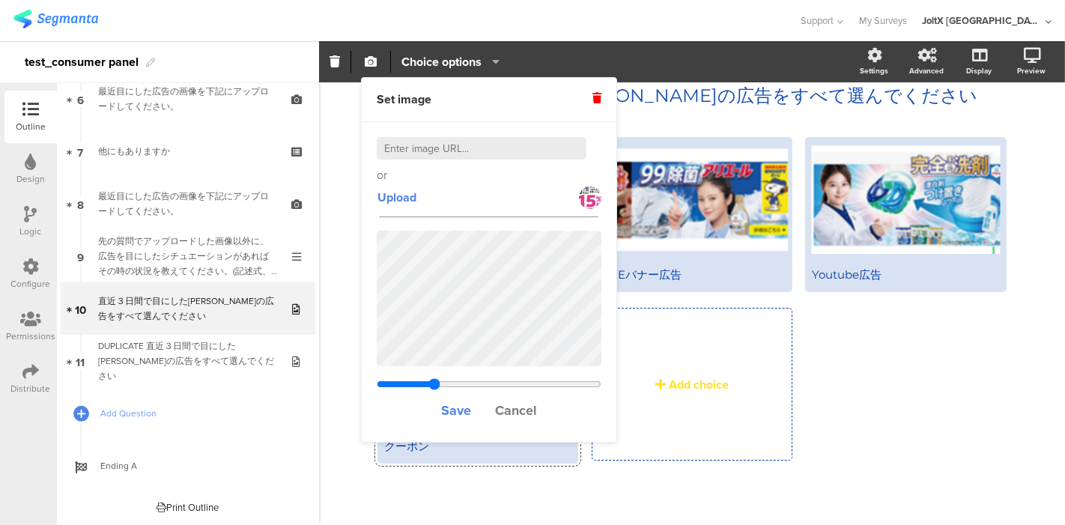
drag, startPoint x: 455, startPoint y: 381, endPoint x: 434, endPoint y: 383, distance: 20.4
type input "0.868330059341109"
click at [434, 383] on input "range" at bounding box center [489, 384] width 225 height 12
click at [446, 402] on span "Save" at bounding box center [456, 410] width 30 height 19
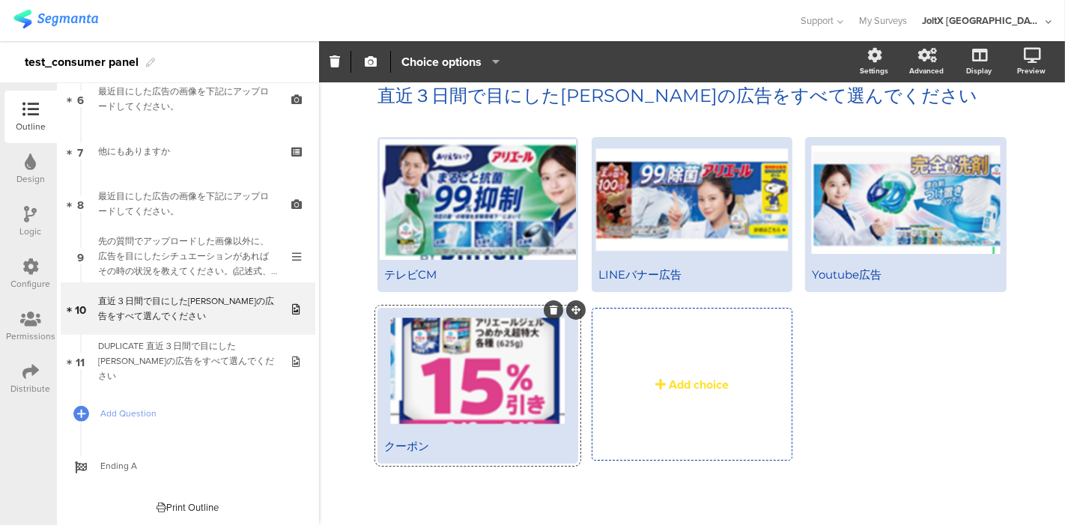
click at [463, 387] on div at bounding box center [478, 370] width 196 height 121
click at [462, 423] on div at bounding box center [478, 370] width 196 height 121
click at [476, 388] on div at bounding box center [478, 370] width 196 height 121
drag, startPoint x: 372, startPoint y: 63, endPoint x: 368, endPoint y: 71, distance: 9.1
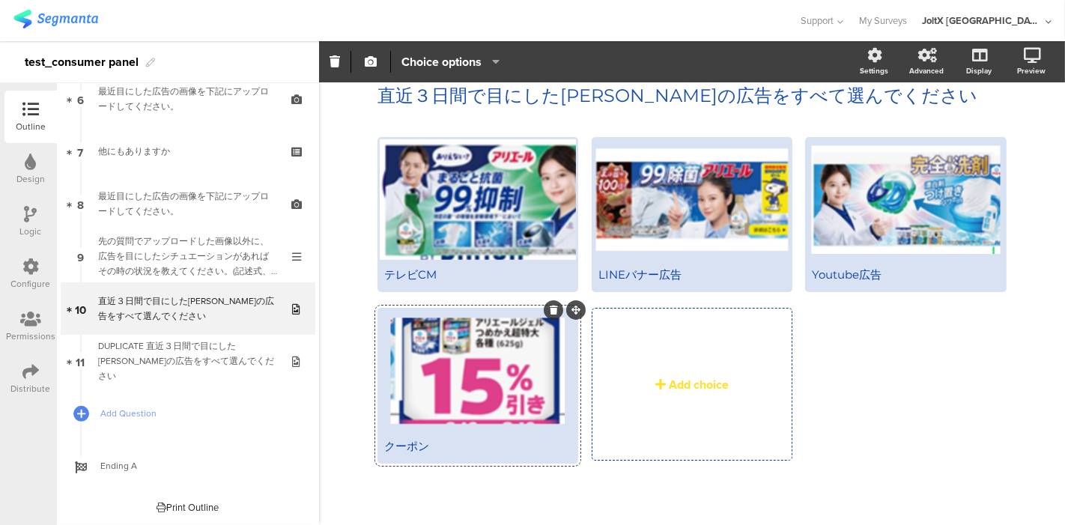
click at [368, 64] on icon "button" at bounding box center [371, 61] width 12 height 12
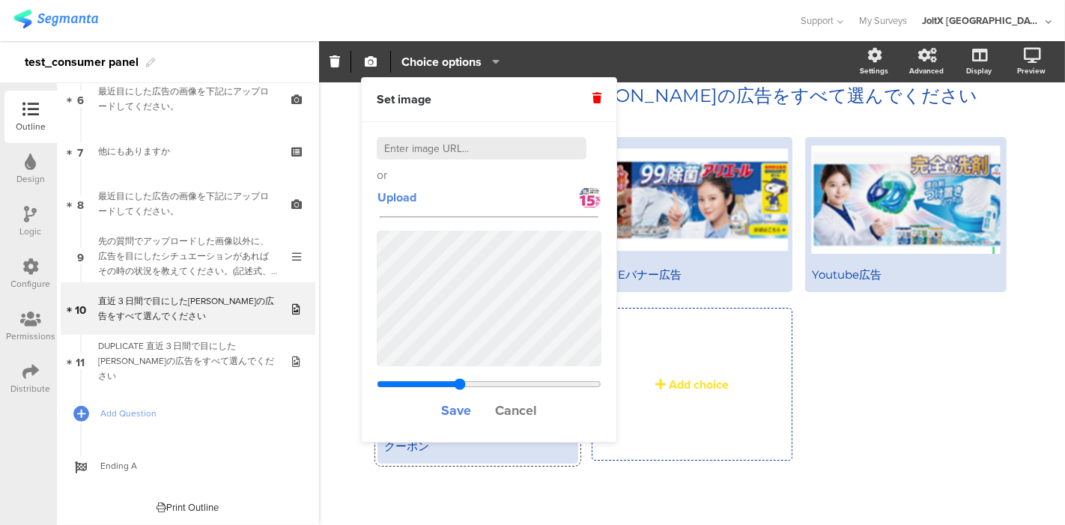
drag, startPoint x: 449, startPoint y: 382, endPoint x: 459, endPoint y: 381, distance: 9.8
type input "1.04433005934111"
click at [459, 381] on input "range" at bounding box center [489, 384] width 225 height 12
click at [467, 407] on span "Save" at bounding box center [456, 410] width 30 height 19
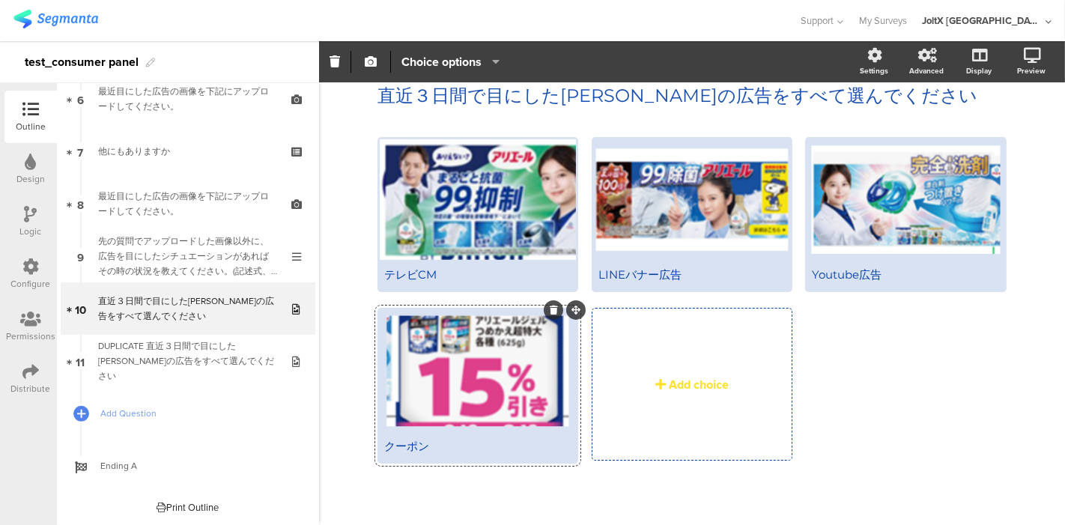
click at [867, 381] on div "テレビCM LINEバナー広告" at bounding box center [699, 308] width 642 height 342
click at [970, 129] on icon at bounding box center [978, 134] width 16 height 14
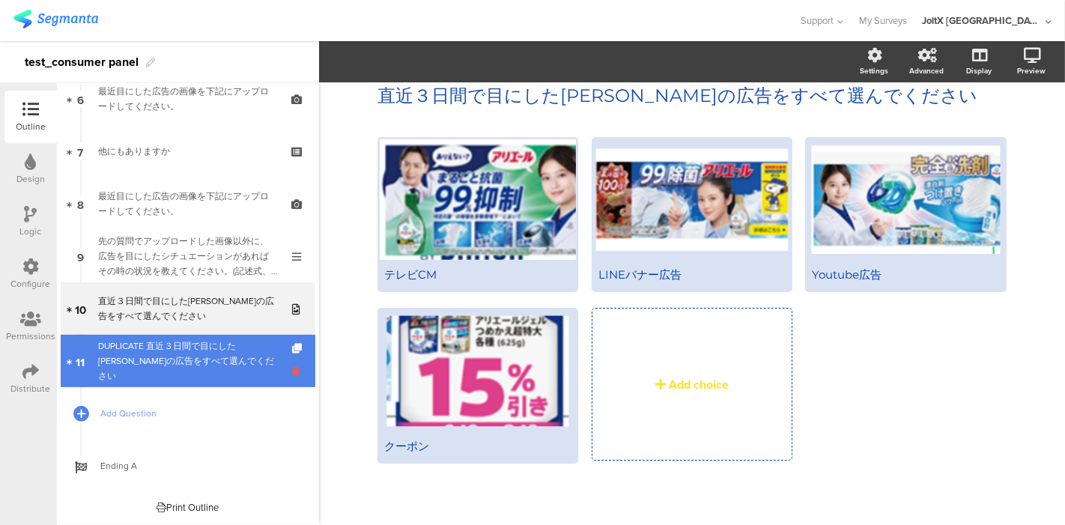
click at [292, 365] on icon at bounding box center [298, 371] width 13 height 14
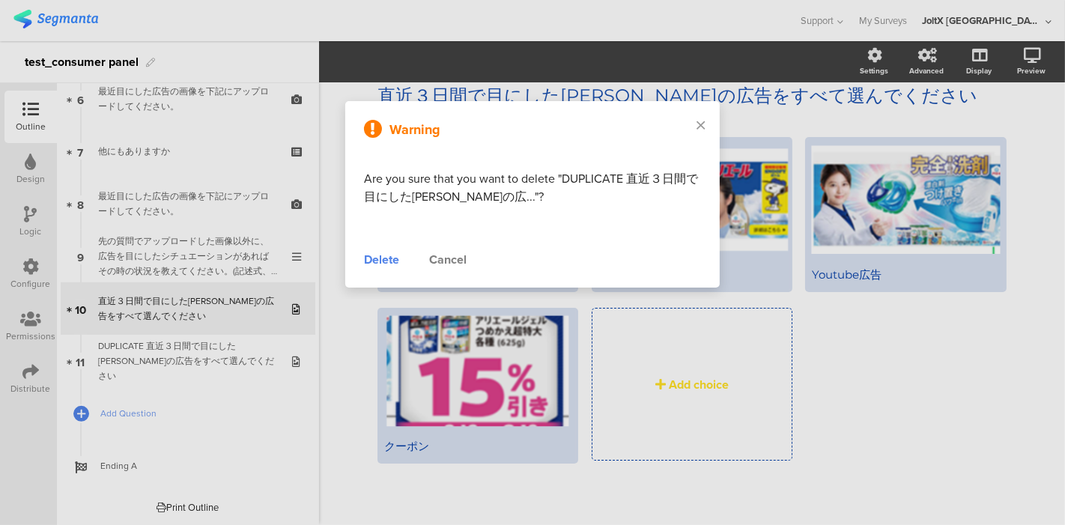
click at [393, 255] on div "Delete" at bounding box center [381, 260] width 35 height 18
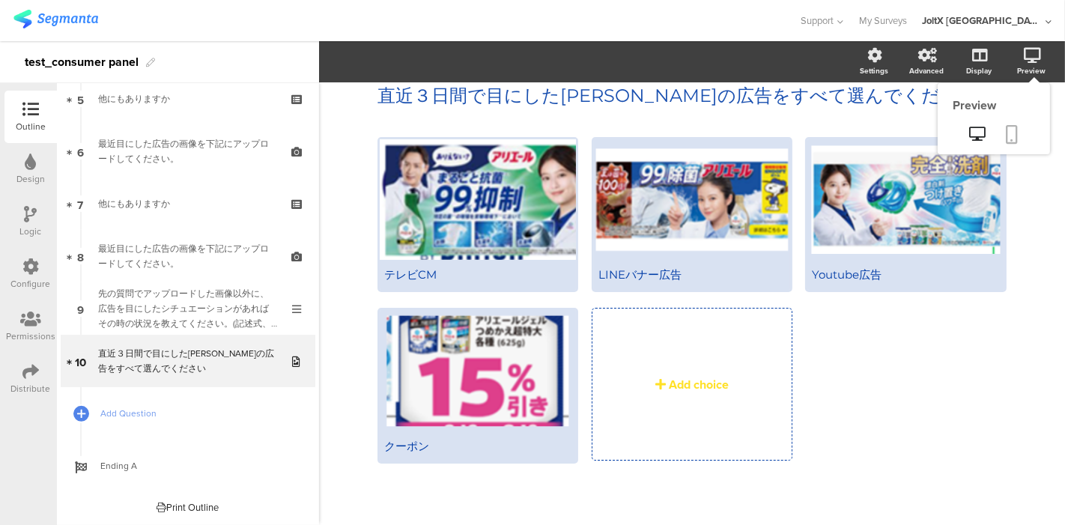
click at [1007, 136] on icon at bounding box center [1013, 134] width 12 height 19
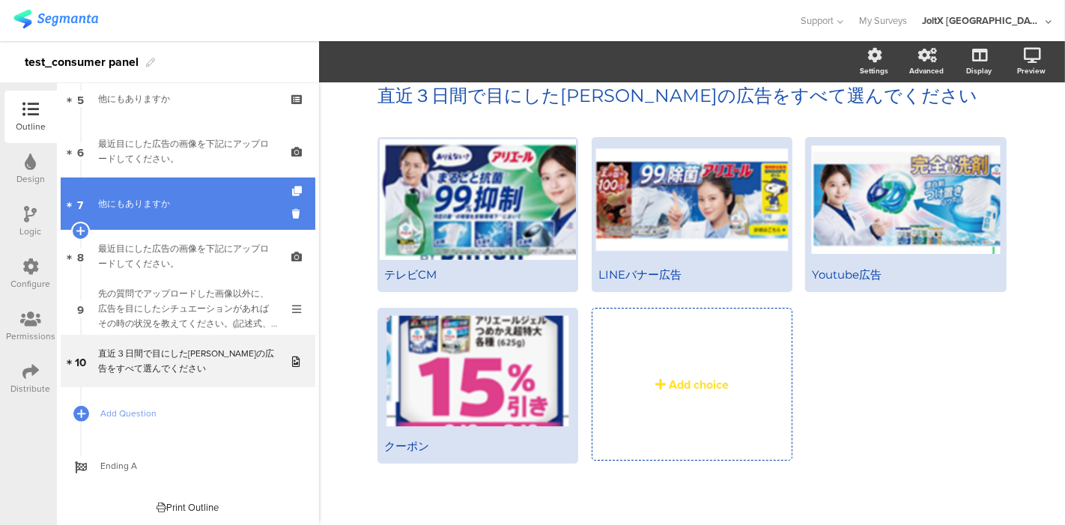
click at [186, 200] on div "他にもありますか" at bounding box center [187, 203] width 179 height 15
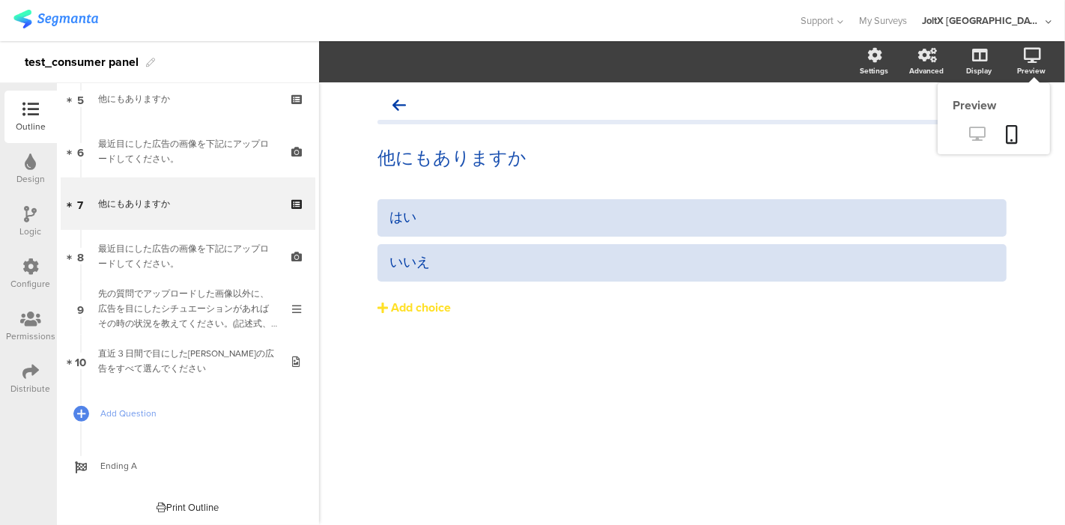
click at [971, 127] on icon at bounding box center [978, 134] width 16 height 14
click at [393, 380] on div "他にもありますか 他にもありますか はい いいえ" at bounding box center [692, 234] width 659 height 304
click at [622, 355] on div "はい いいえ Add choice" at bounding box center [692, 289] width 629 height 180
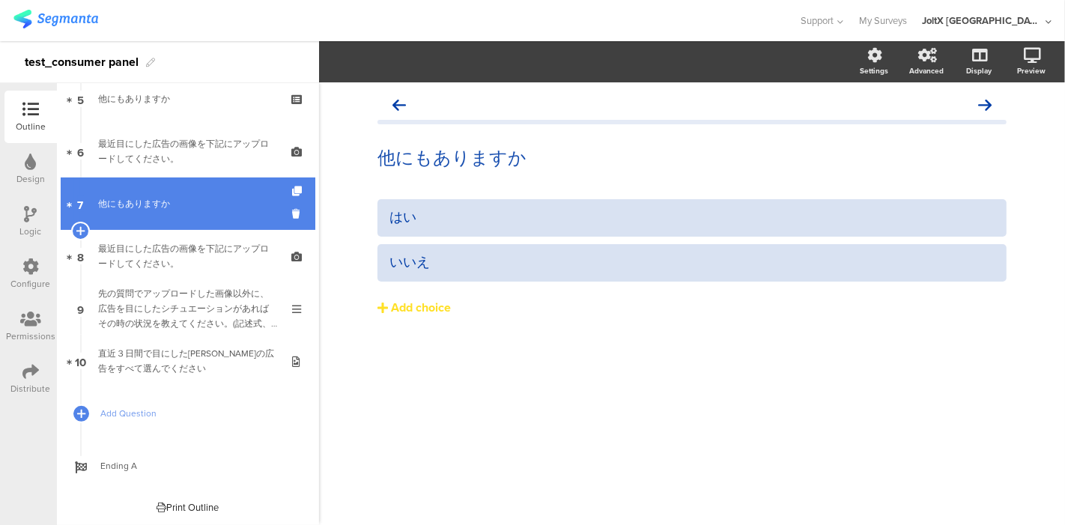
click at [180, 191] on link "7 他にもありますか" at bounding box center [188, 204] width 255 height 52
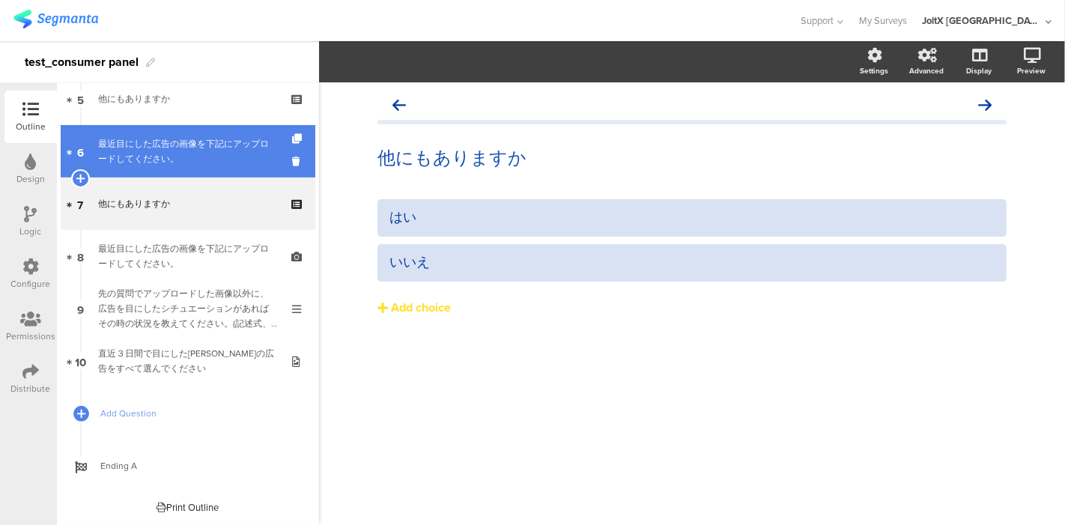
scroll to position [228, 0]
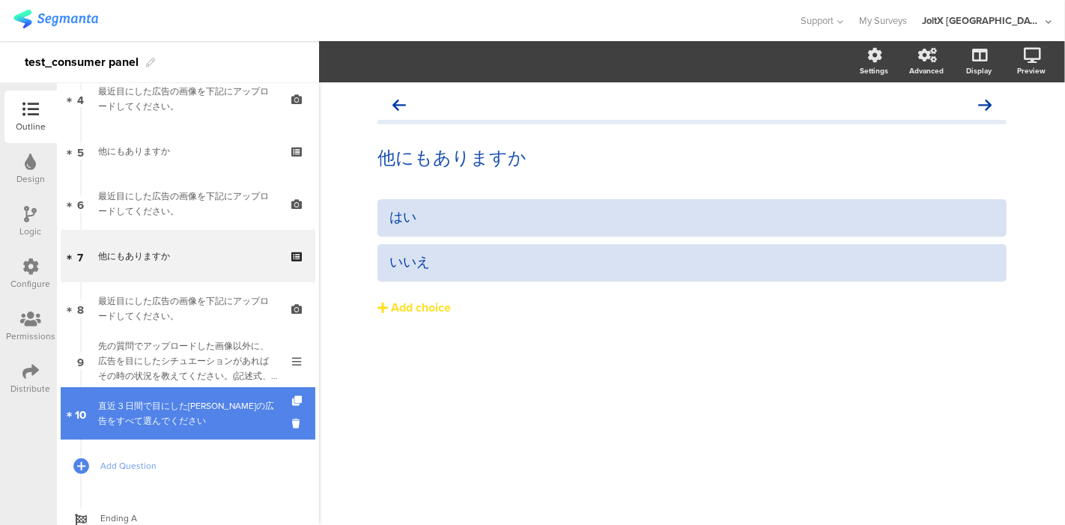
click at [161, 405] on div "直近３日間で目にした[PERSON_NAME]の広告をすべて選んでください" at bounding box center [187, 414] width 179 height 30
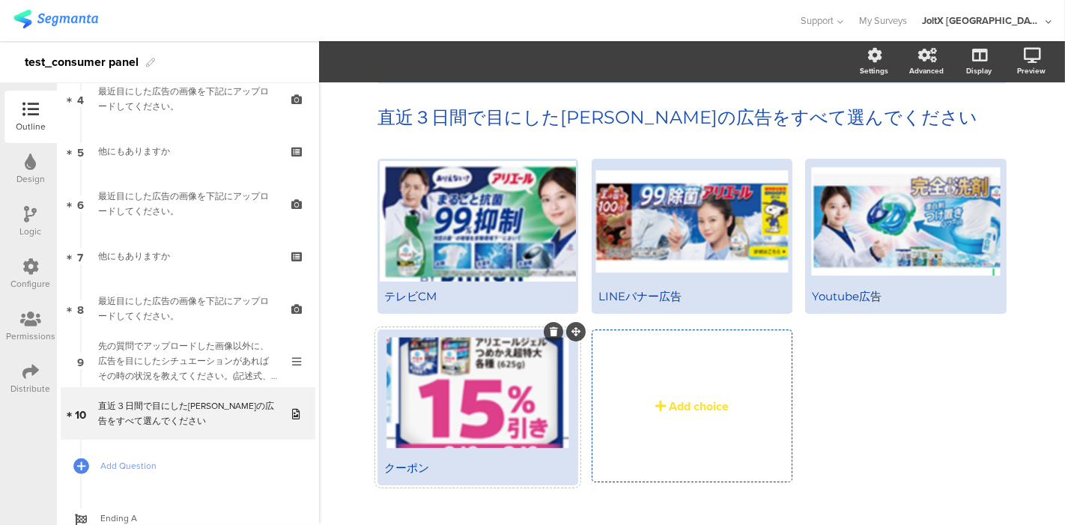
scroll to position [62, 0]
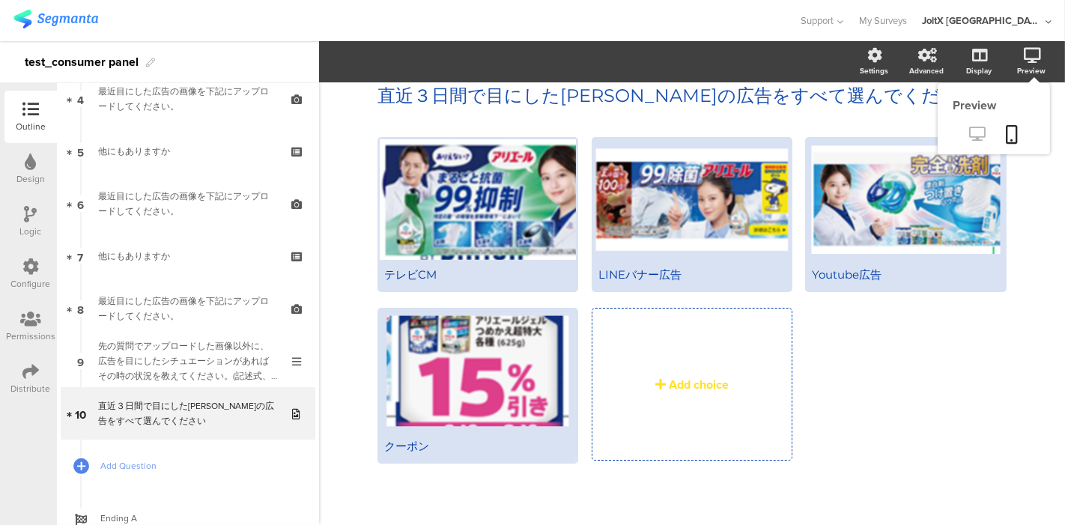
click at [972, 131] on icon at bounding box center [978, 134] width 16 height 14
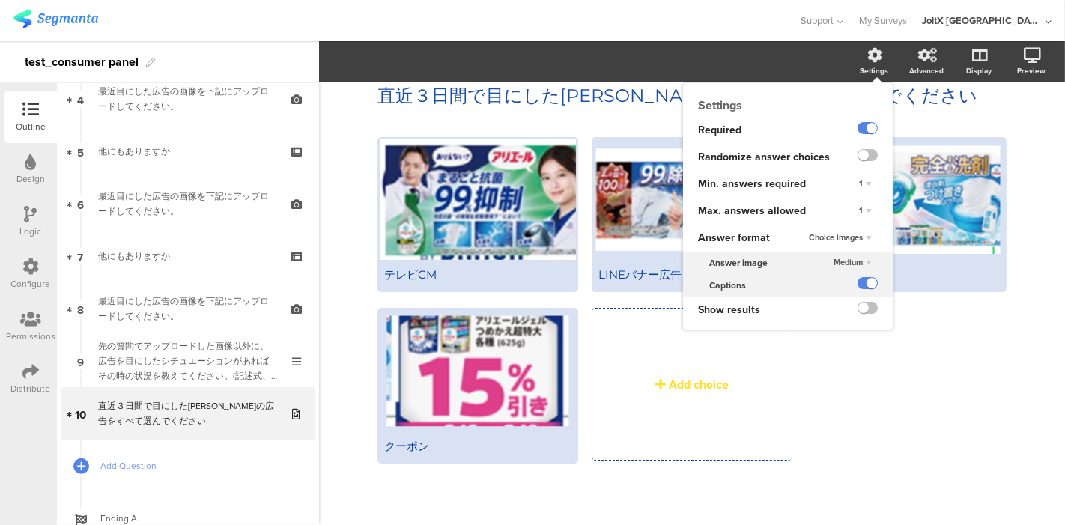
click at [858, 209] on div "1" at bounding box center [865, 211] width 25 height 18
click at [839, 288] on div "4" at bounding box center [844, 288] width 88 height 16
click at [868, 61] on icon at bounding box center [875, 55] width 15 height 15
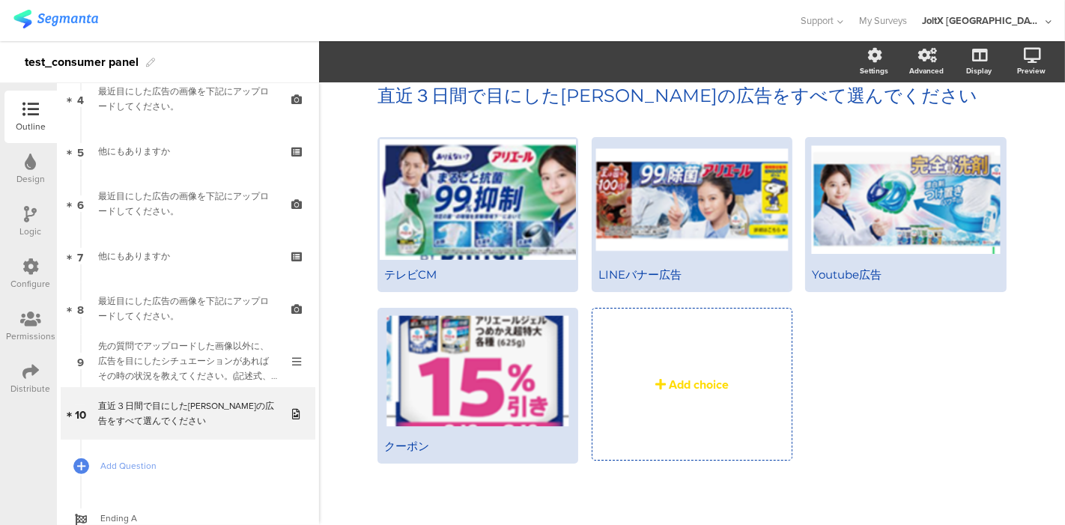
click at [715, 384] on div "Add choice" at bounding box center [699, 384] width 60 height 17
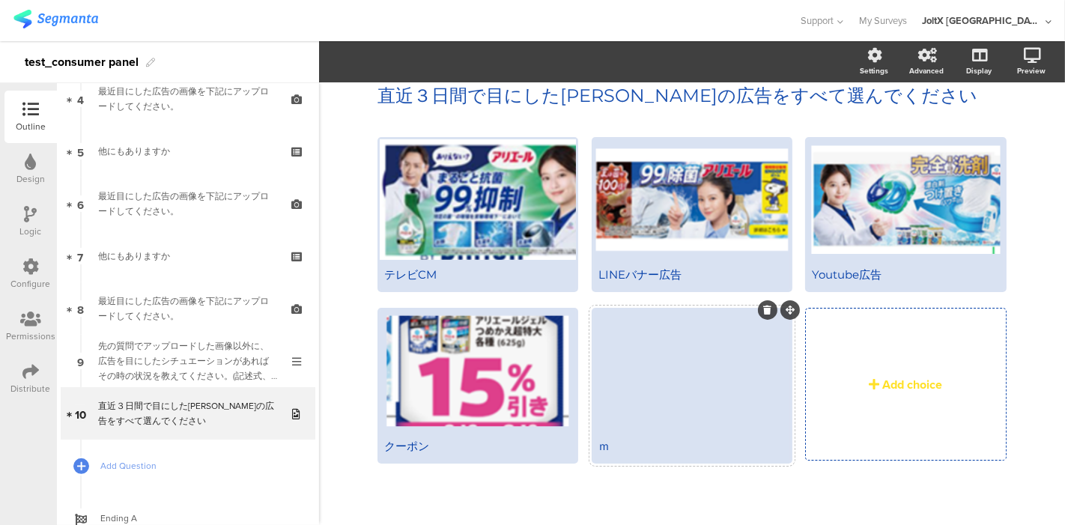
scroll to position [60, 0]
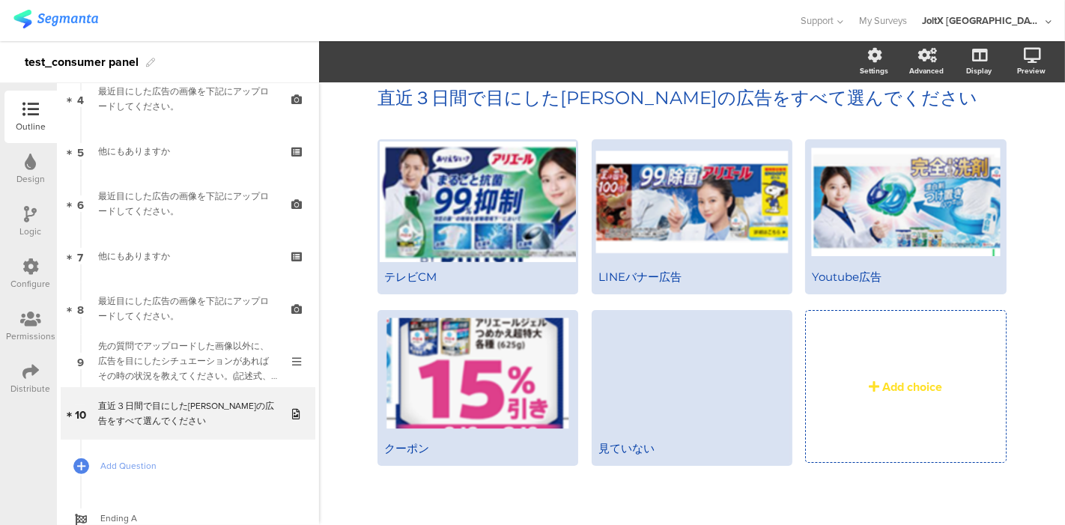
click at [699, 485] on div "テレビCM LINEバナー広告" at bounding box center [692, 330] width 629 height 382
click at [970, 136] on icon at bounding box center [978, 134] width 16 height 14
click at [971, 138] on icon at bounding box center [978, 134] width 16 height 14
click at [1007, 132] on icon at bounding box center [1013, 134] width 12 height 19
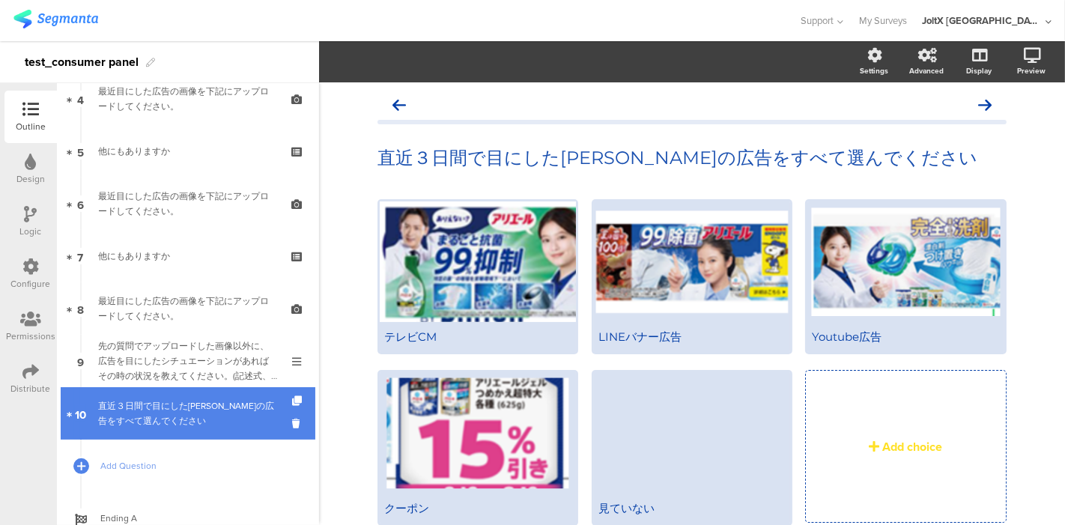
click at [202, 401] on div "直近３日間で目にした[PERSON_NAME]の広告をすべて選んでください" at bounding box center [187, 414] width 179 height 30
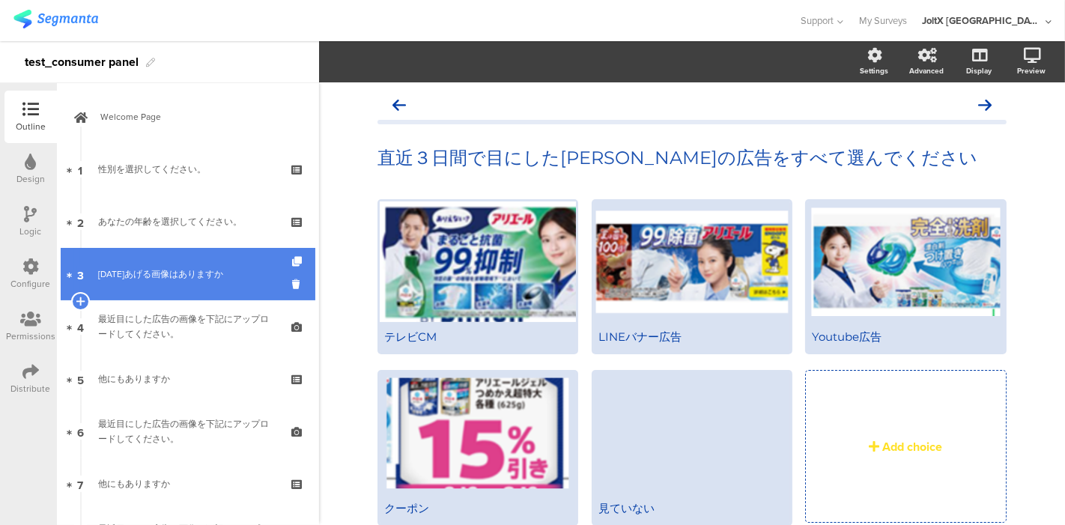
click at [160, 281] on link "3 今日あげる画像はありますか" at bounding box center [188, 274] width 255 height 52
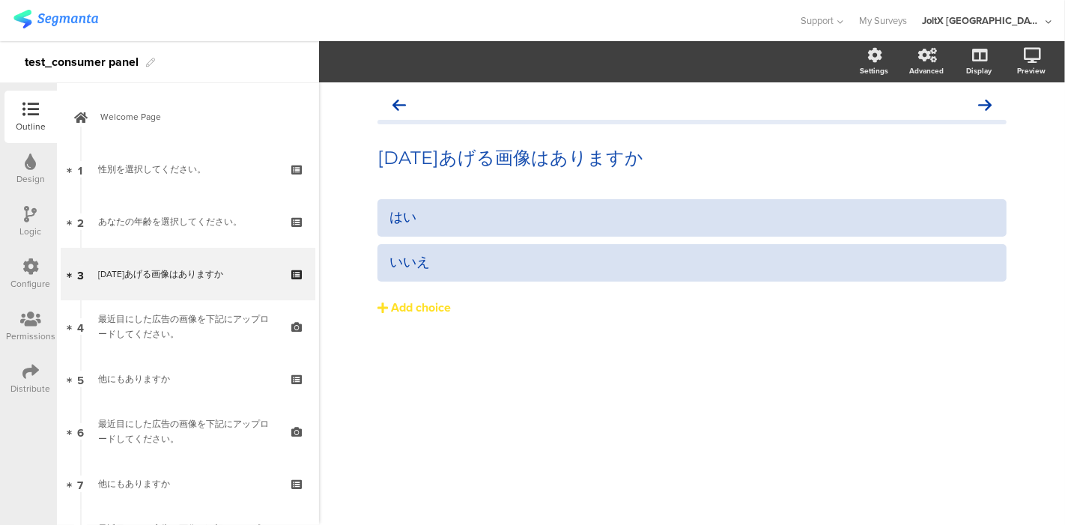
drag, startPoint x: 19, startPoint y: 212, endPoint x: 27, endPoint y: 222, distance: 12.8
click at [19, 211] on div "Logic" at bounding box center [30, 222] width 52 height 52
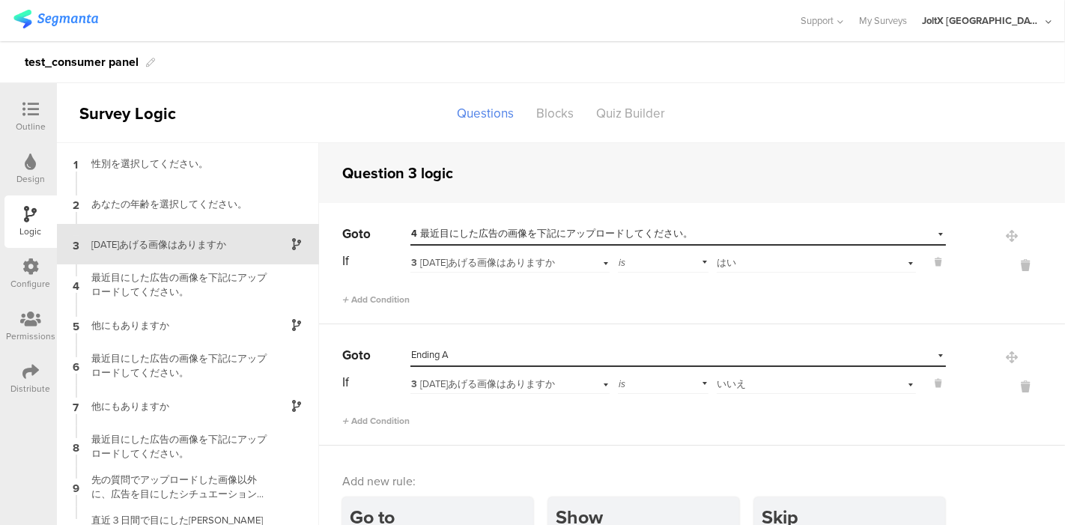
click at [617, 356] on div "Select destination... Ending A" at bounding box center [668, 354] width 515 height 13
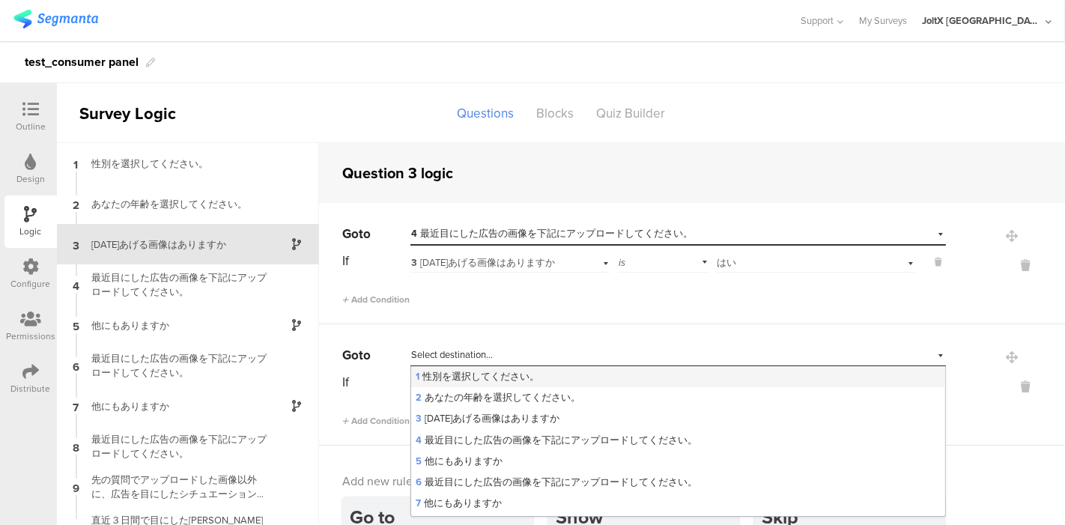
scroll to position [22, 0]
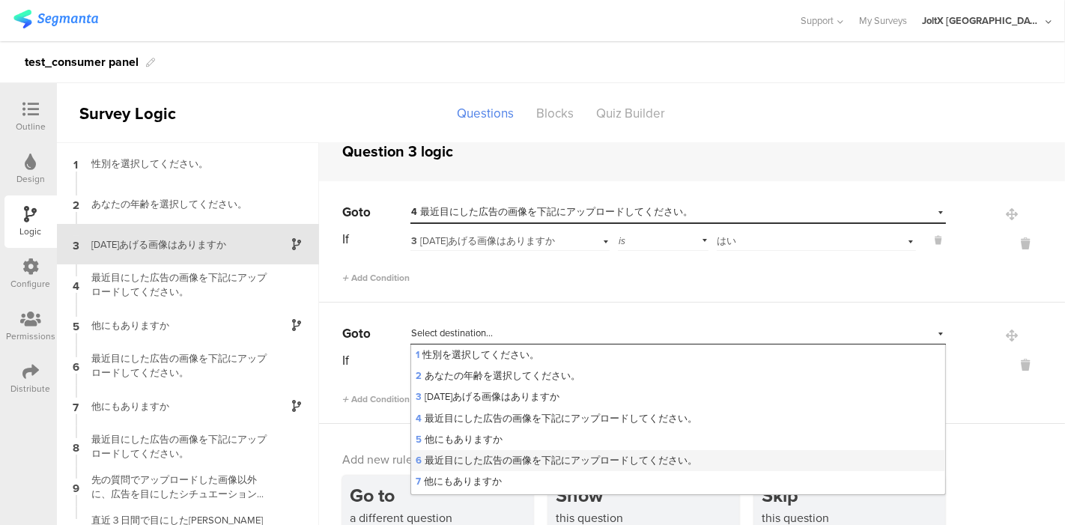
click at [593, 453] on span "6 最近目にした広告の画像を下記にアップロードしてください。" at bounding box center [557, 460] width 282 height 14
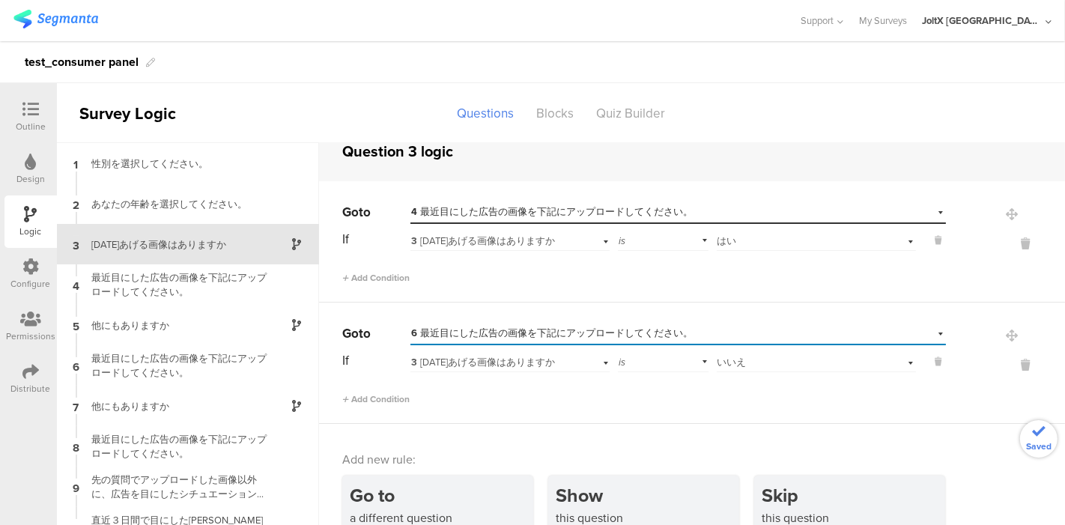
click at [585, 330] on span "6 最近目にした広告の画像を下記にアップロードしてください。" at bounding box center [552, 333] width 282 height 14
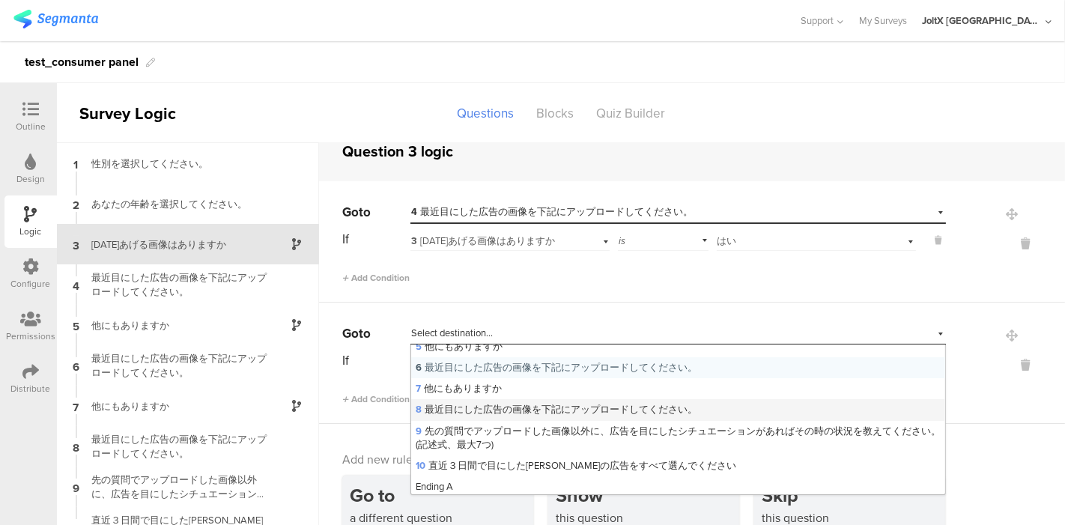
scroll to position [96, 0]
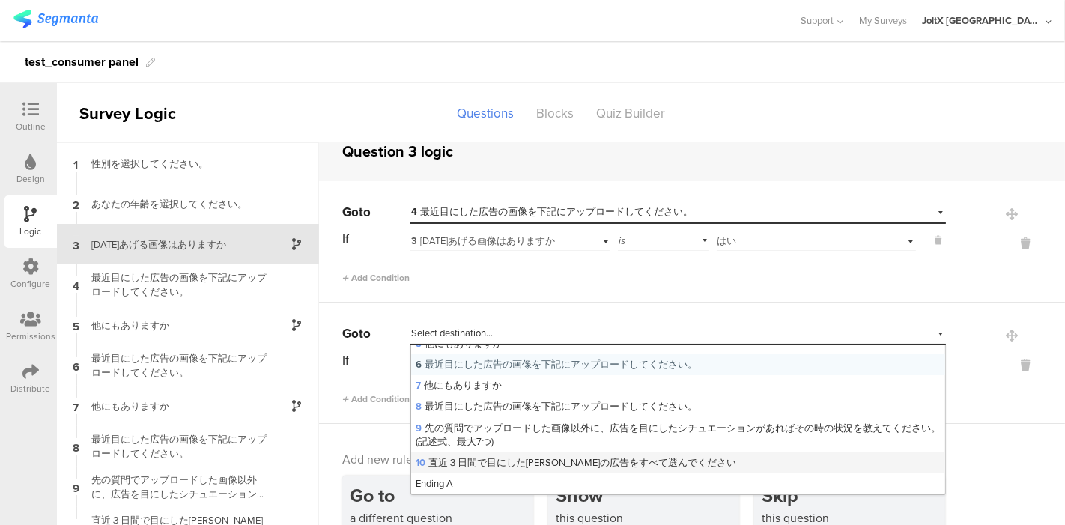
click at [573, 456] on span "10 直近３日間で目にしたアリエールの広告をすべて選んでください" at bounding box center [576, 462] width 321 height 14
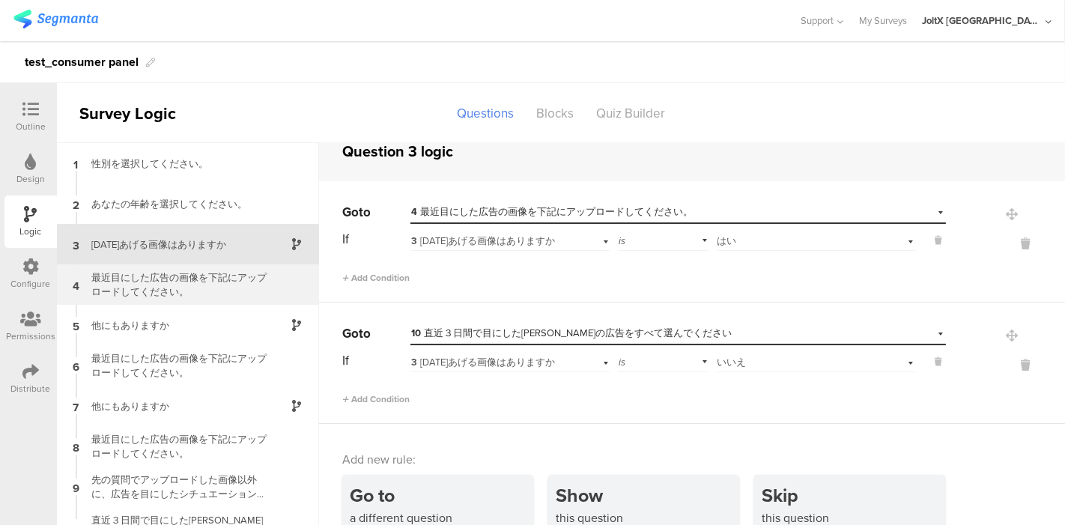
click at [174, 281] on div "最近目にした広告の画像を下記にアップロードしてください。" at bounding box center [175, 284] width 187 height 28
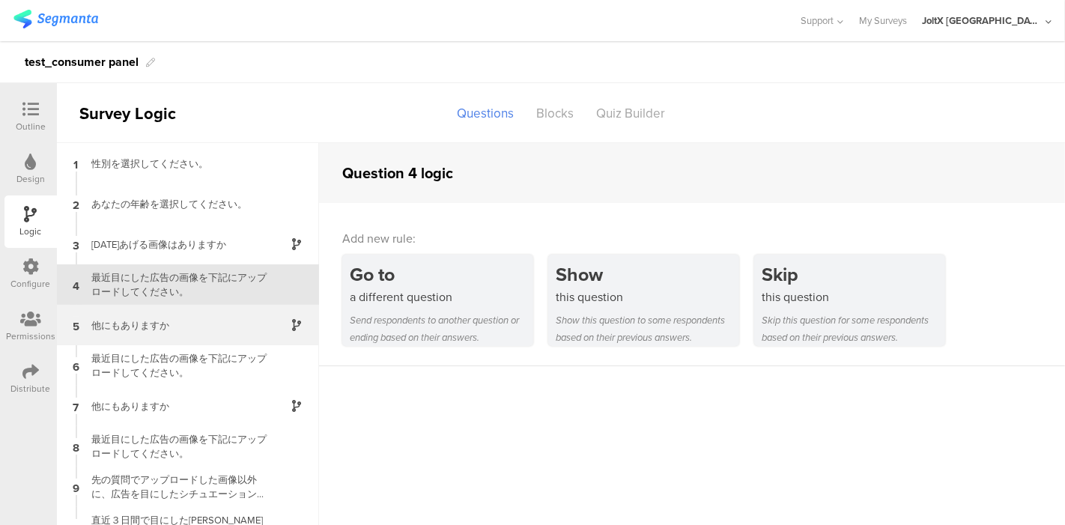
click at [155, 319] on div "他にもありますか" at bounding box center [175, 325] width 187 height 14
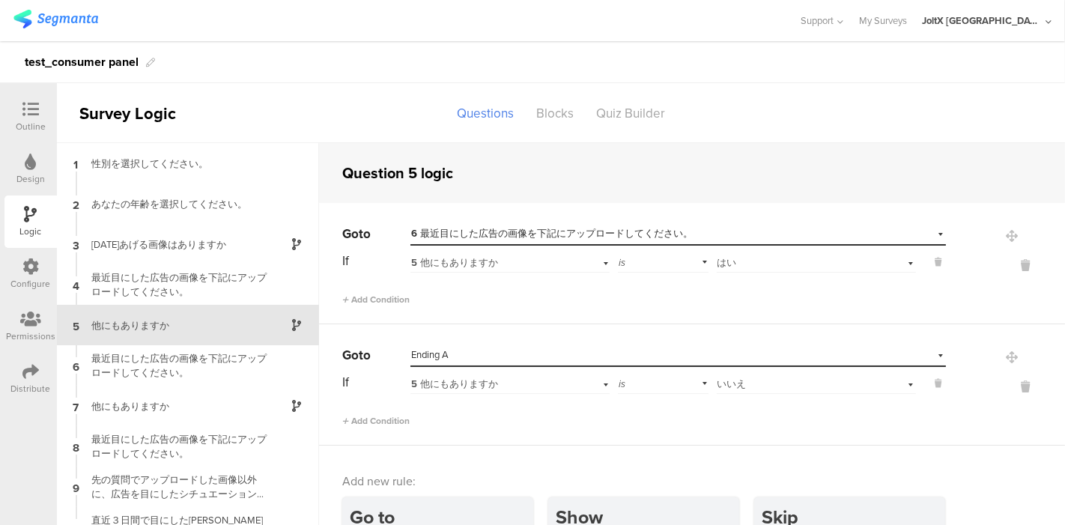
scroll to position [20, 0]
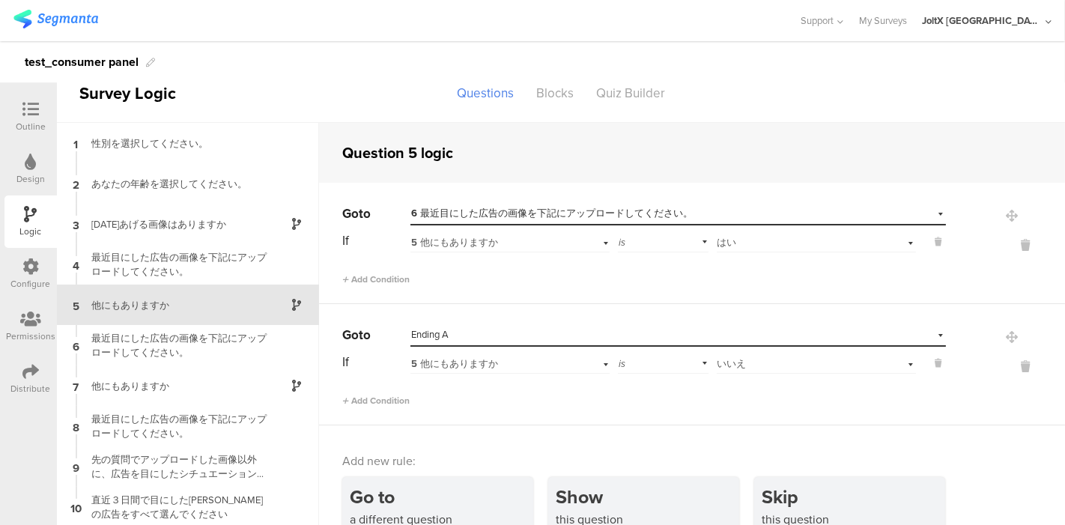
click at [501, 333] on div "Select destination... Ending A" at bounding box center [668, 334] width 515 height 13
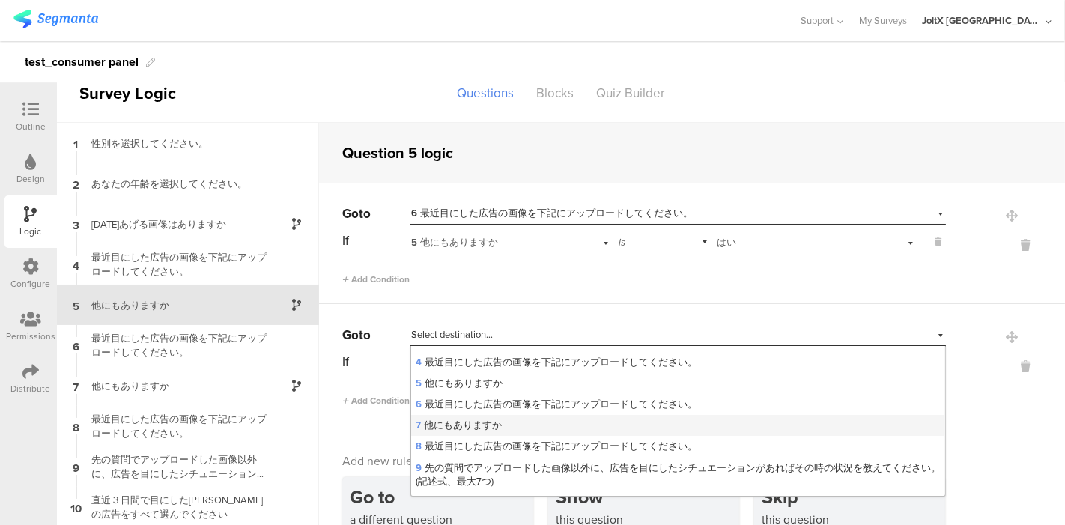
scroll to position [96, 0]
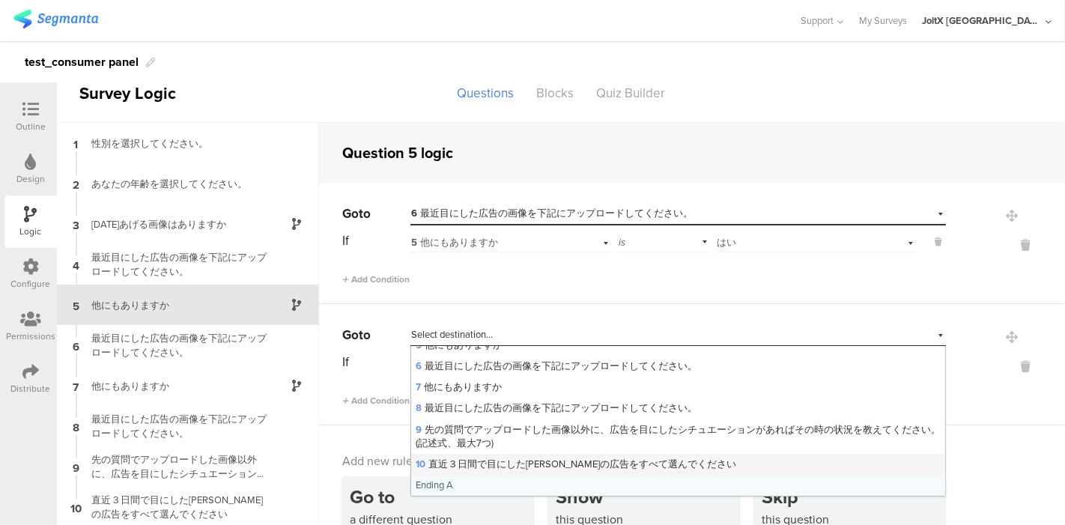
click at [513, 460] on span "10 直近３日間で目にしたアリエールの広告をすべて選んでください" at bounding box center [576, 464] width 321 height 14
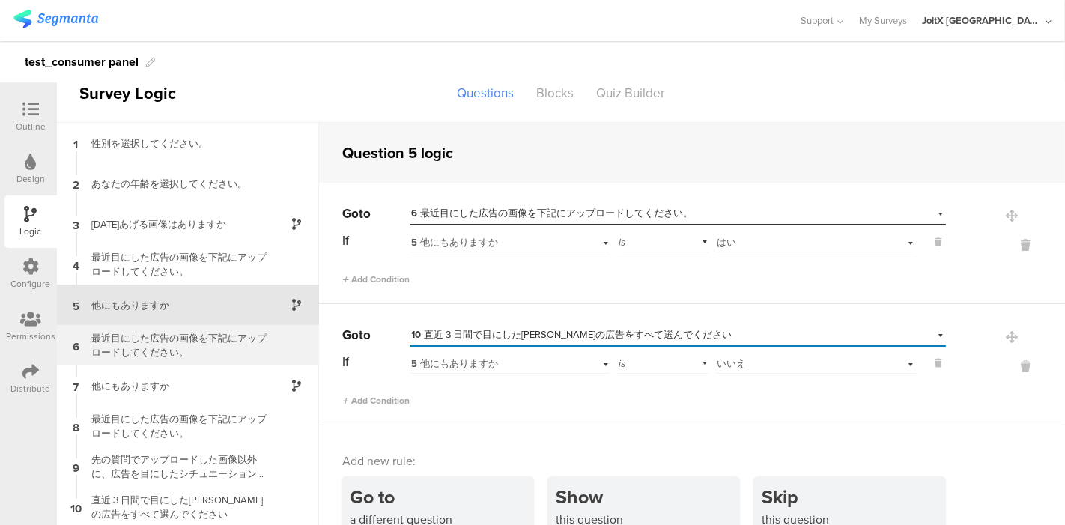
click at [195, 342] on div "最近目にした広告の画像を下記にアップロードしてください。" at bounding box center [175, 345] width 187 height 28
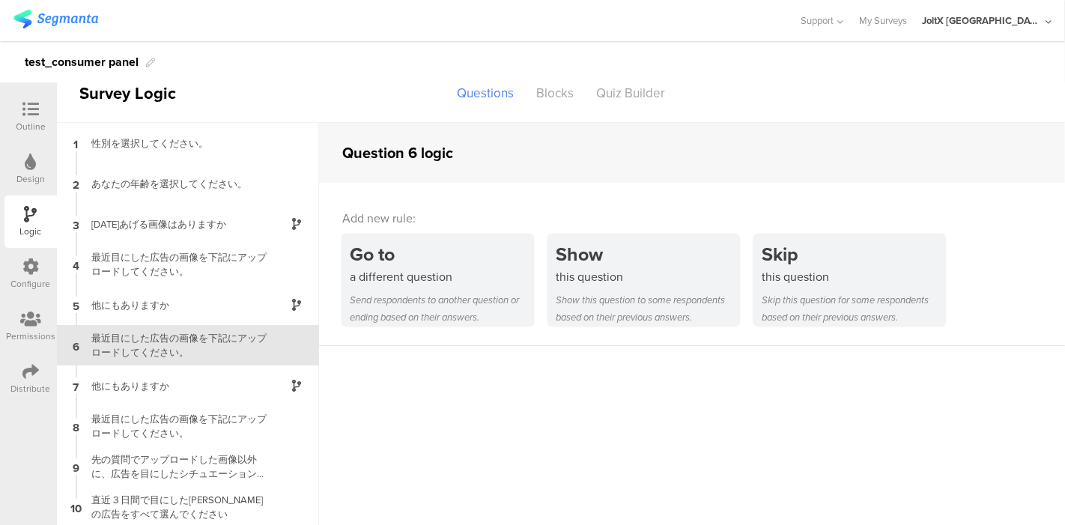
scroll to position [22, 0]
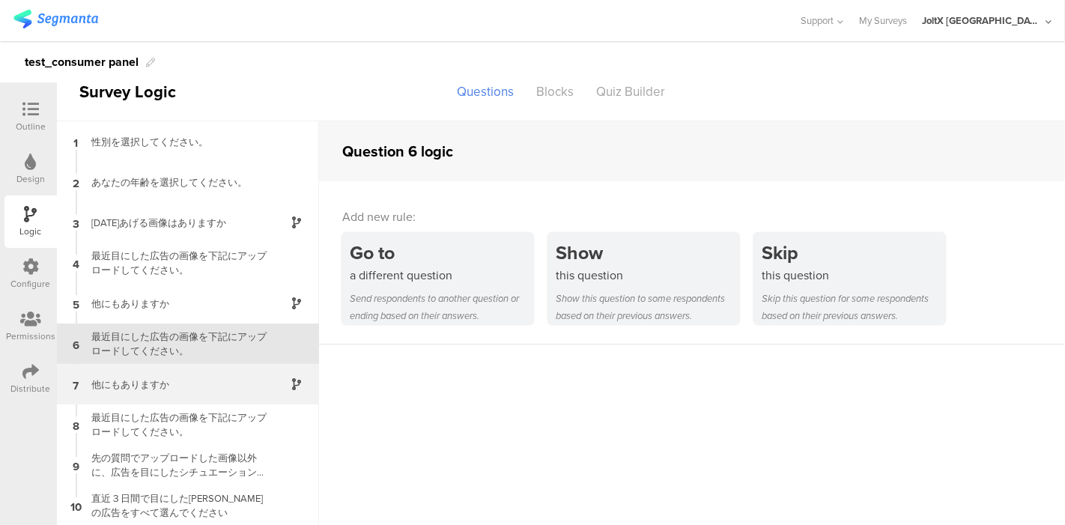
click at [178, 397] on div "7 他にもありますか" at bounding box center [188, 384] width 262 height 40
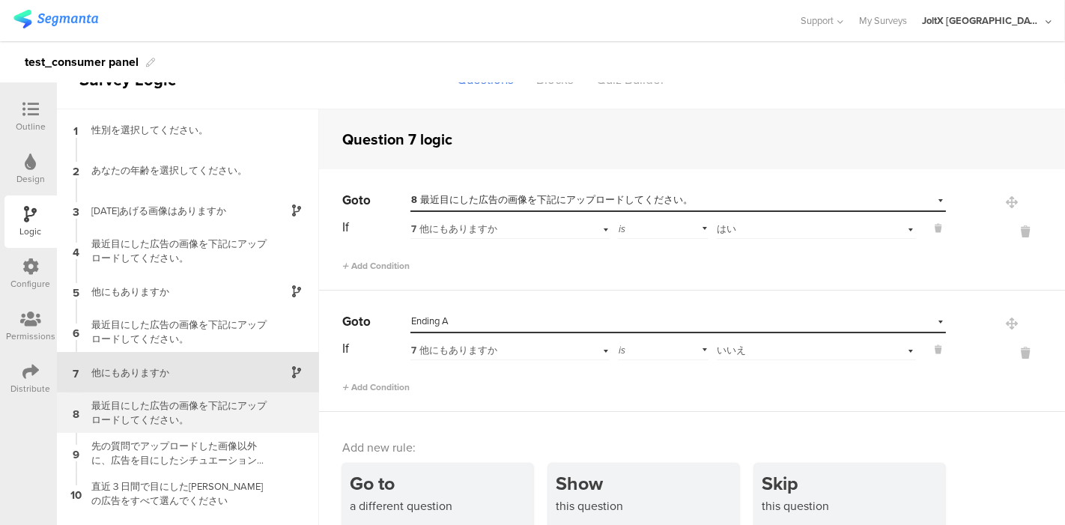
scroll to position [60, 0]
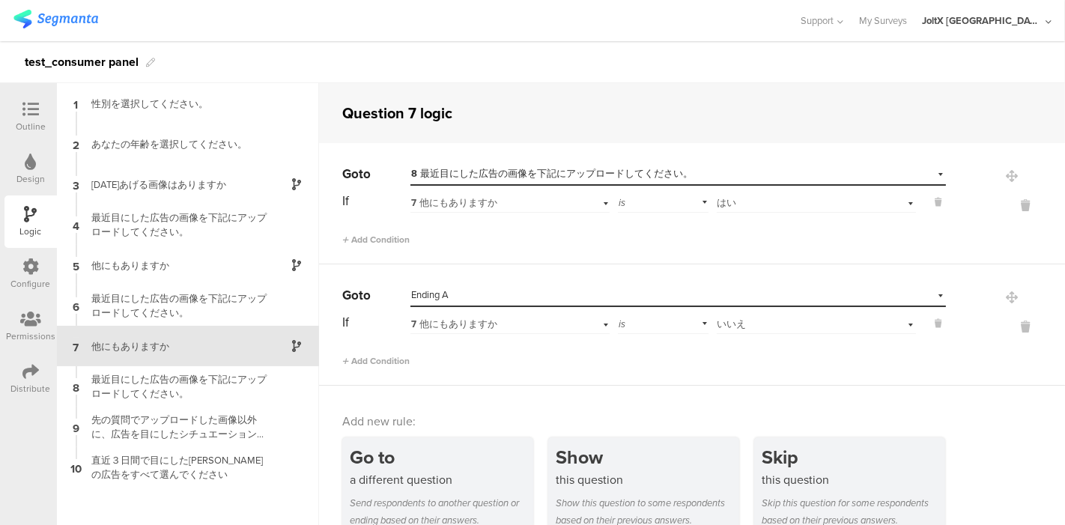
click at [489, 292] on div "Select destination... Ending A" at bounding box center [668, 294] width 515 height 13
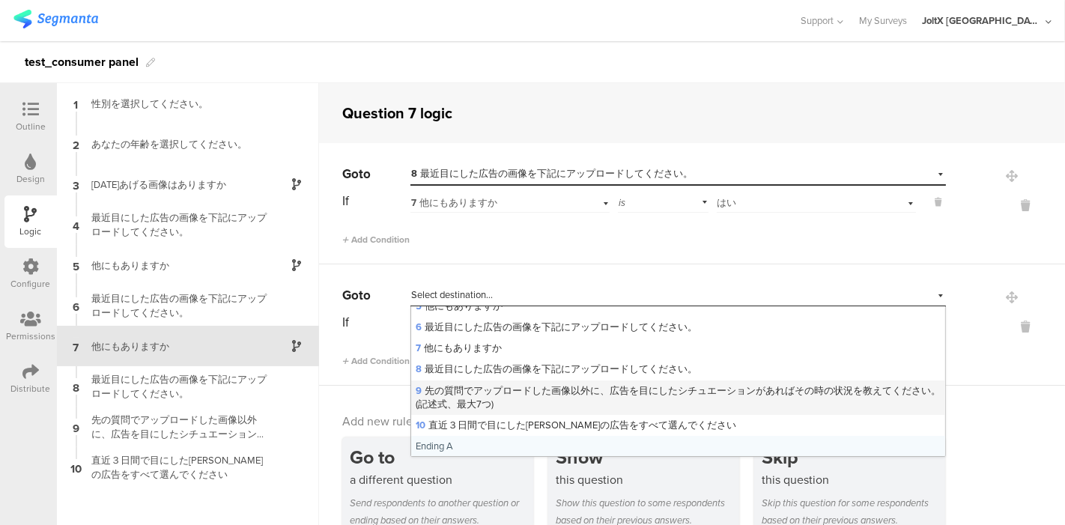
scroll to position [96, 0]
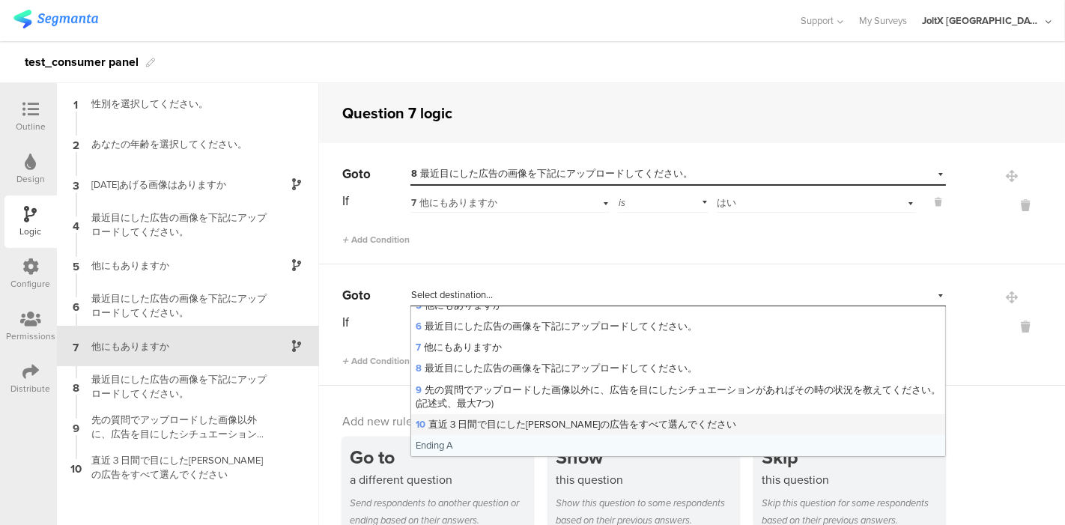
click at [501, 420] on span "10 直近３日間で目にしたアリエールの広告をすべて選んでください" at bounding box center [576, 424] width 321 height 14
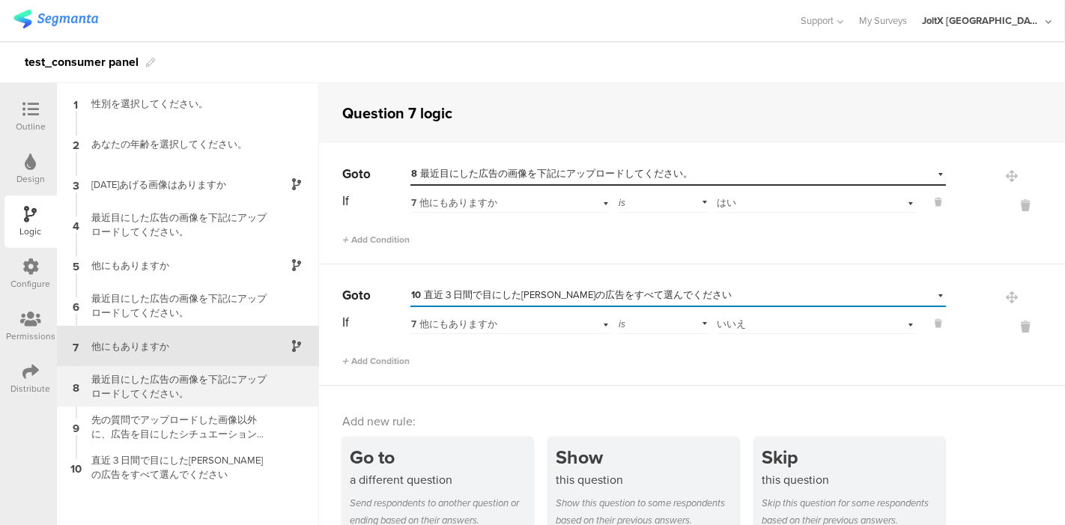
click at [181, 378] on div "最近目にした広告の画像を下記にアップロードしてください。" at bounding box center [175, 386] width 187 height 28
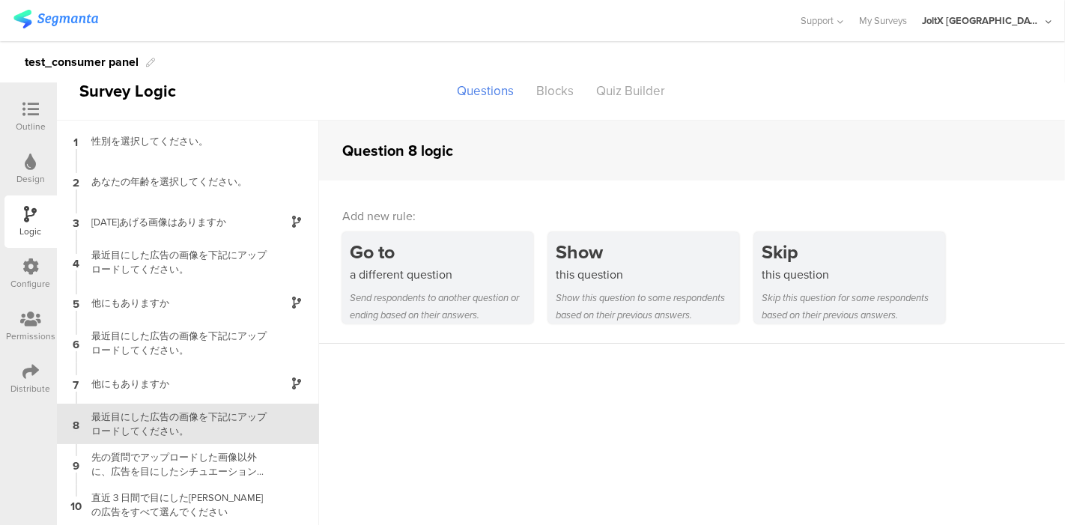
scroll to position [22, 0]
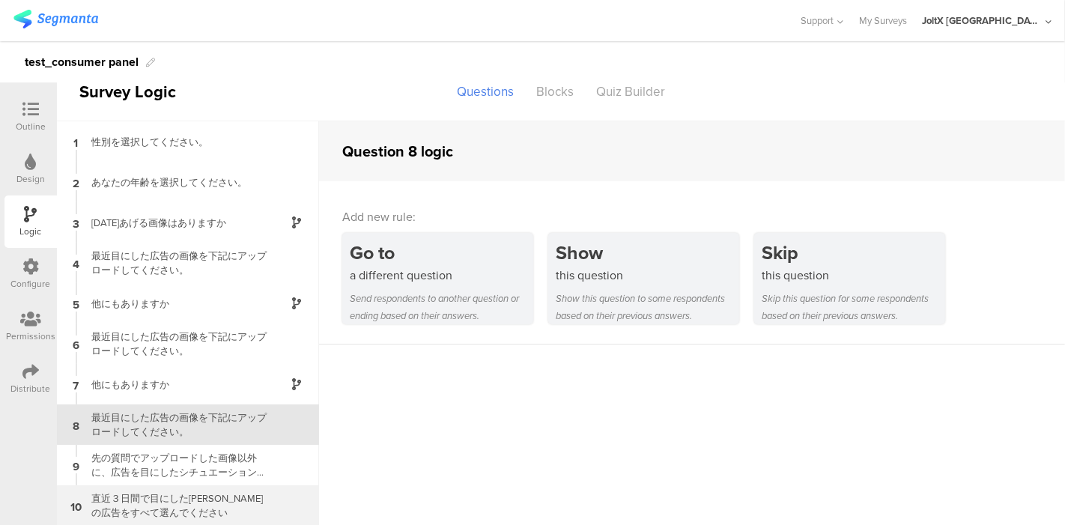
click at [177, 500] on div "直近３日間で目にした[PERSON_NAME]の広告をすべて選んでください" at bounding box center [175, 505] width 187 height 28
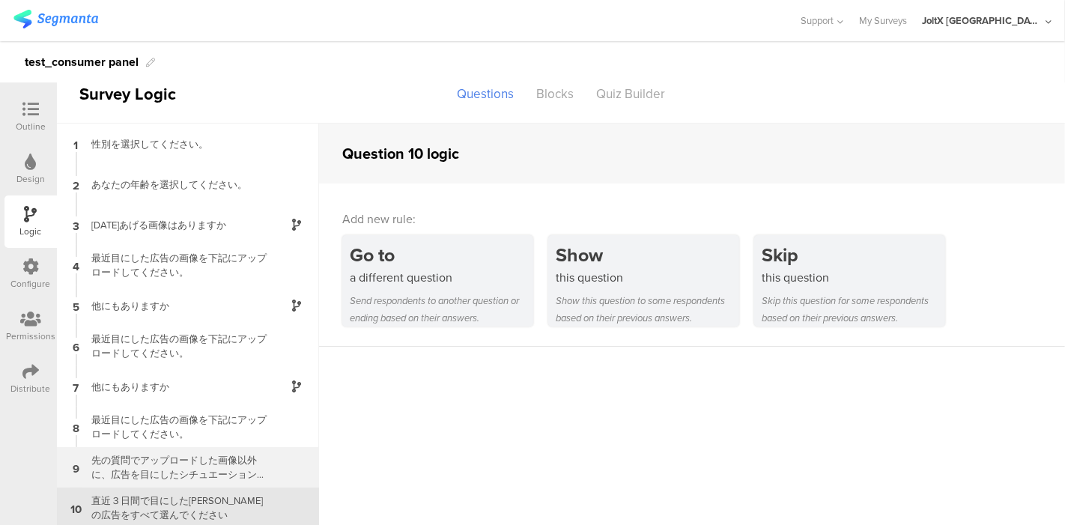
scroll to position [22, 0]
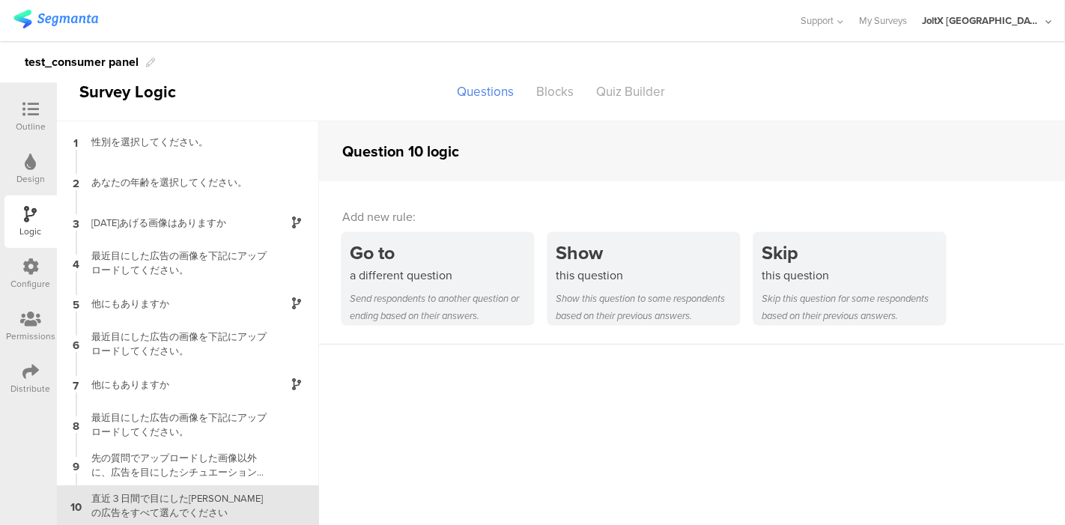
click at [36, 114] on icon at bounding box center [30, 109] width 16 height 16
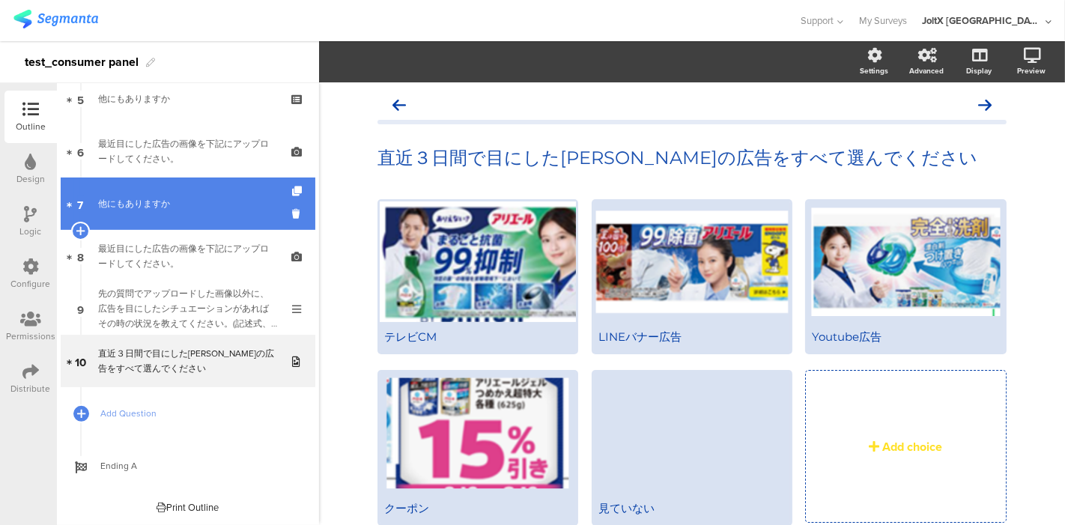
click at [169, 213] on link "7 他にもありますか" at bounding box center [188, 204] width 255 height 52
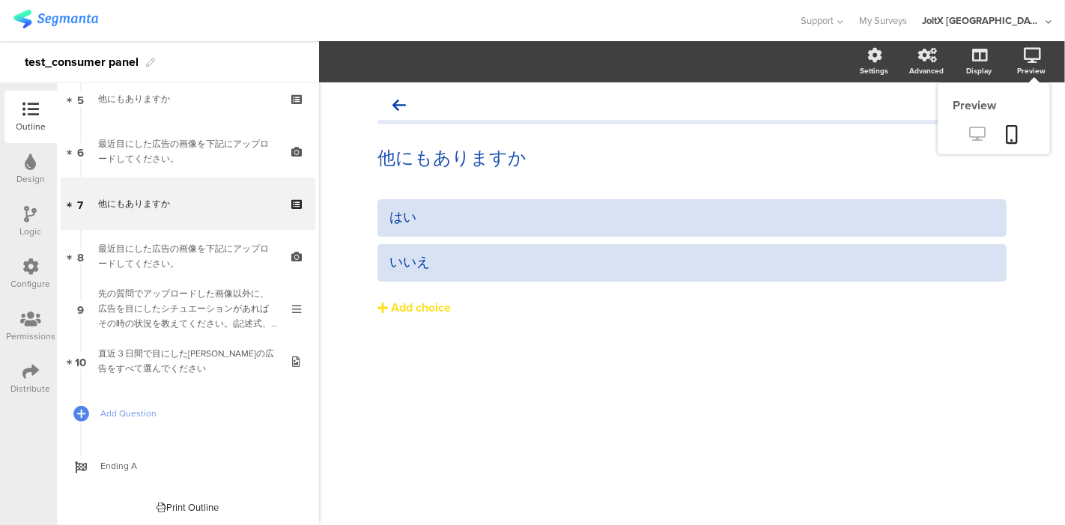
click at [982, 127] on link at bounding box center [978, 135] width 37 height 25
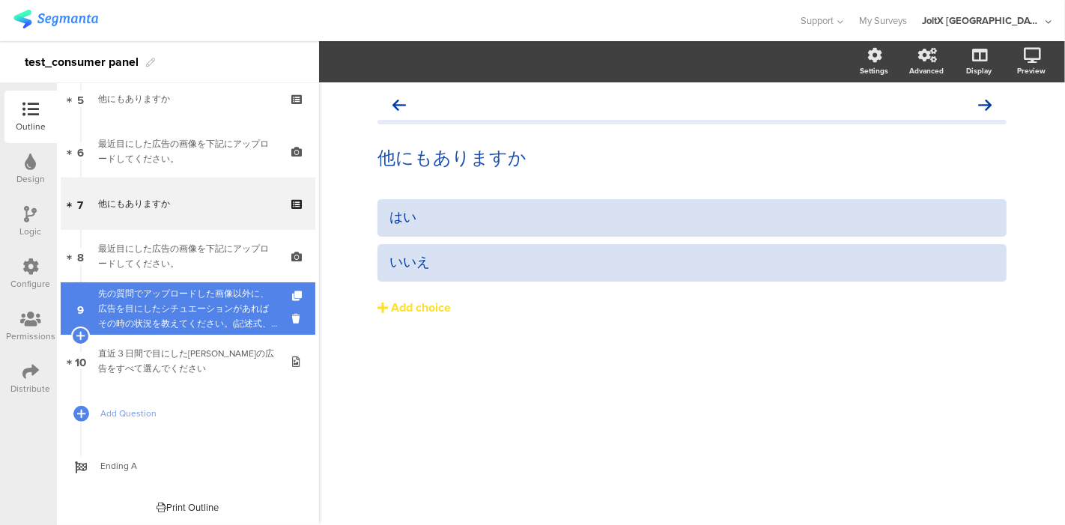
click at [136, 333] on link "9 先の質問でアップロードした画像以外に、広告を目にしたシチュエーションがあればその時の状況を教えてください。(記述式、最大7つ)" at bounding box center [188, 308] width 255 height 52
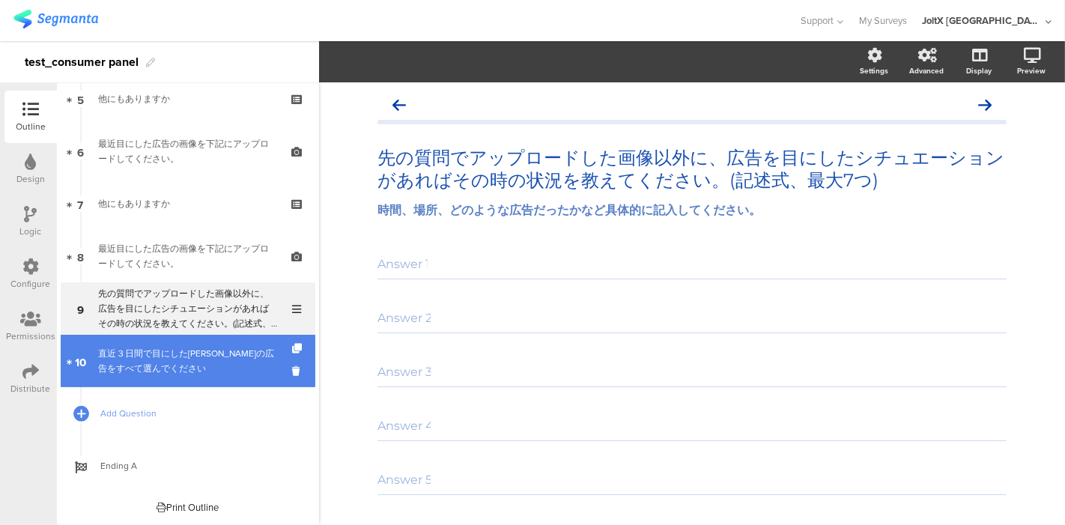
click at [151, 375] on div "直近３日間で目にした[PERSON_NAME]の広告をすべて選んでください" at bounding box center [187, 361] width 179 height 30
